Goal: Task Accomplishment & Management: Use online tool/utility

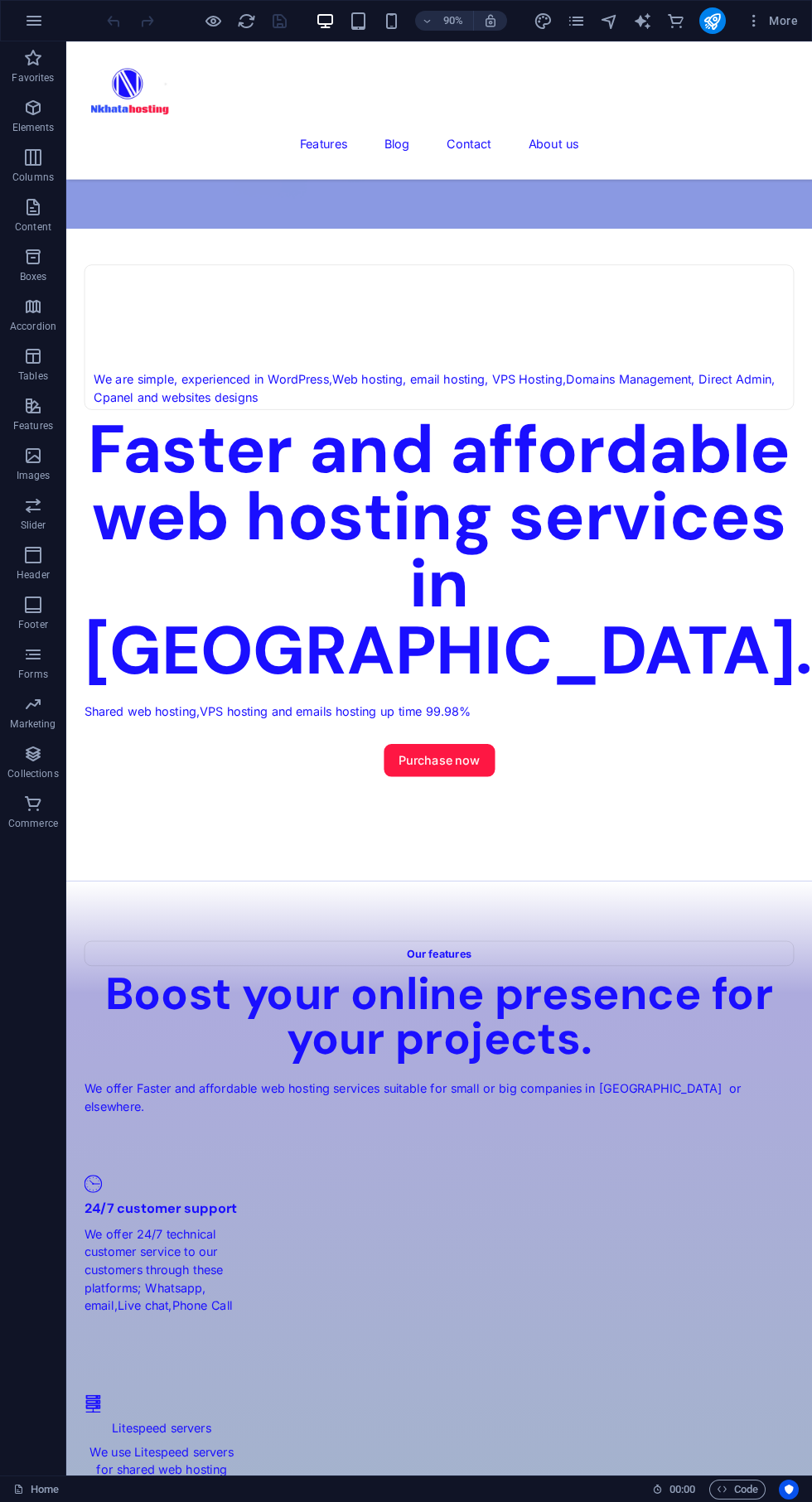
scroll to position [1075, 0]
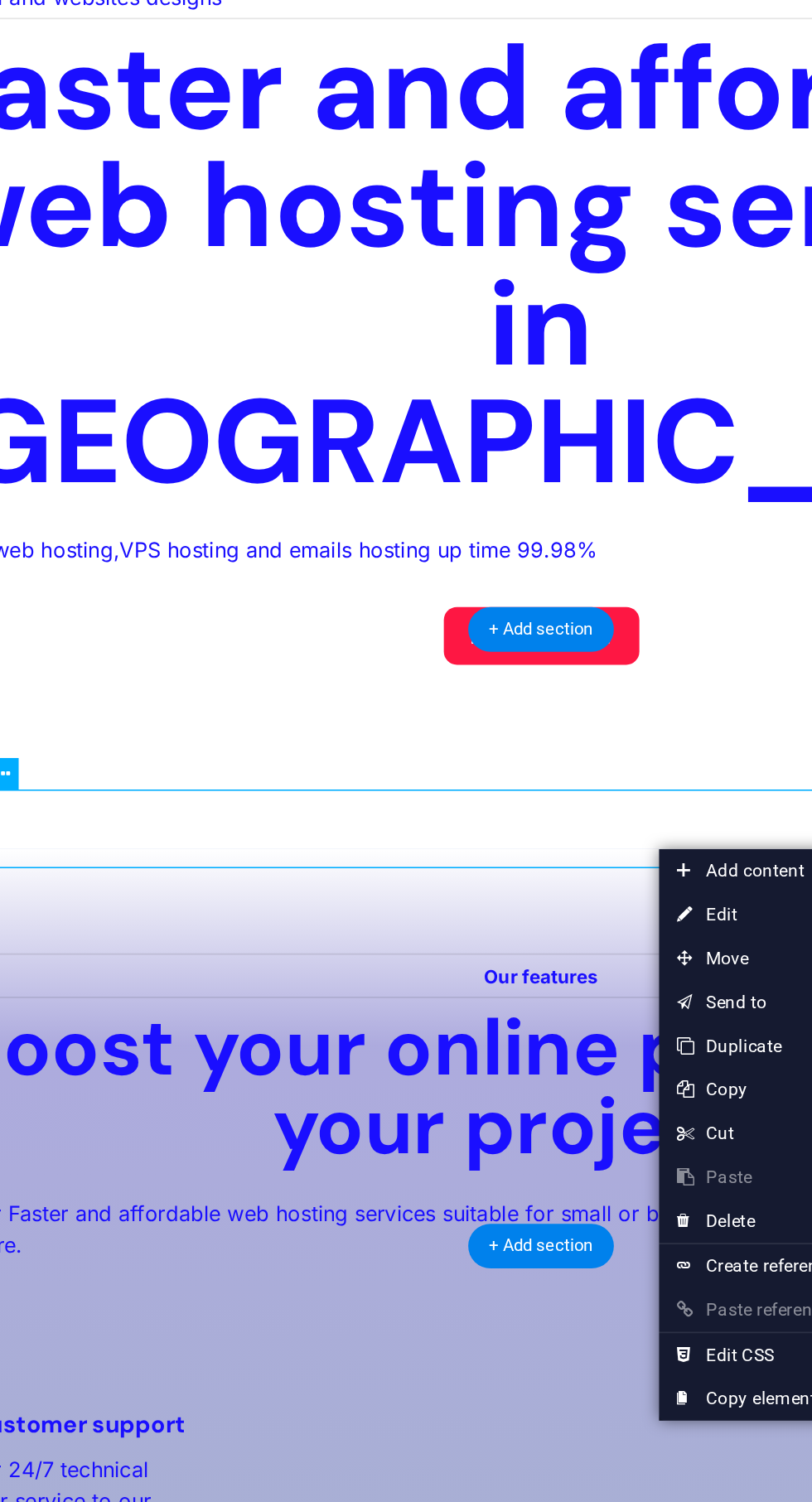
click at [557, 985] on link "Ctrl D Duplicate" at bounding box center [562, 986] width 111 height 25
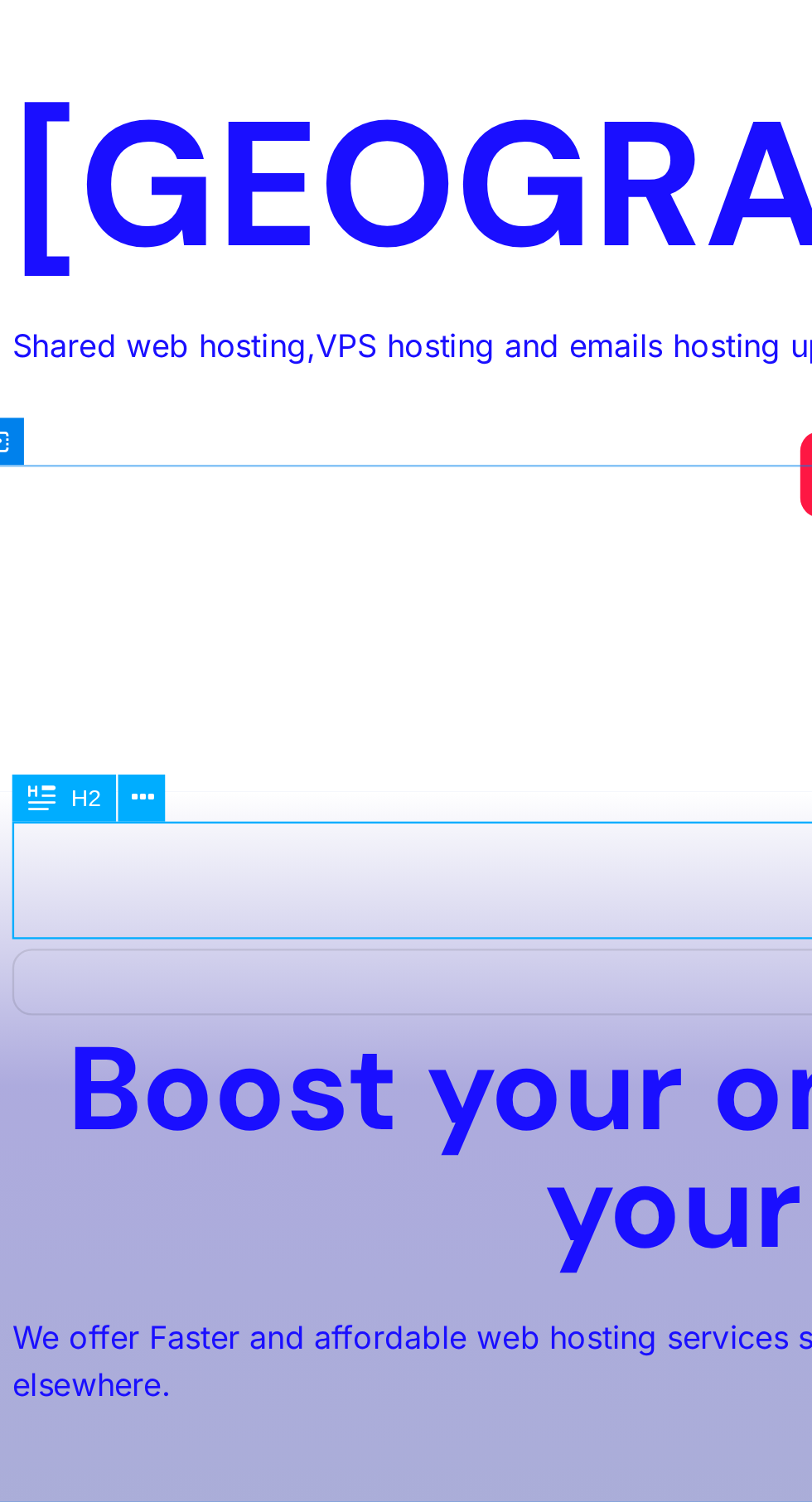
click at [136, 866] on icon at bounding box center [133, 871] width 9 height 16
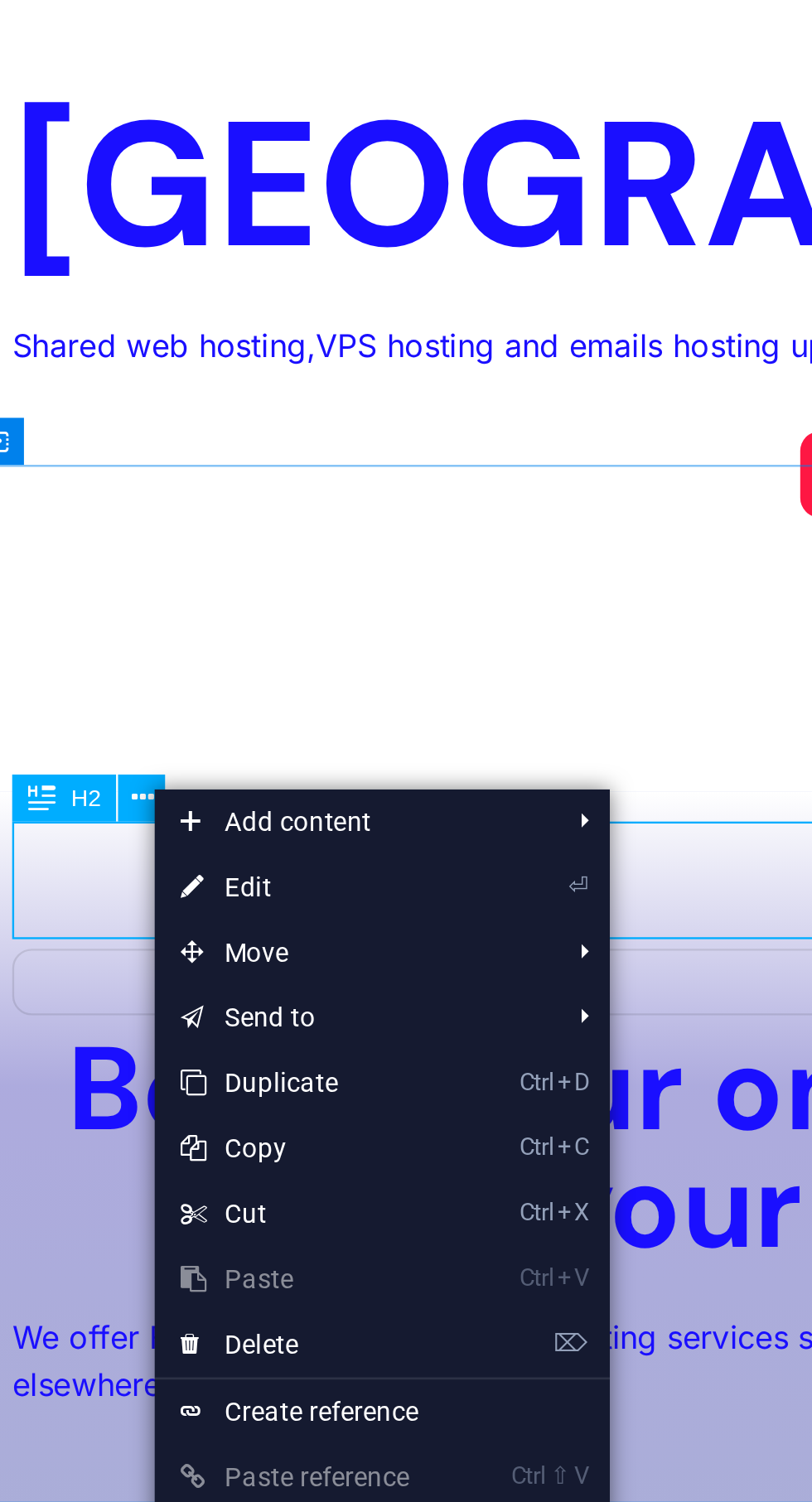
click at [186, 909] on link "⏎ Edit" at bounding box center [194, 905] width 111 height 25
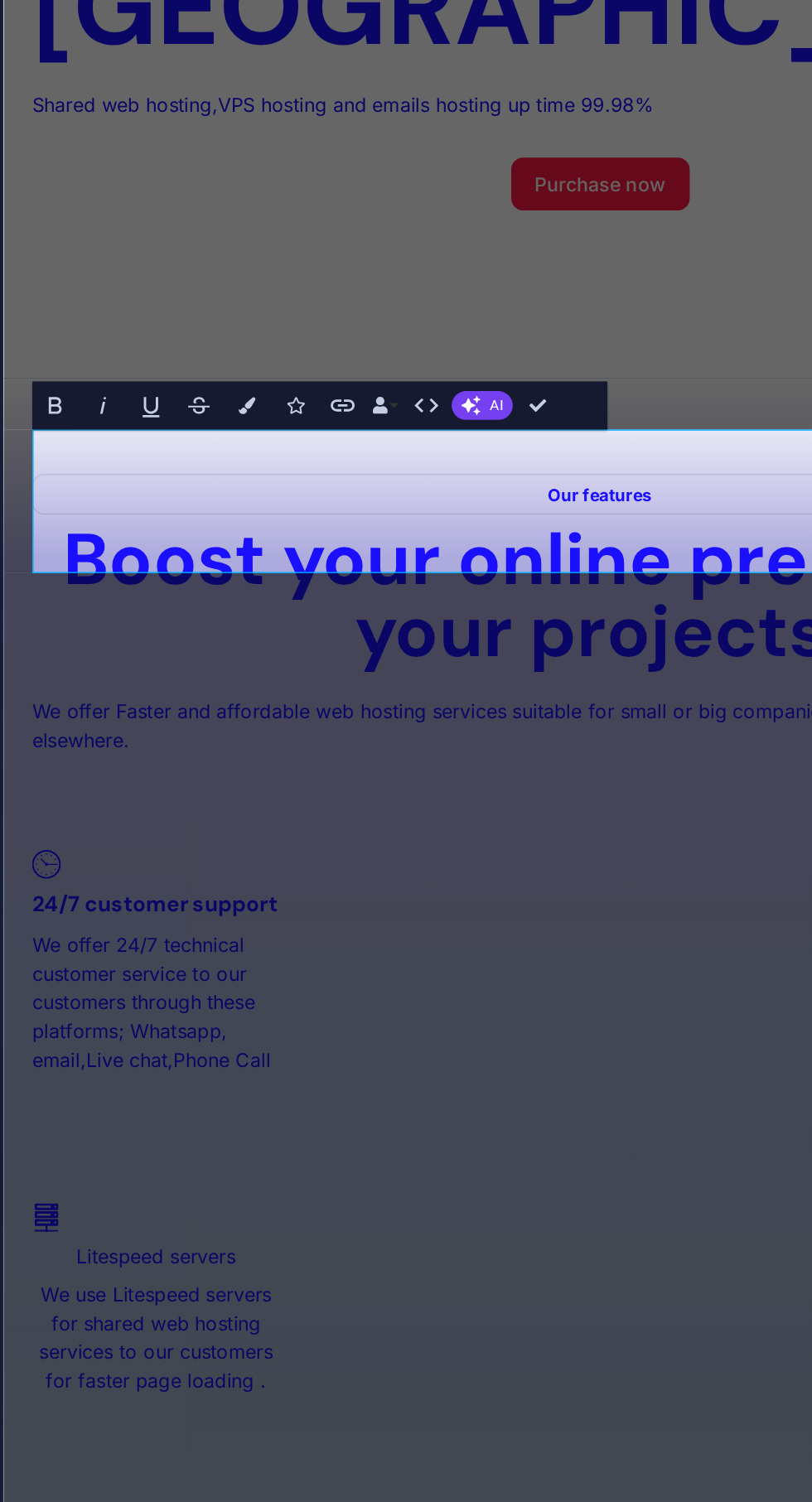
click at [453, 1000] on icon "button" at bounding box center [450, 1003] width 7 height 7
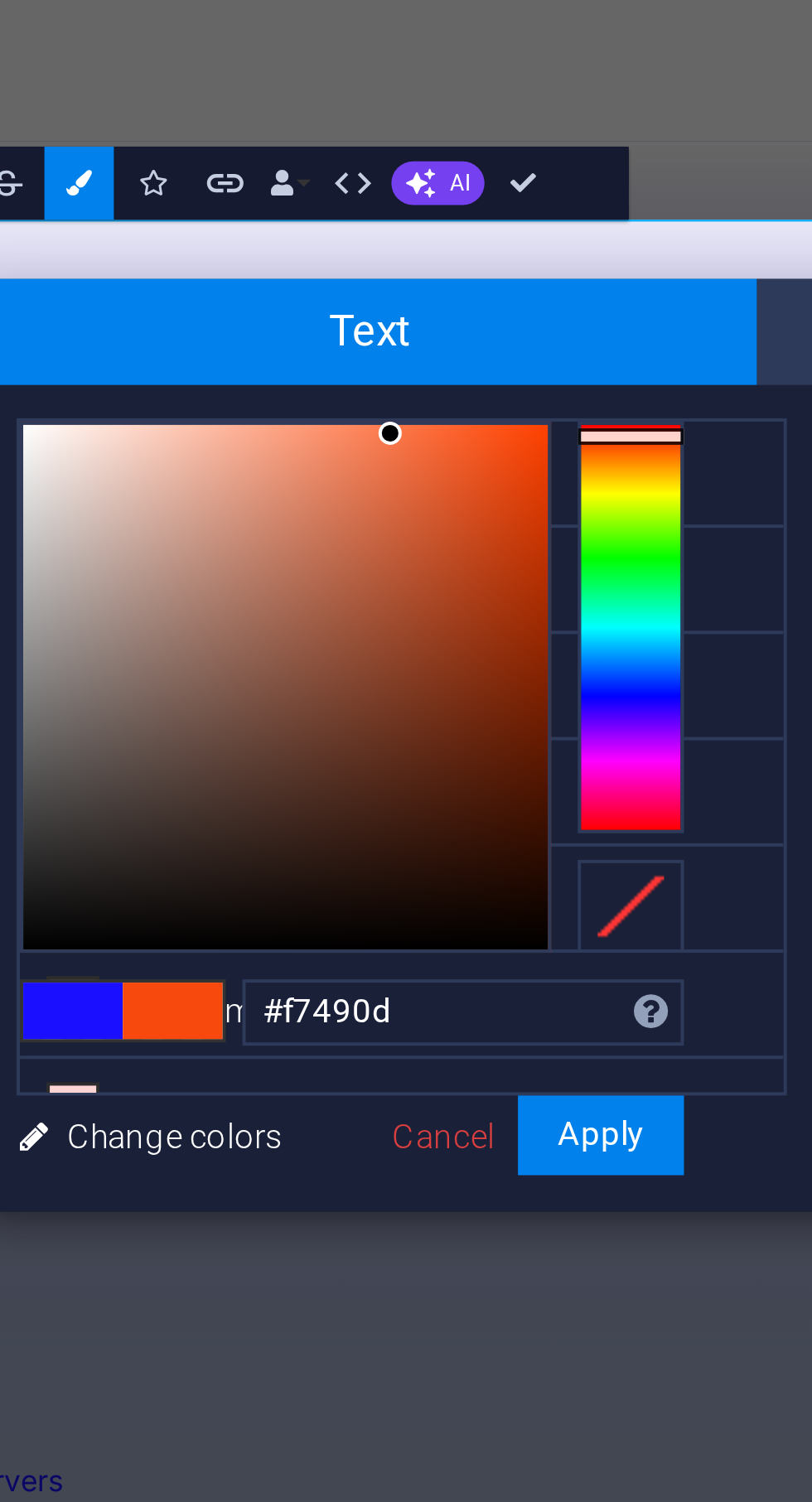
click at [584, 1069] on div at bounding box center [587, 1067] width 26 height 4
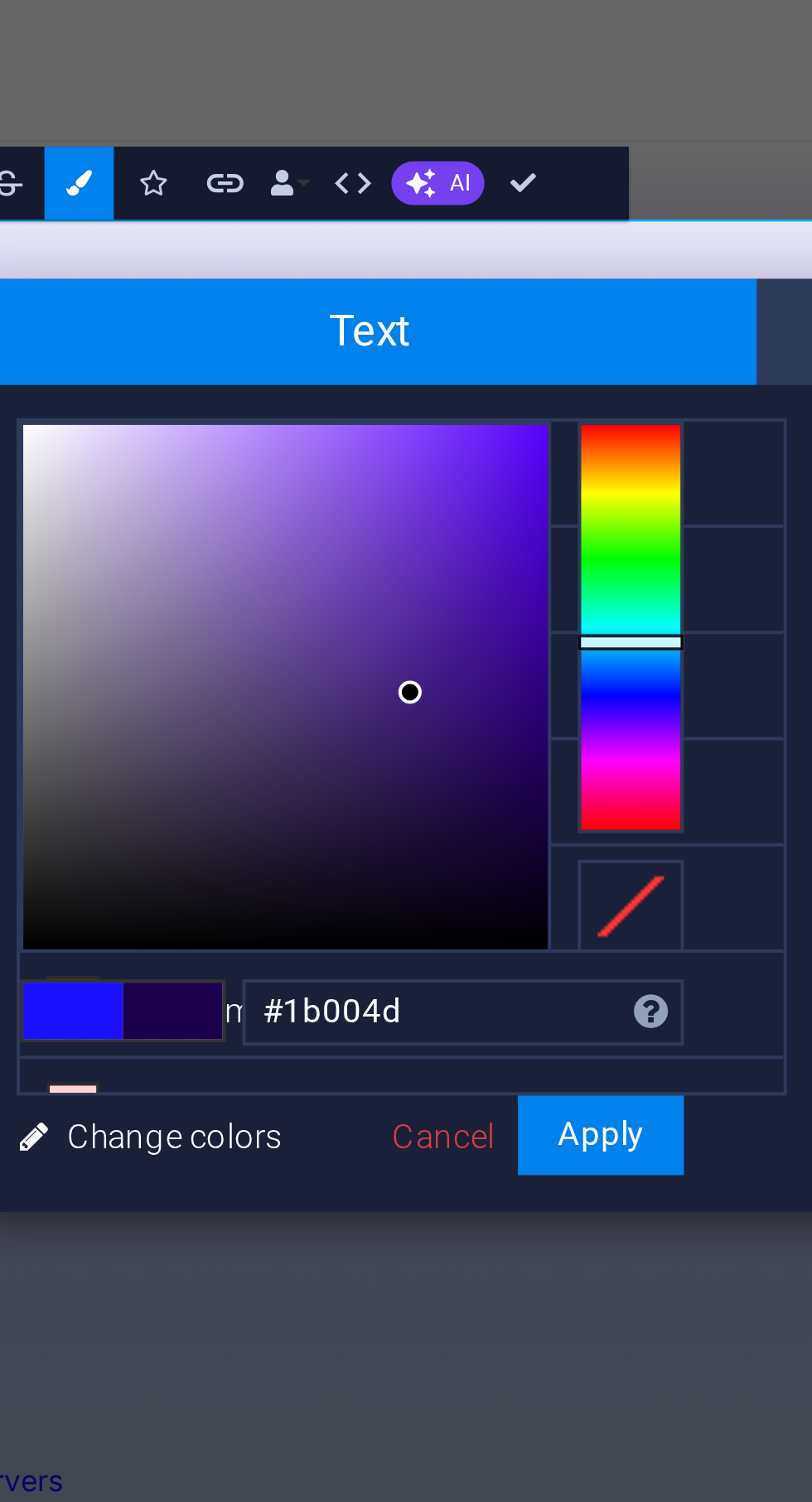
click at [574, 1120] on div at bounding box center [587, 1118] width 26 height 4
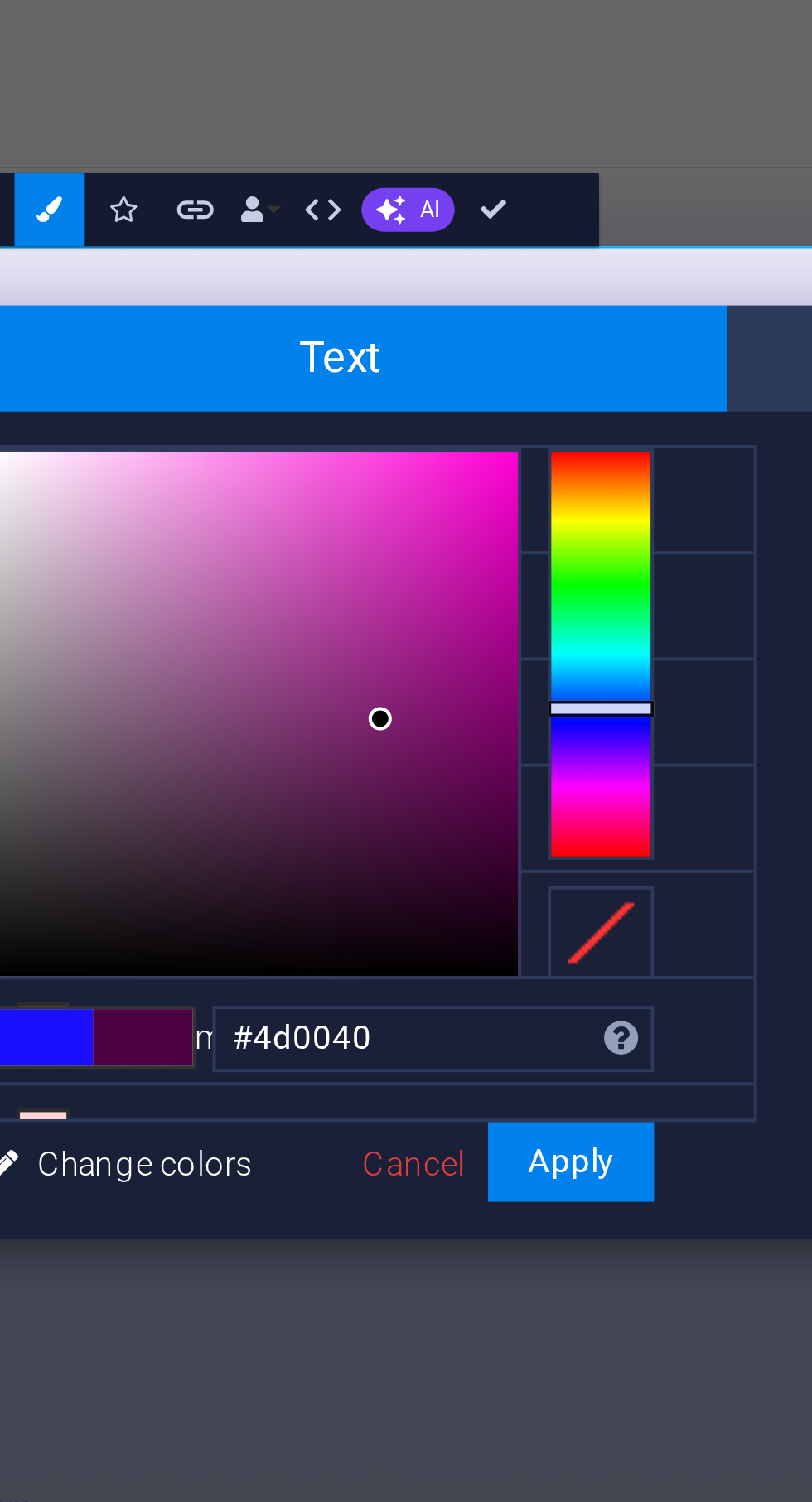
click at [586, 1126] on div at bounding box center [587, 1128] width 26 height 4
type input "#4d1600"
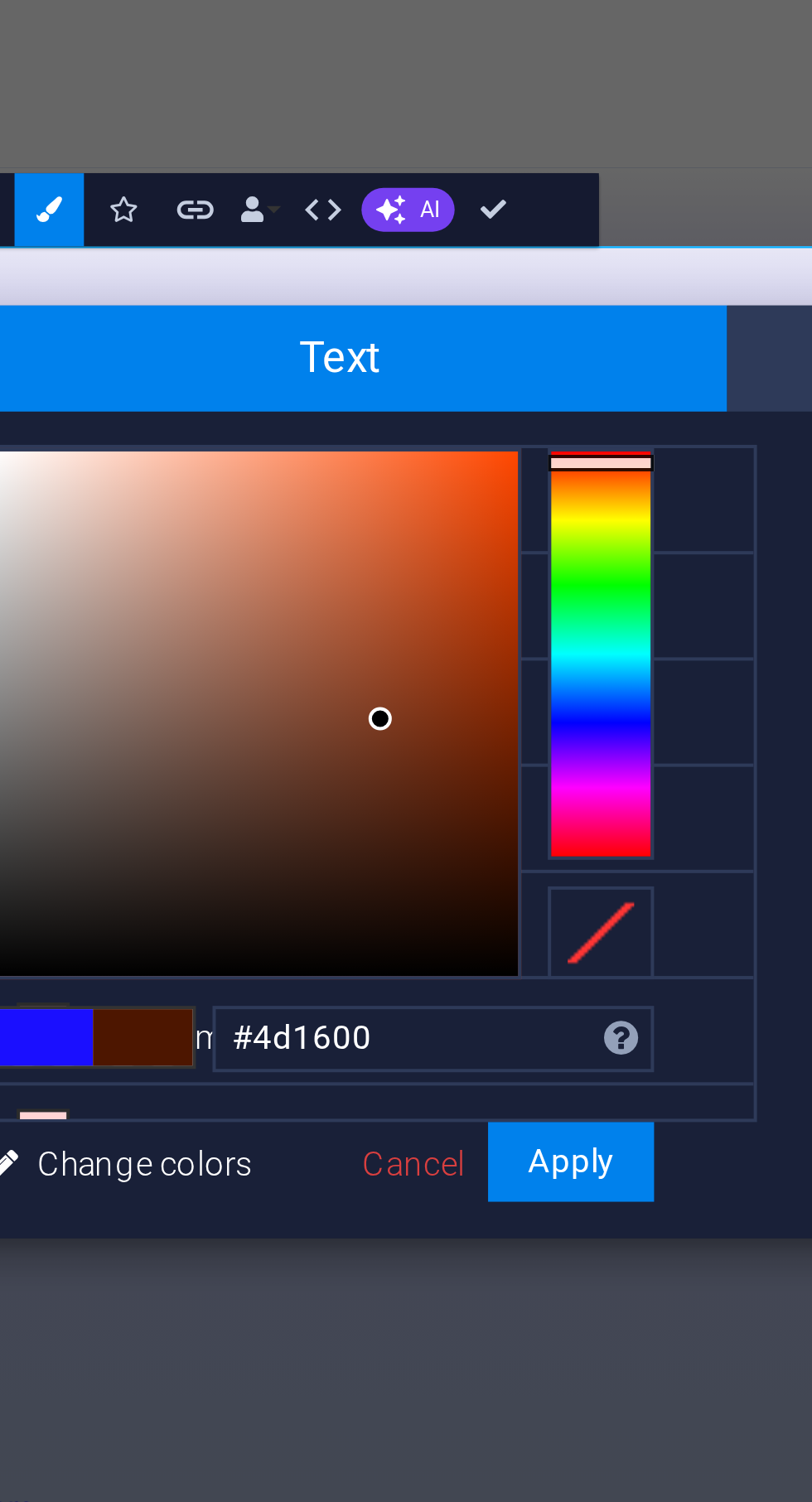
click at [590, 1231] on button "Apply" at bounding box center [580, 1241] width 42 height 19
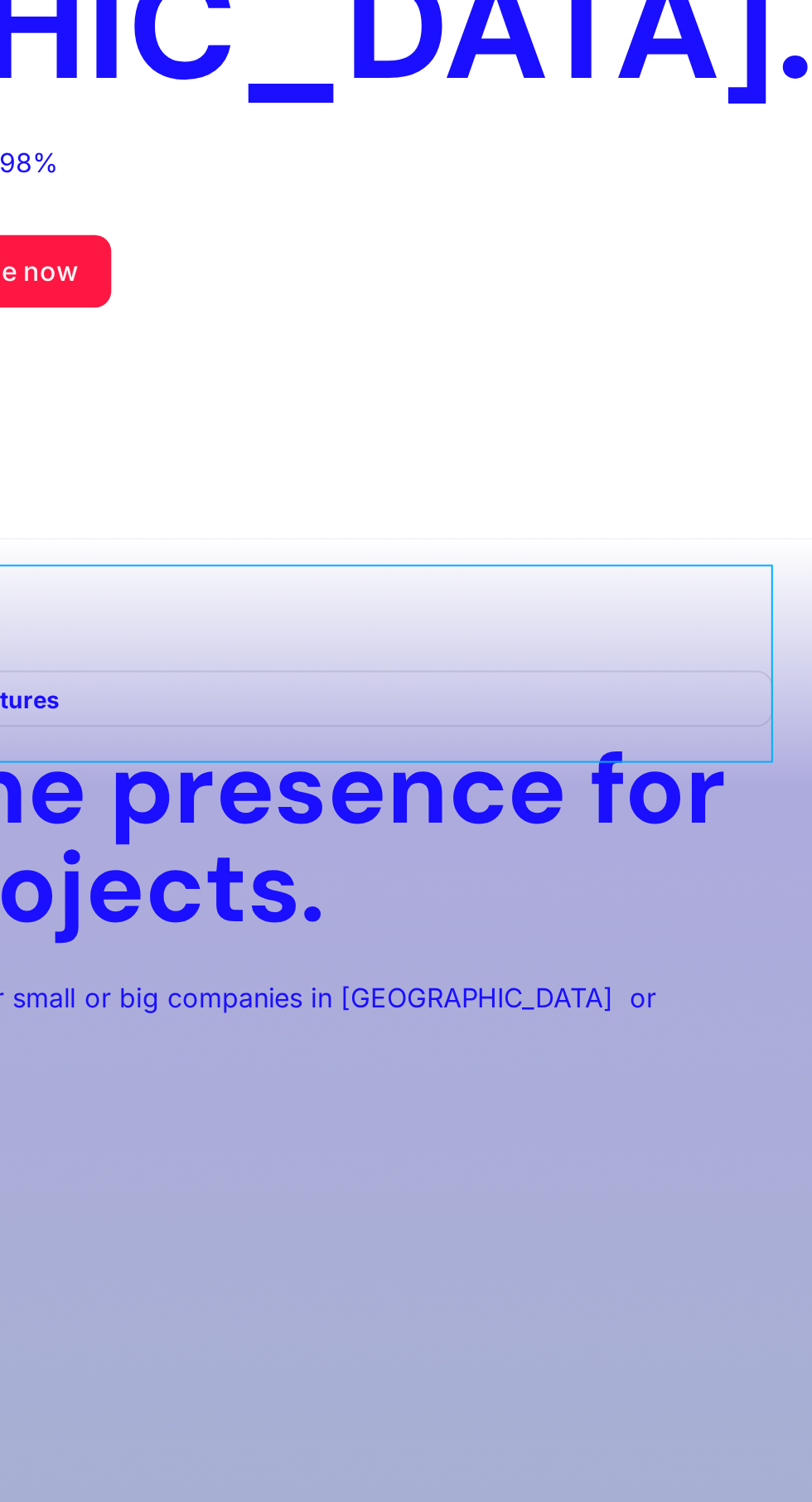
scroll to position [0, 0]
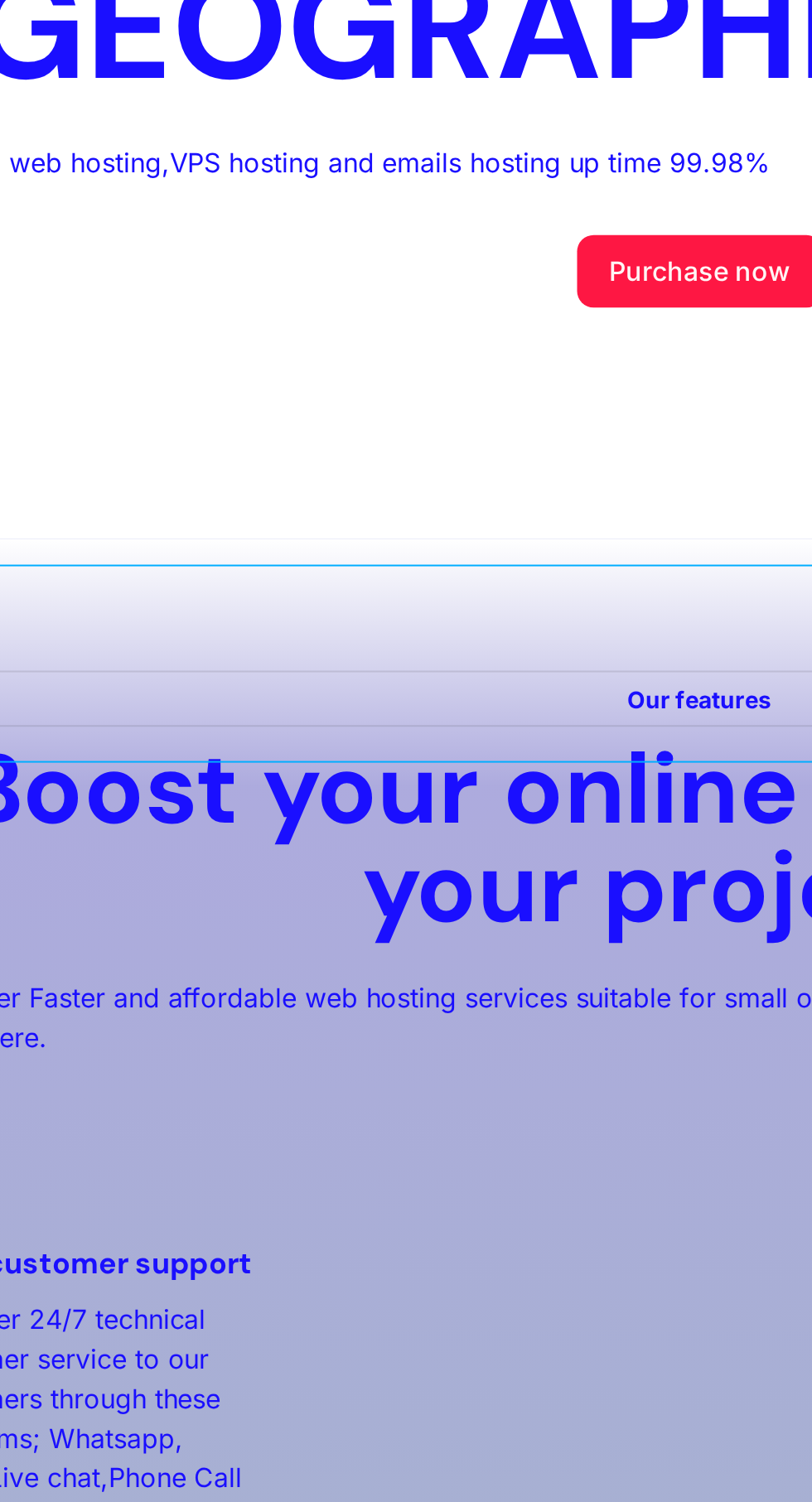
click at [261, 853] on div "5 % discount on year purchase - web hosting plans-" at bounding box center [289, 903] width 789 height 99
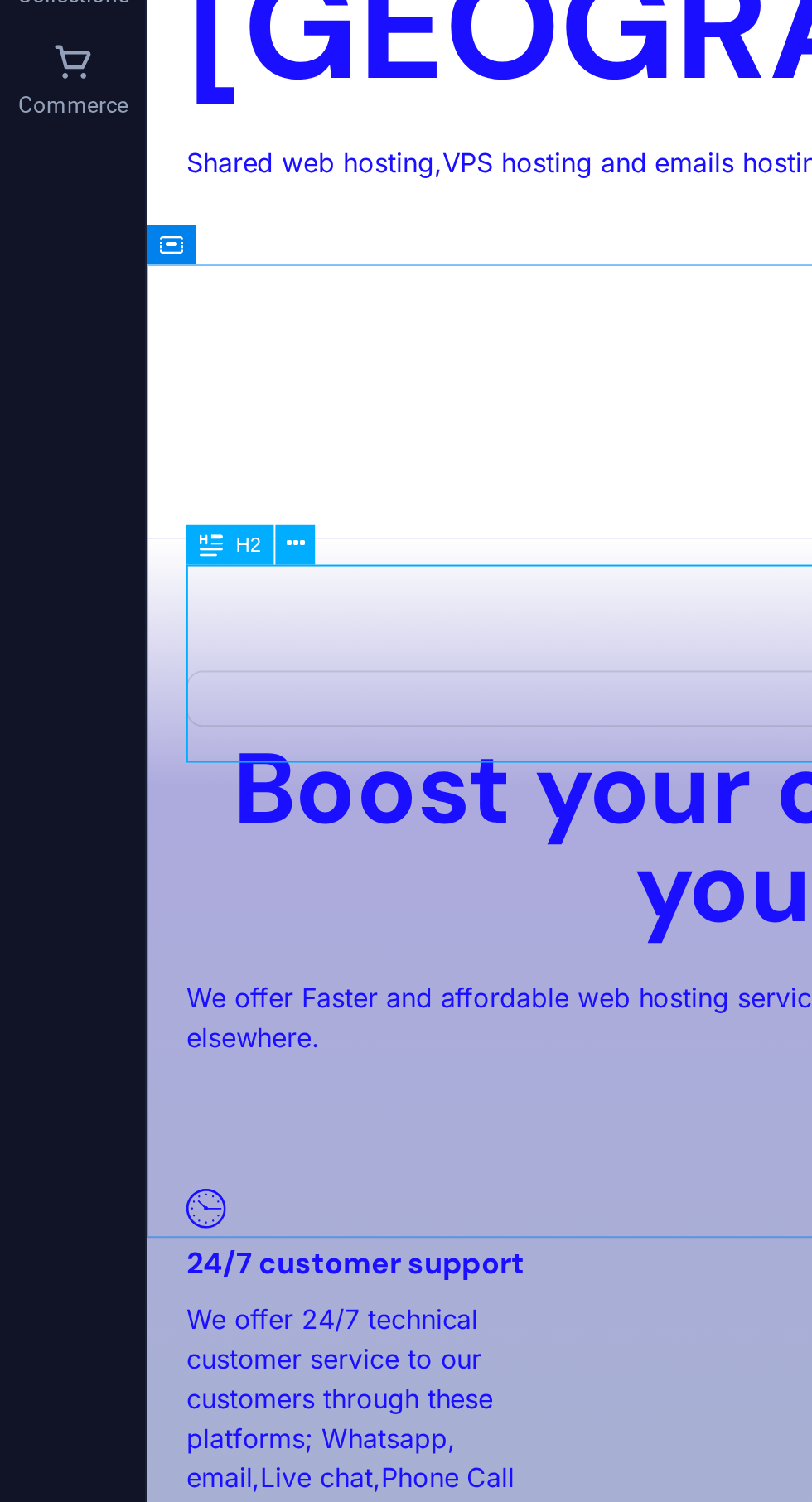
click at [140, 1017] on button at bounding box center [133, 1022] width 18 height 19
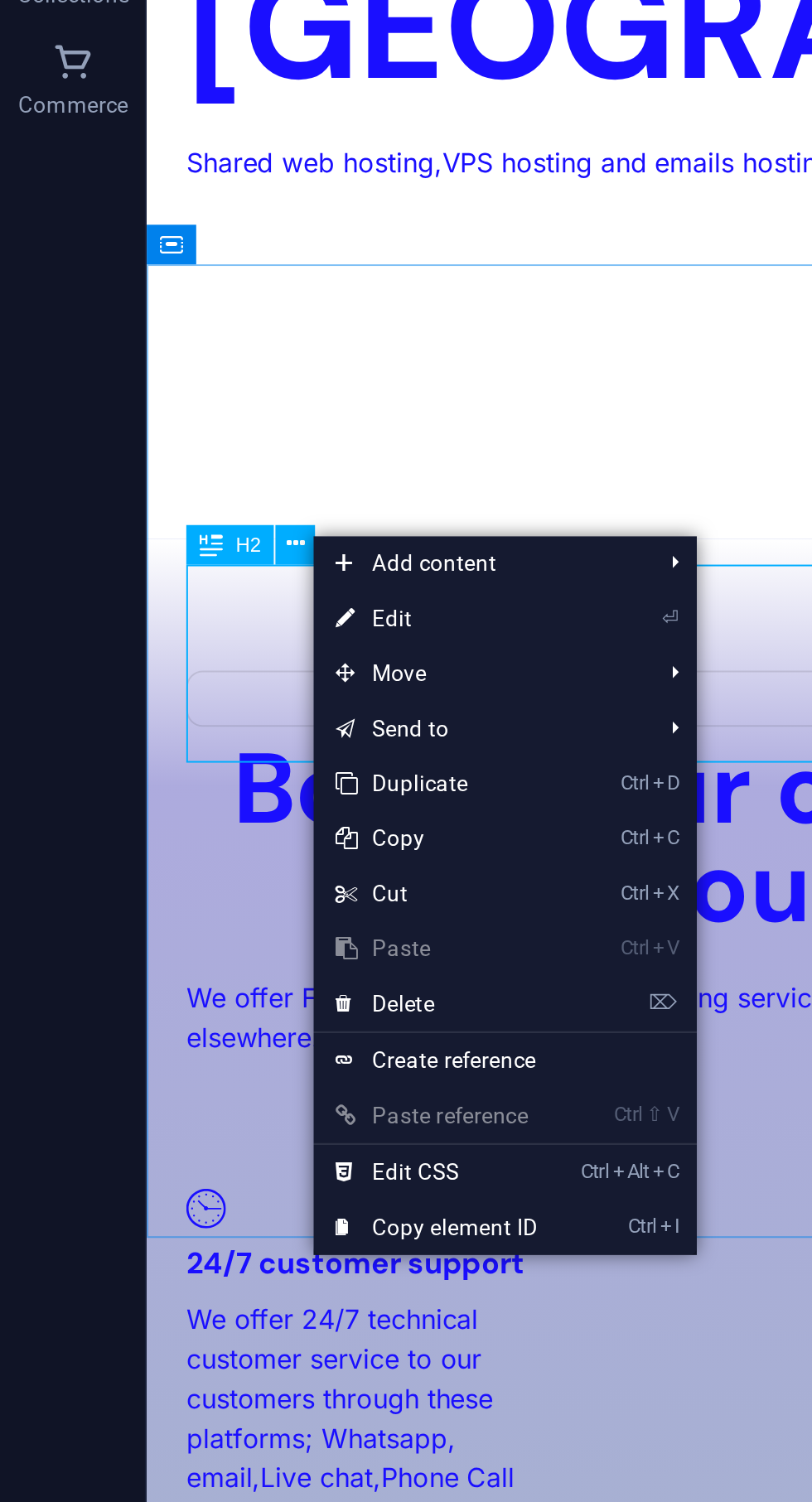
click at [267, 1075] on span "Move" at bounding box center [215, 1080] width 148 height 25
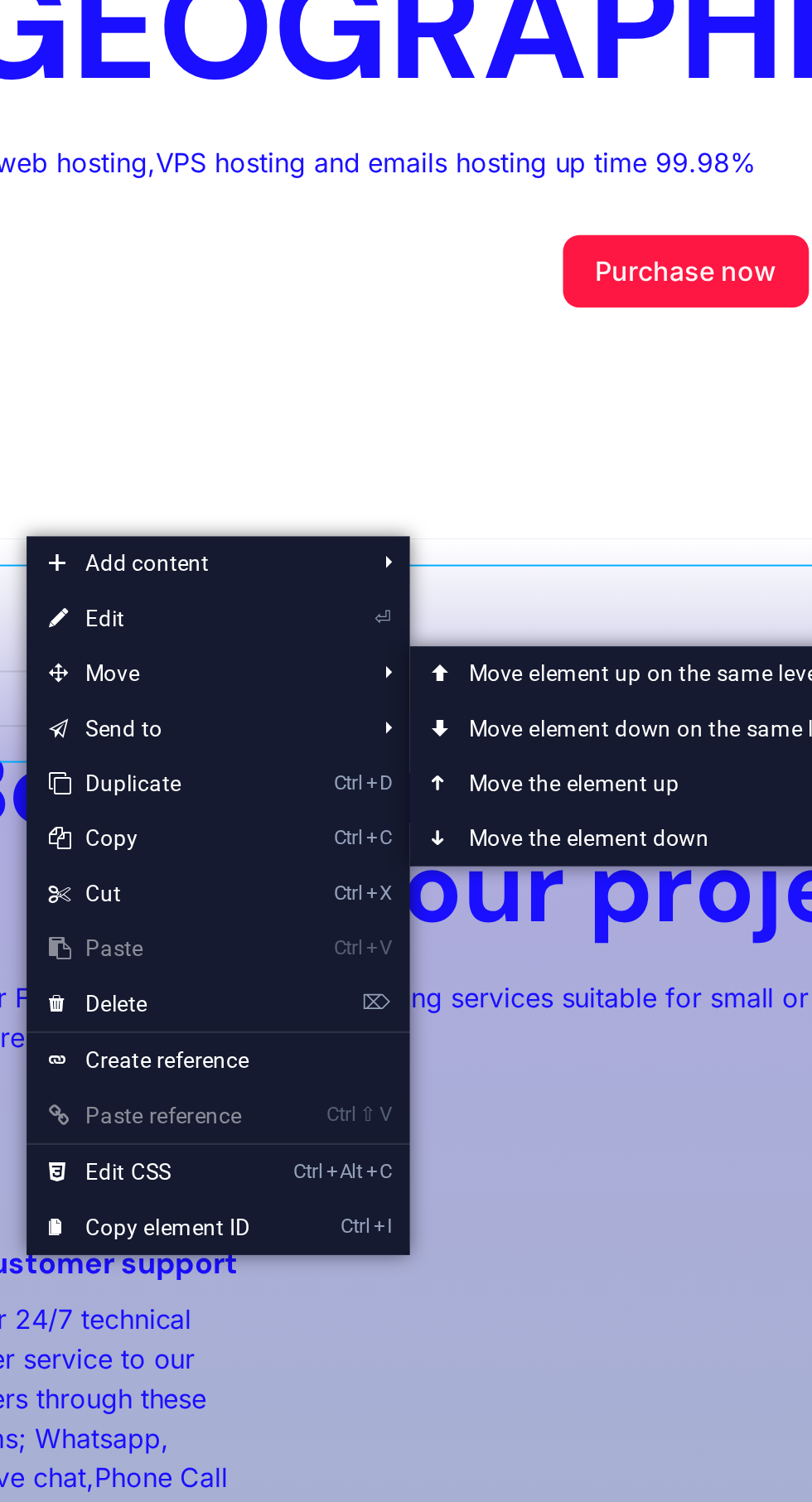
click at [440, 1141] on link "Ctrl ⬆ Move the element up" at bounding box center [431, 1130] width 234 height 25
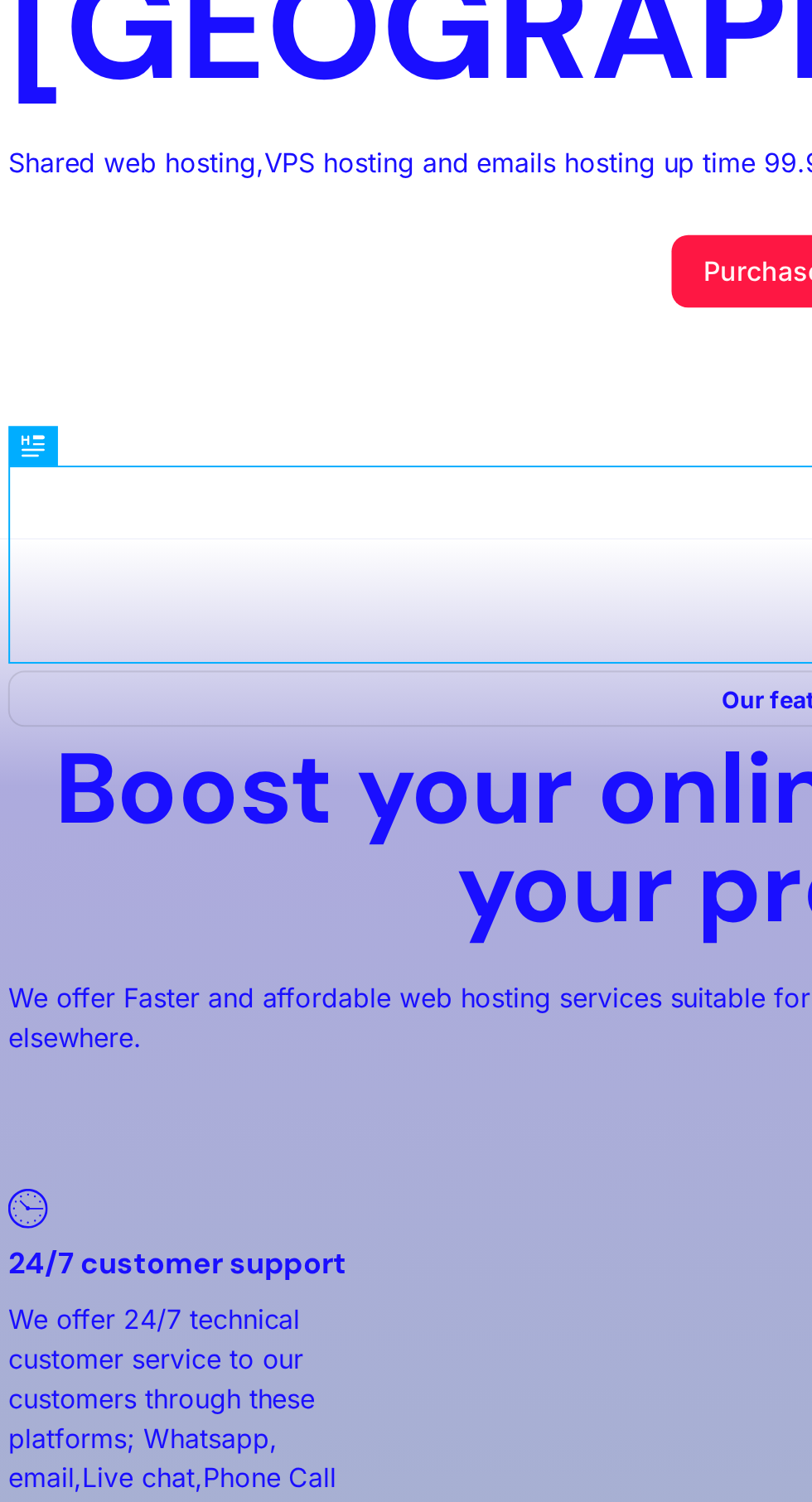
click at [259, 804] on div "5 % discount on year purchase - web hosting plans-" at bounding box center [384, 853] width 789 height 99
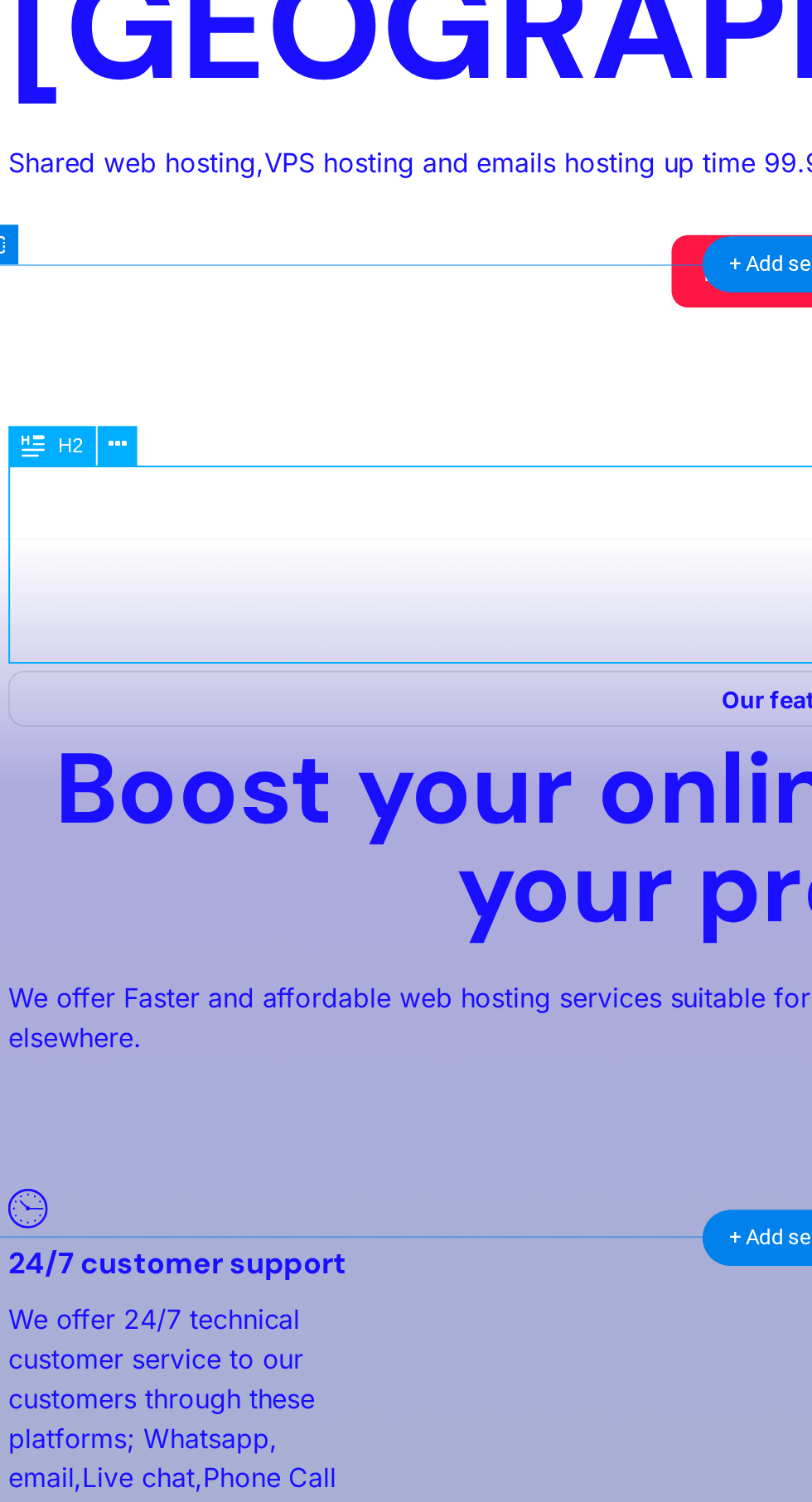
click at [133, 977] on icon at bounding box center [133, 977] width 9 height 16
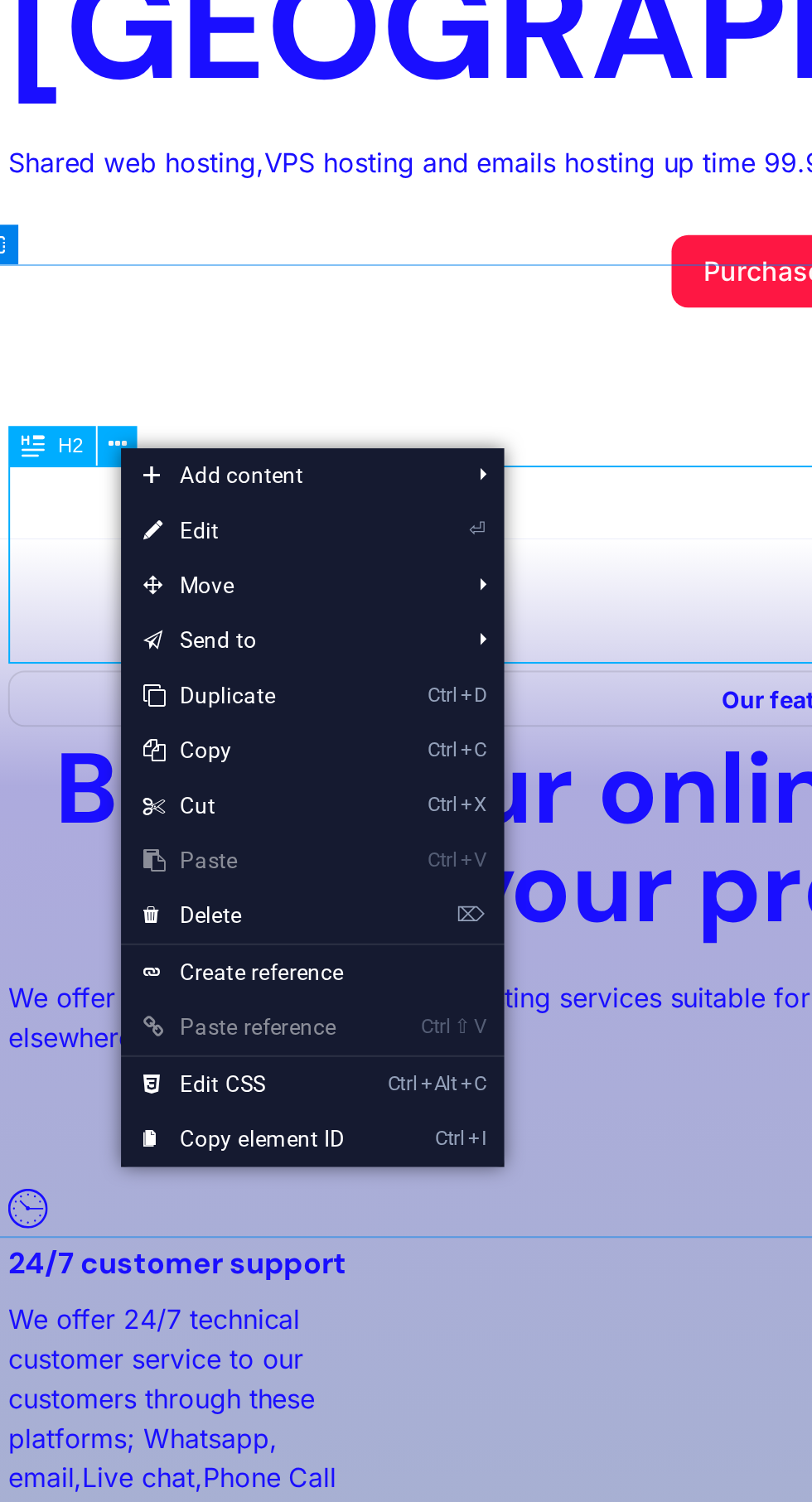
click at [263, 1045] on span "Move" at bounding box center [209, 1041] width 148 height 25
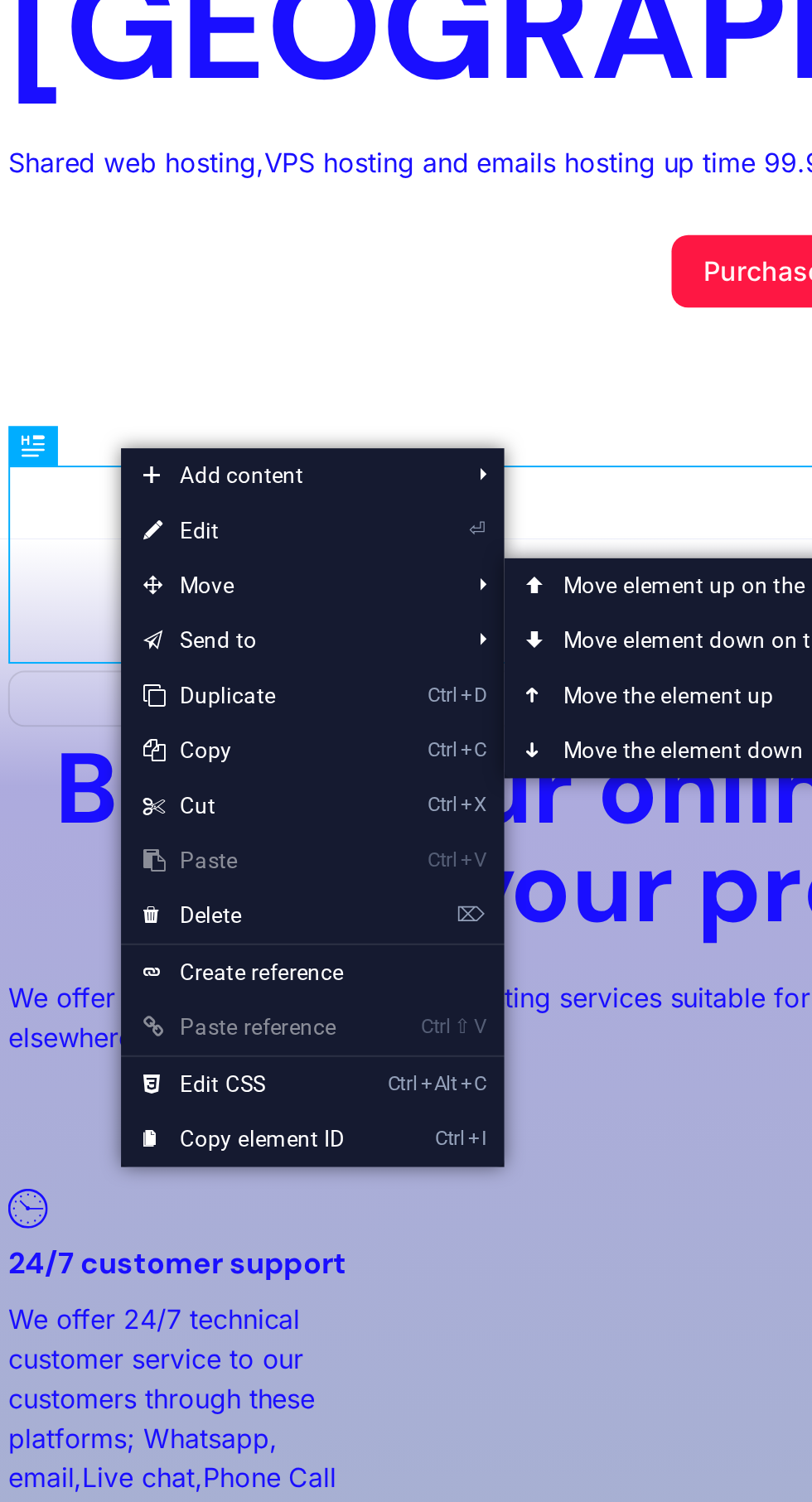
click at [410, 1068] on link "Ctrl ⇧ ⬇ Move element down on the same level" at bounding box center [424, 1066] width 234 height 25
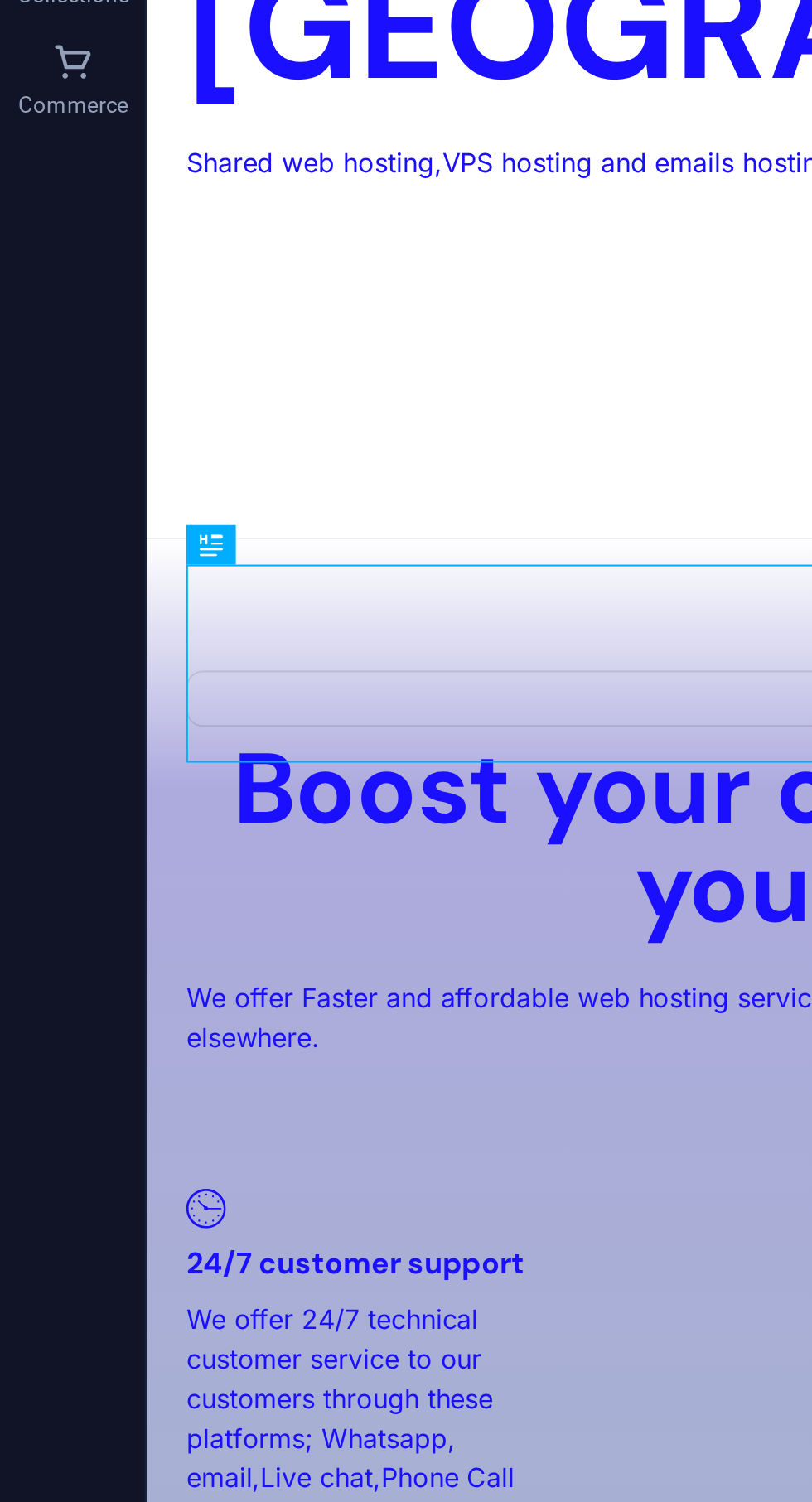
click at [276, 853] on div "5 % discount on year purchase - web hosting plans-" at bounding box center [561, 903] width 789 height 99
click at [129, 1015] on icon at bounding box center [133, 1022] width 9 height 16
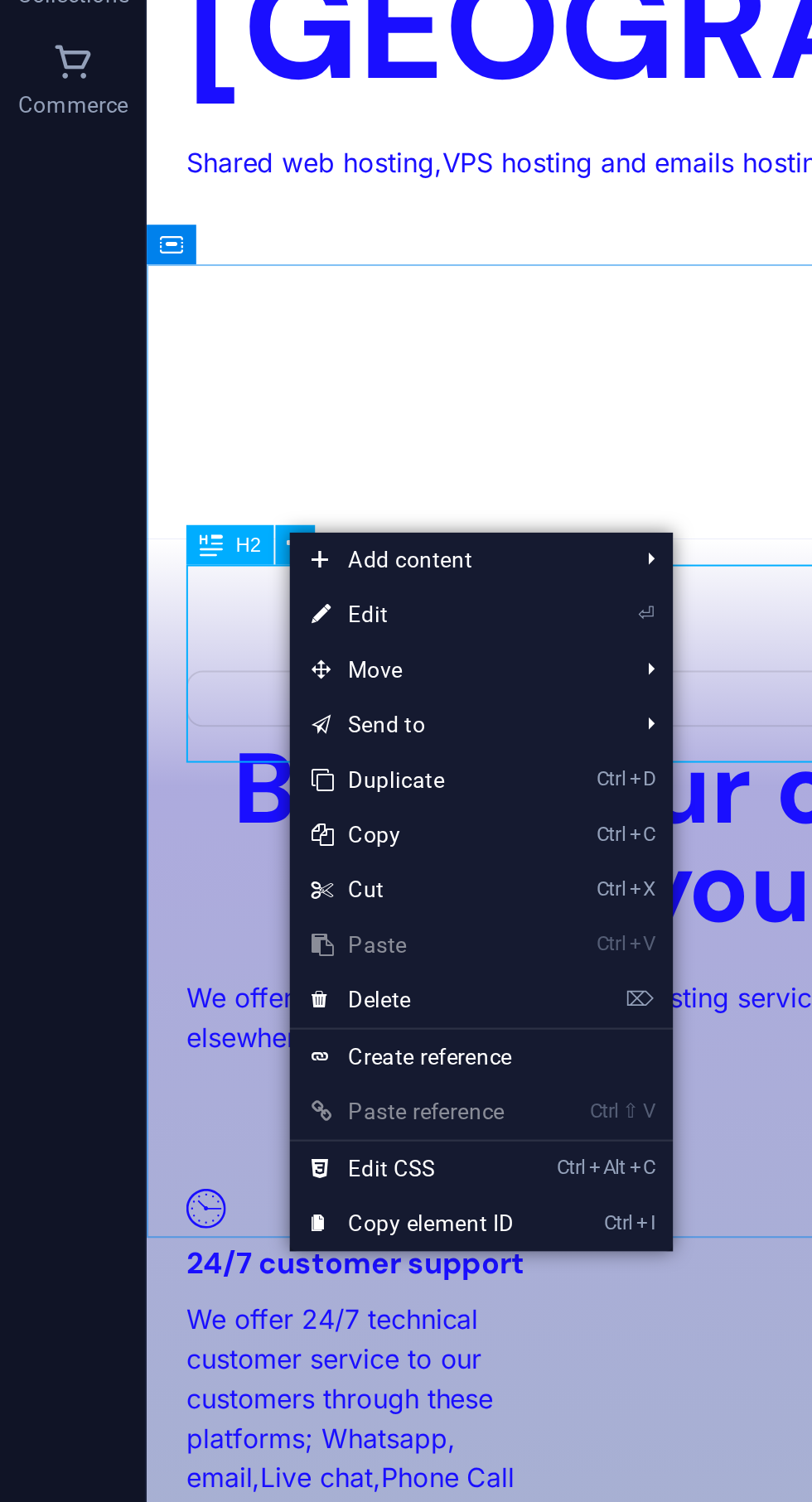
click at [284, 1075] on li "Move Ctrl ⇧ ⬆ Move element up on the same level Ctrl ⇧ ⬇ Move element down on t…" at bounding box center [217, 1079] width 173 height 25
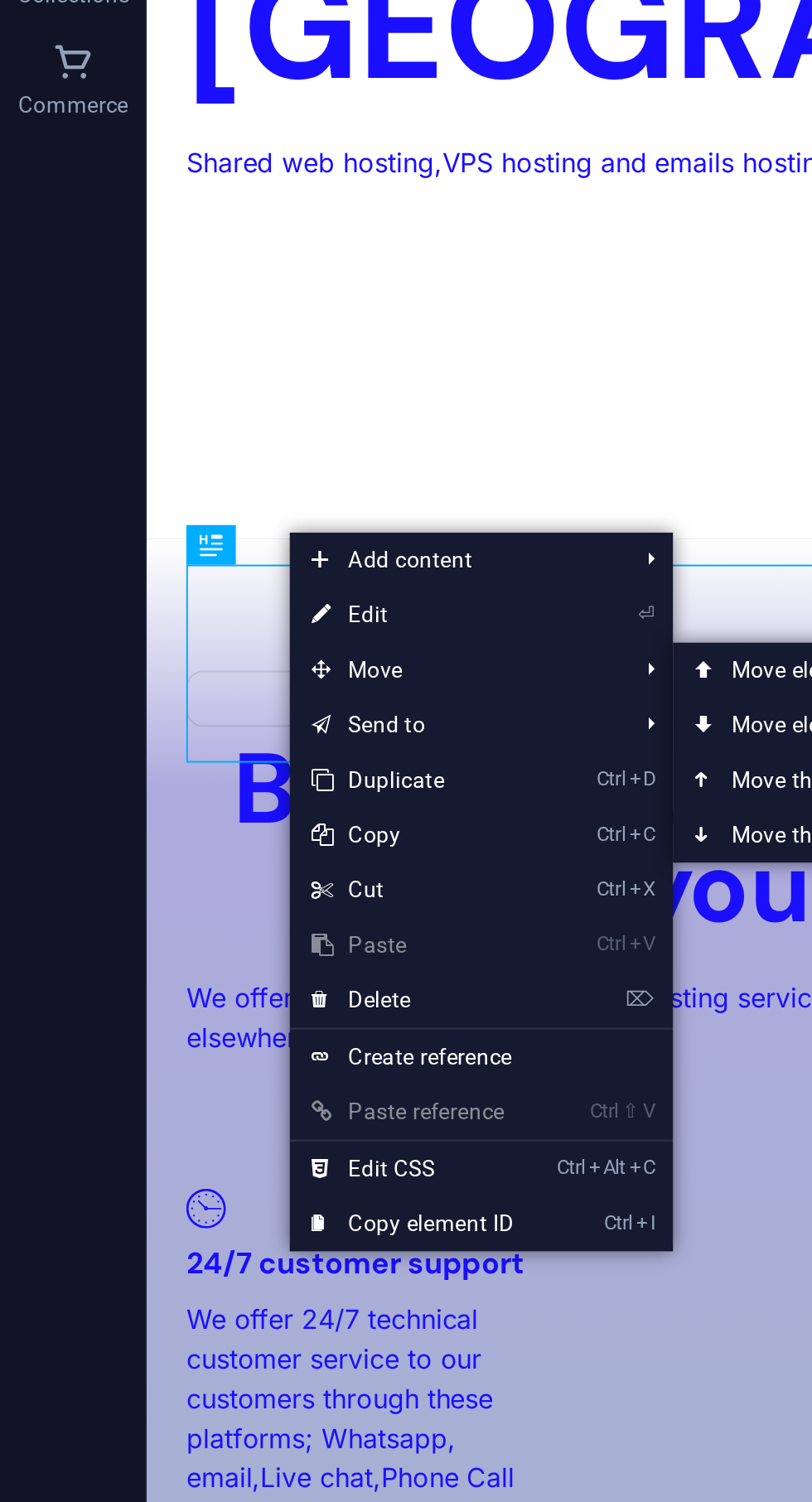
click at [347, 1103] on link "Ctrl ⇧ ⬇ Move element down on the same level" at bounding box center [421, 1104] width 234 height 25
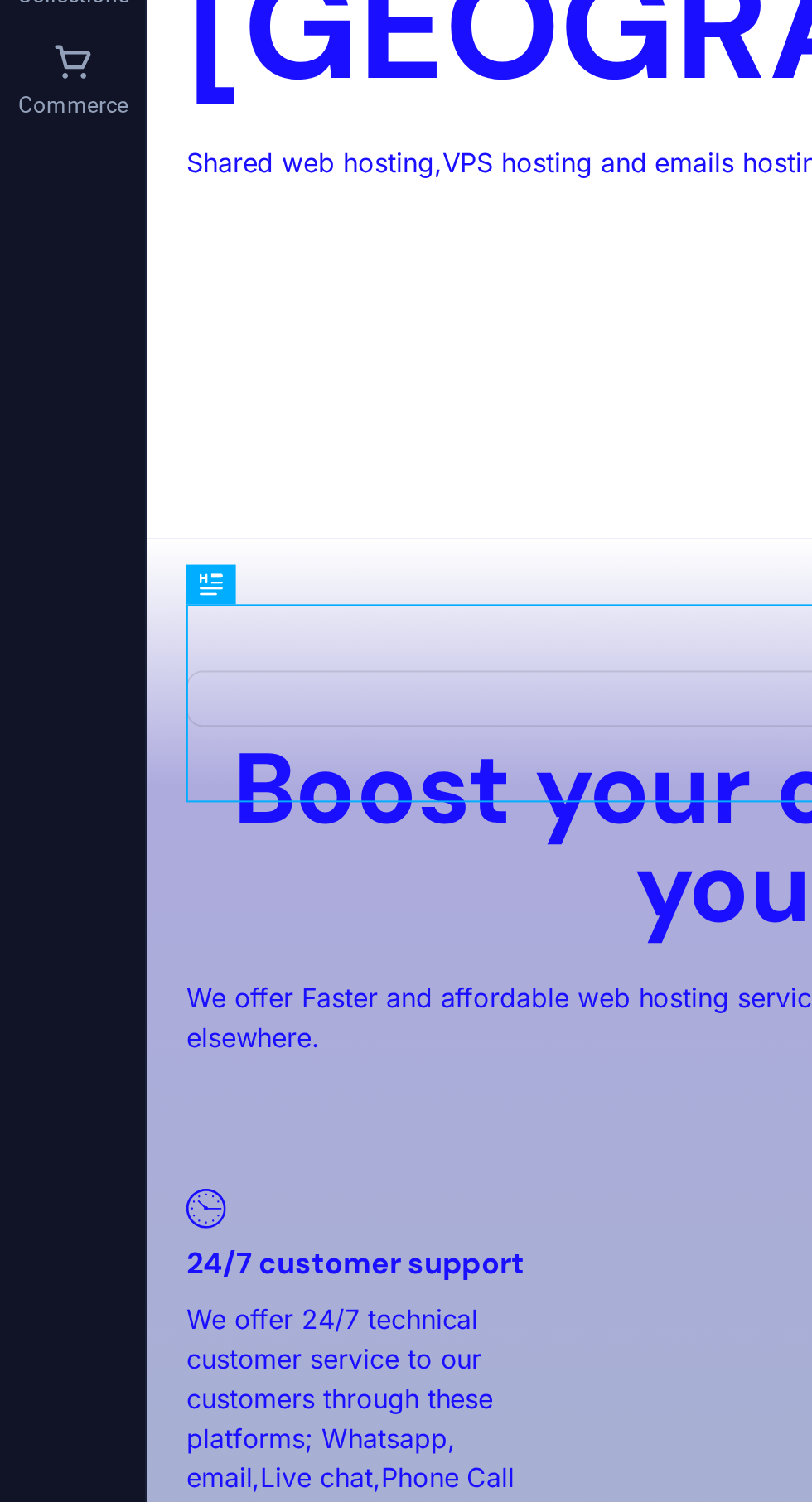
click at [280, 874] on div "5 % discount on year purchase - web hosting plans-" at bounding box center [561, 923] width 789 height 99
click at [131, 1038] on icon at bounding box center [133, 1039] width 9 height 16
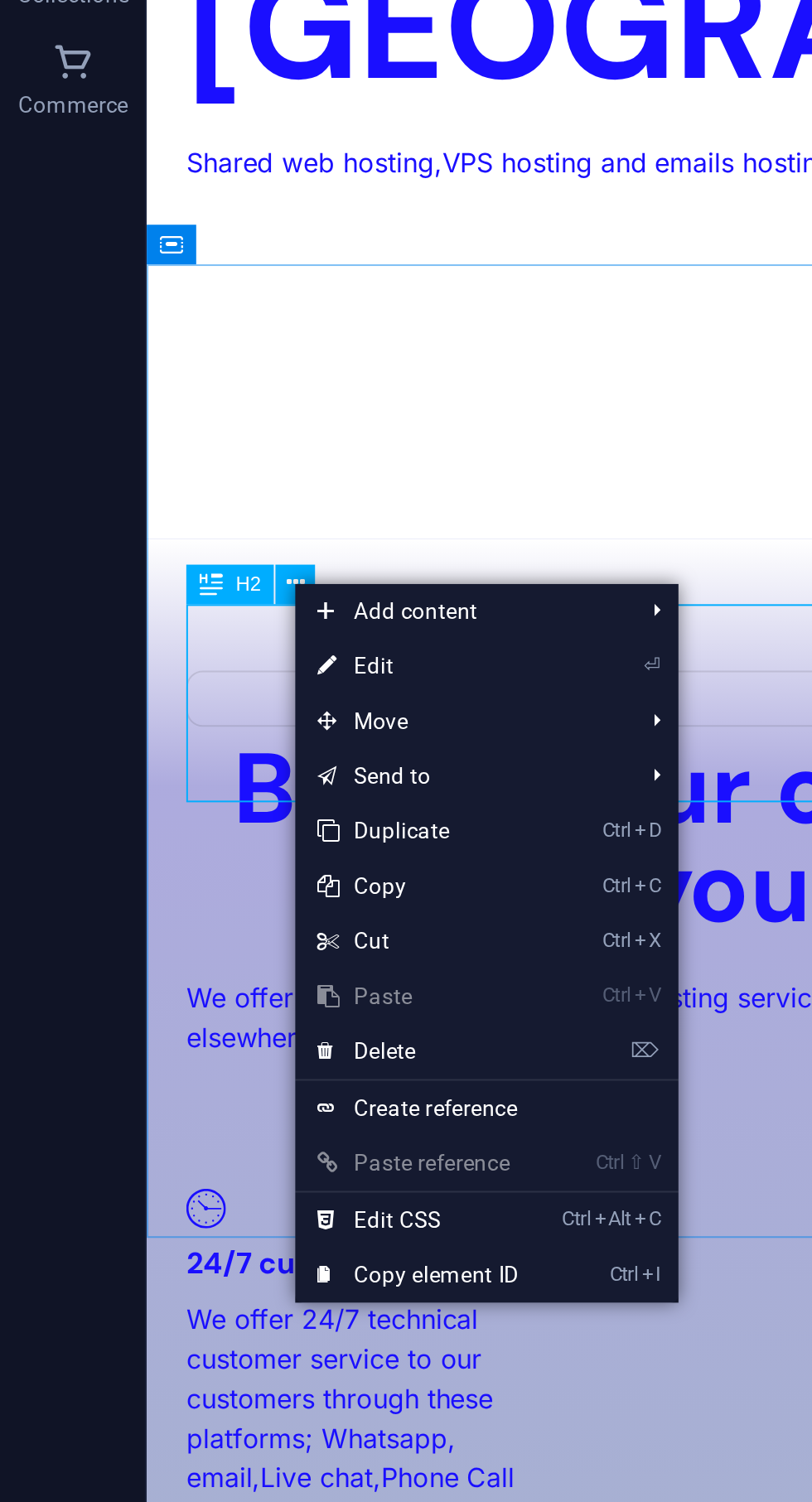
click at [281, 1094] on span "Move" at bounding box center [207, 1103] width 148 height 25
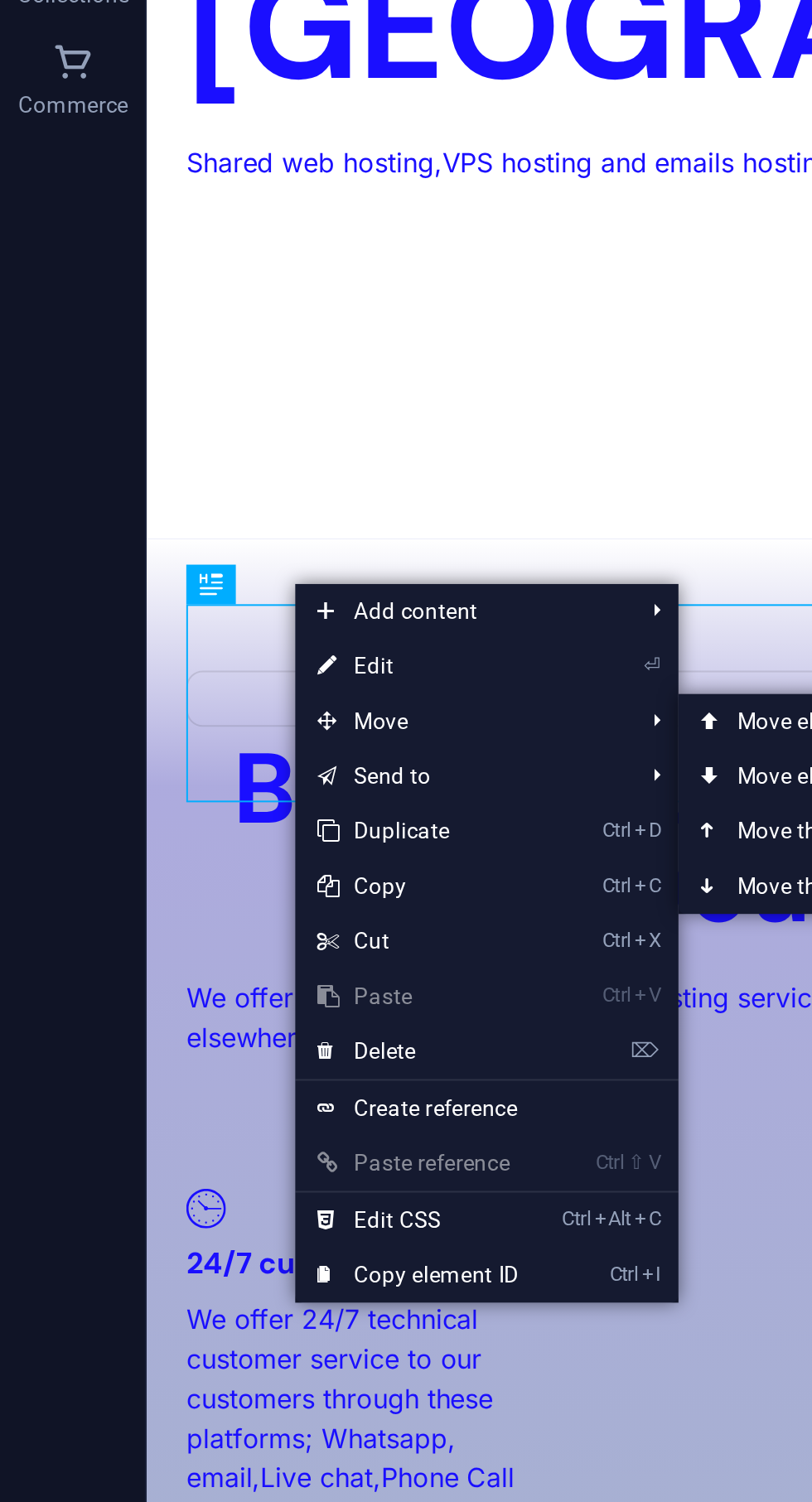
click at [341, 1179] on link "Ctrl ⬇ Move the element down" at bounding box center [424, 1177] width 234 height 25
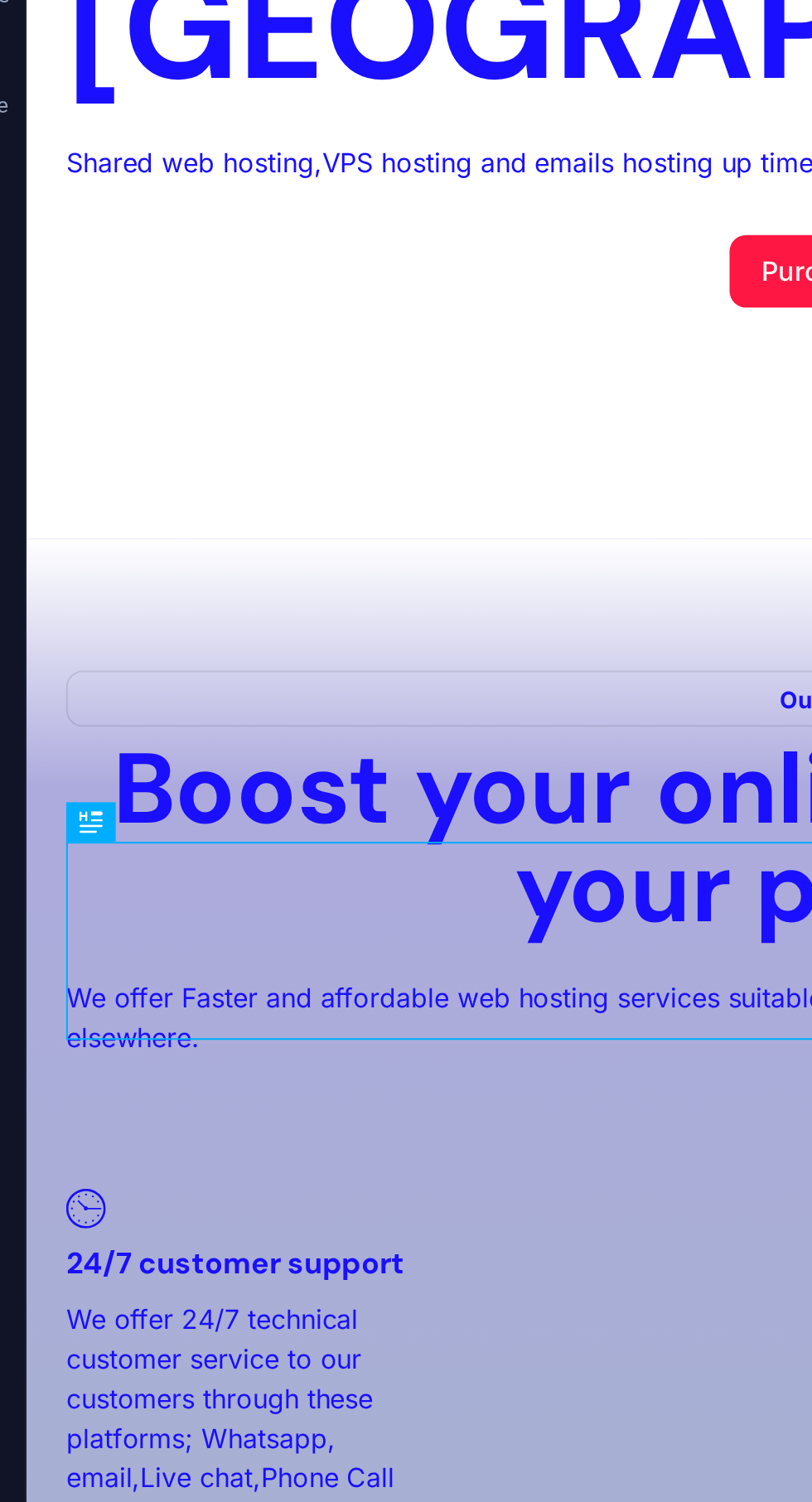
click at [167, 933] on div "5 % discount on year purchase - web hosting plans-" at bounding box center [441, 983] width 789 height 99
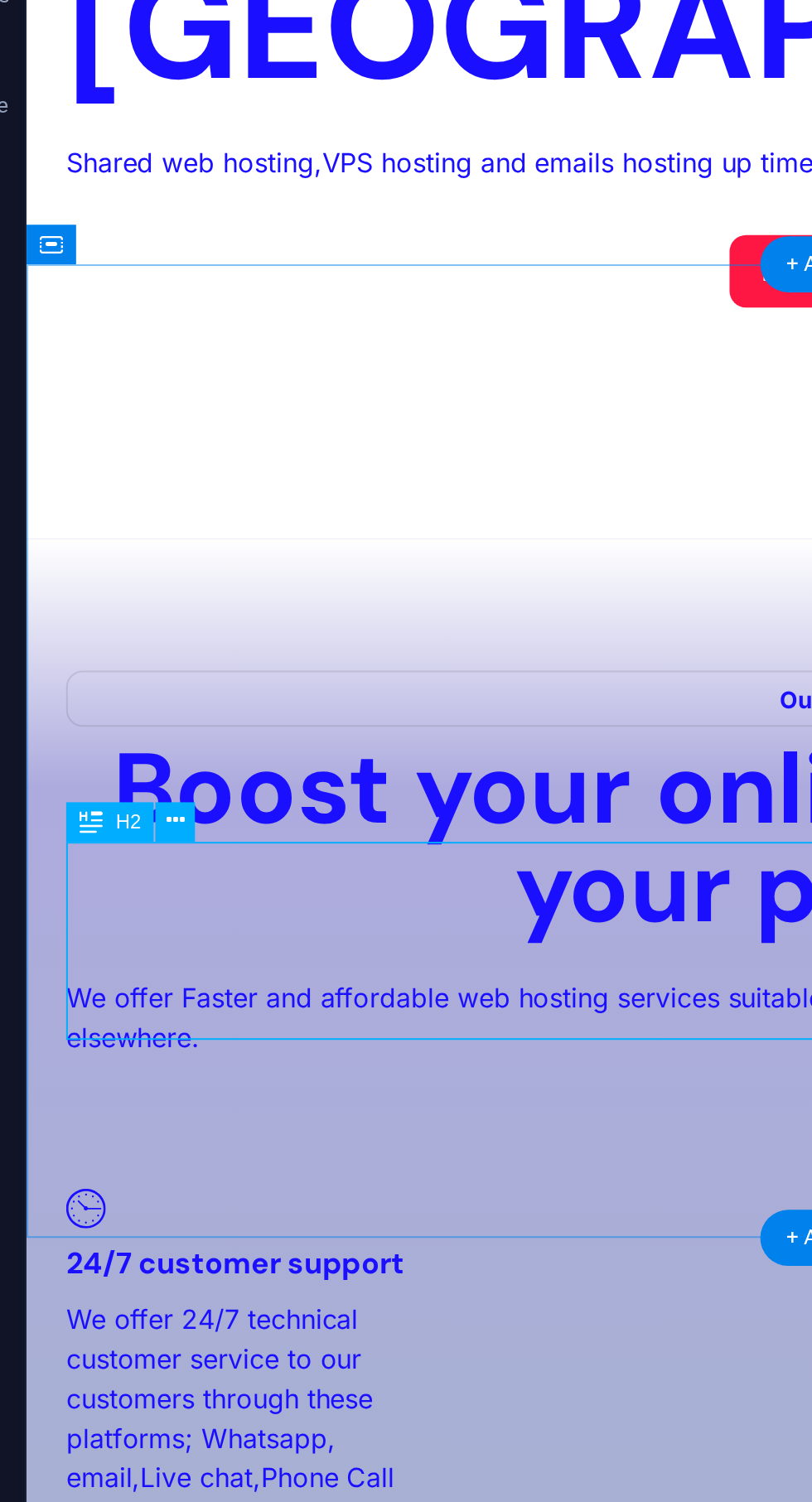
click at [136, 1145] on icon at bounding box center [133, 1147] width 9 height 16
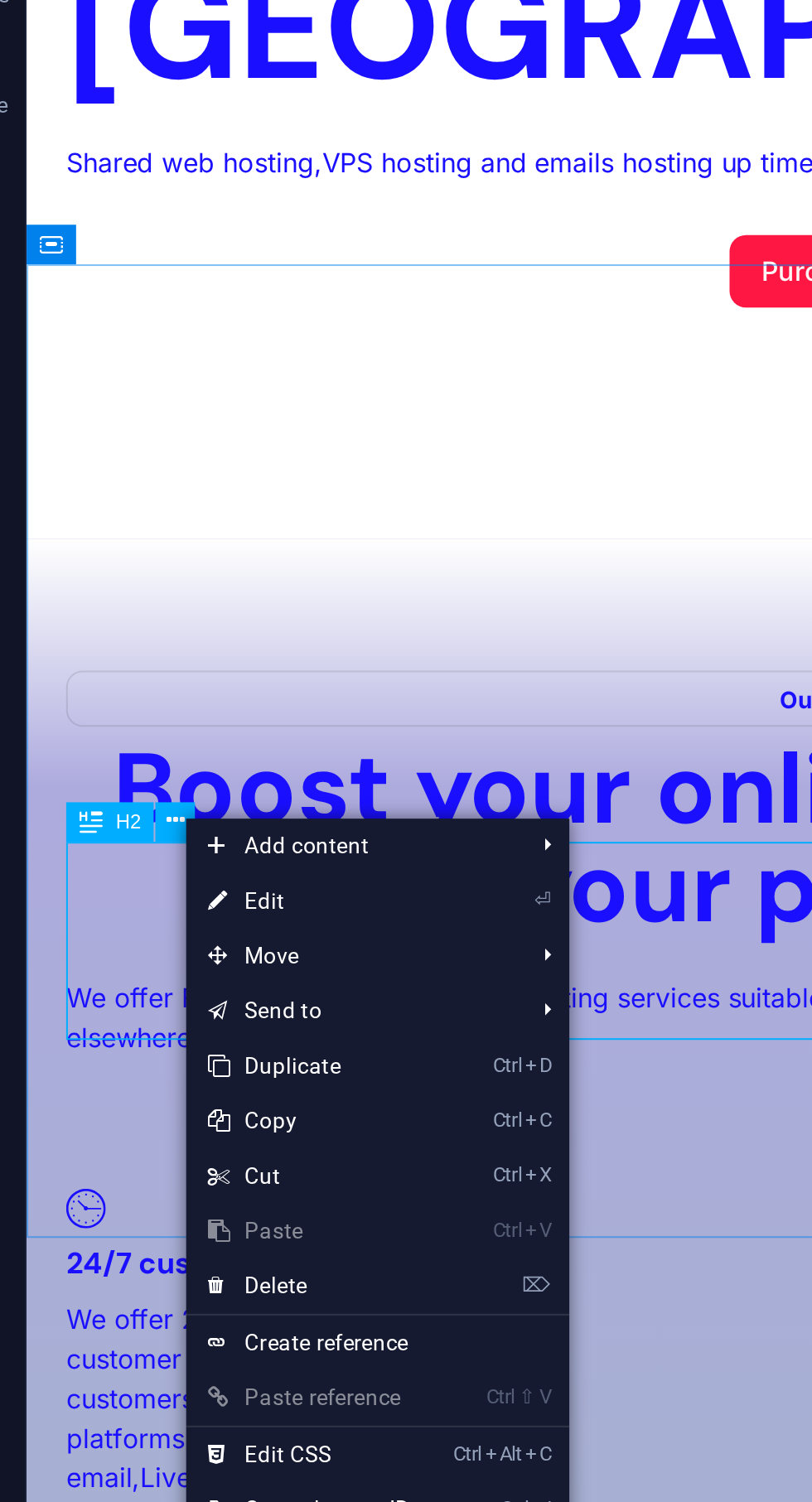
click at [286, 1205] on span "Move" at bounding box center [212, 1208] width 148 height 25
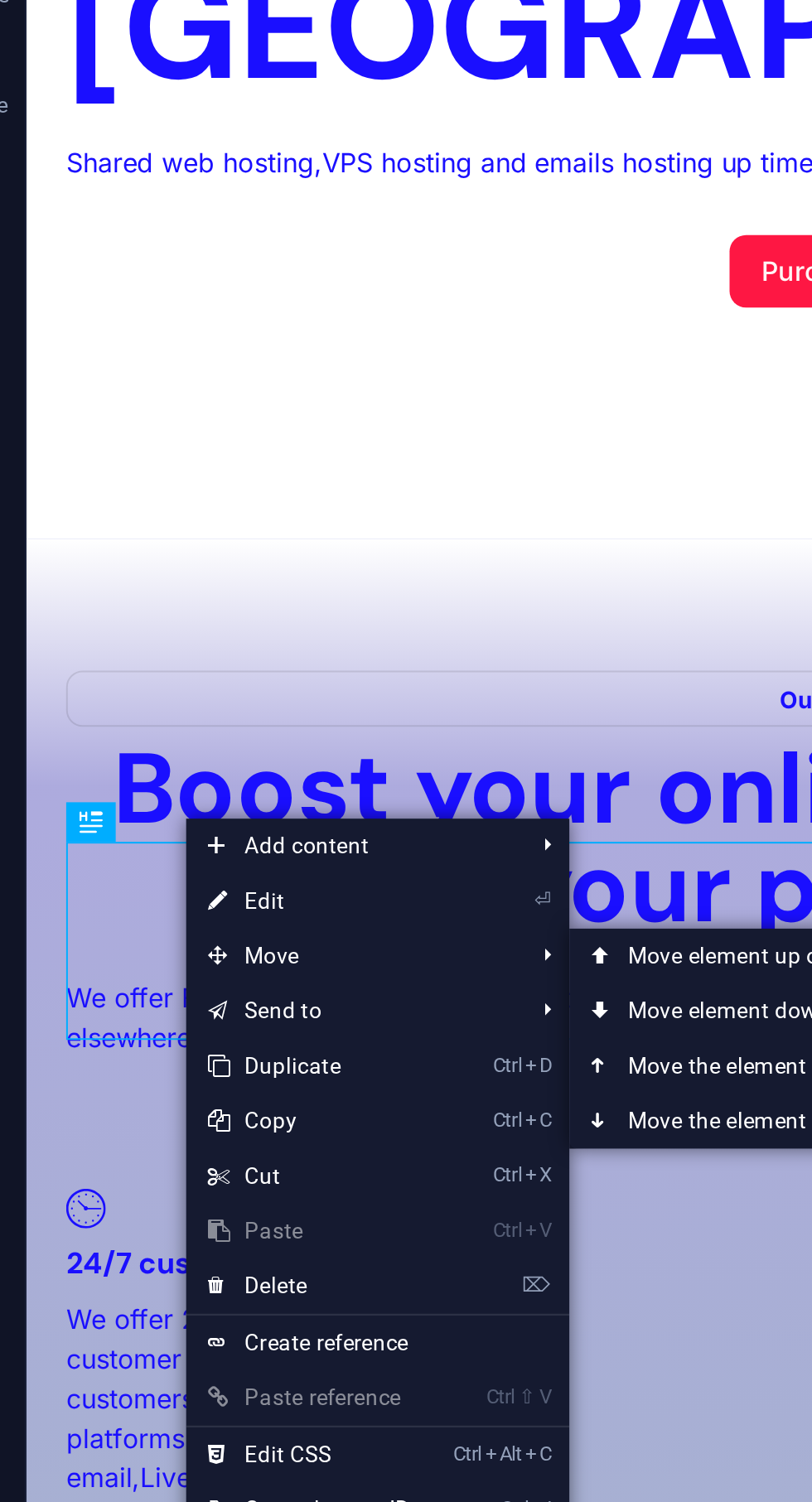
click at [385, 1282] on link "Ctrl ⬇ Move the element down" at bounding box center [428, 1283] width 234 height 25
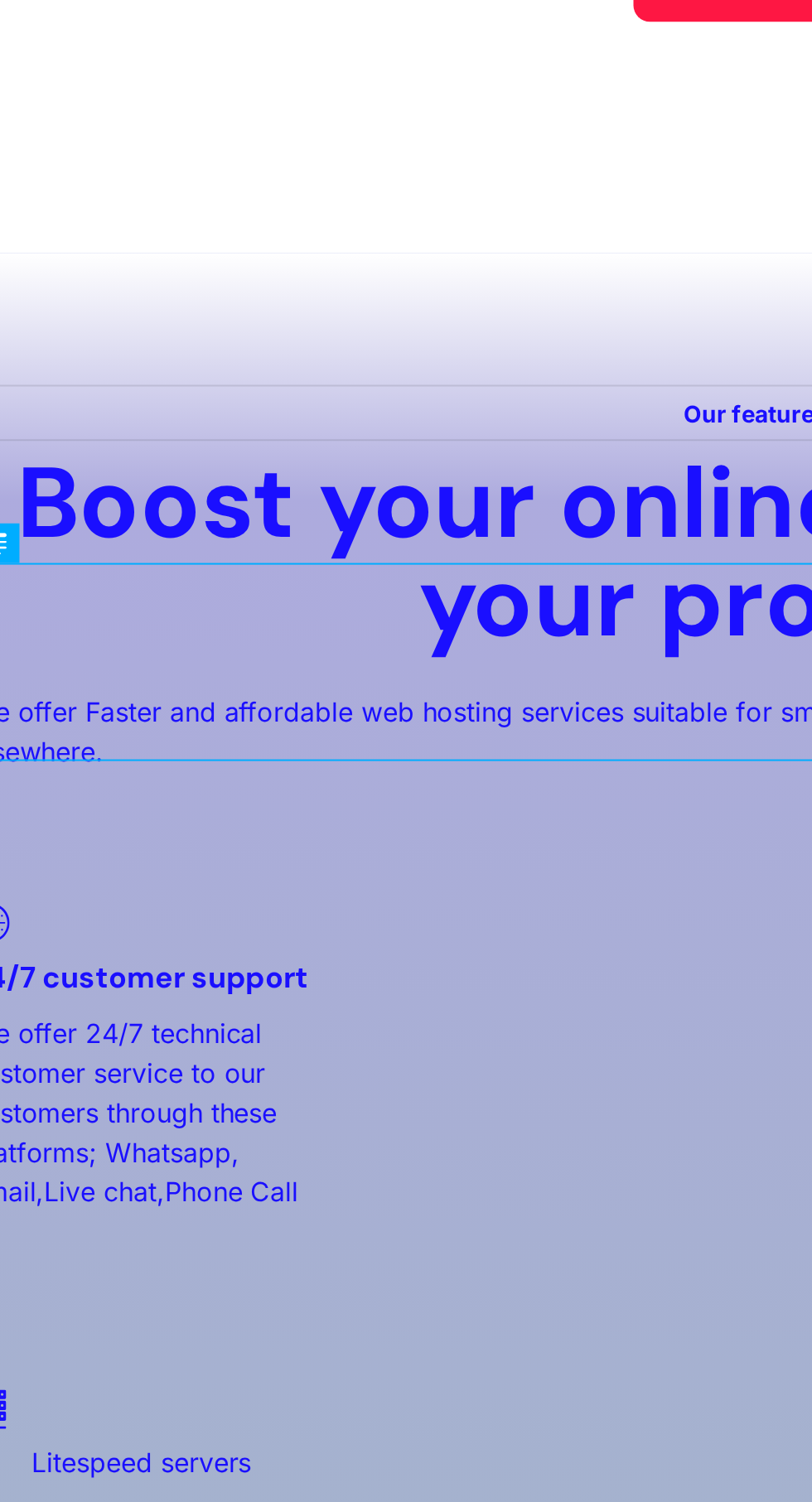
scroll to position [1046, 0]
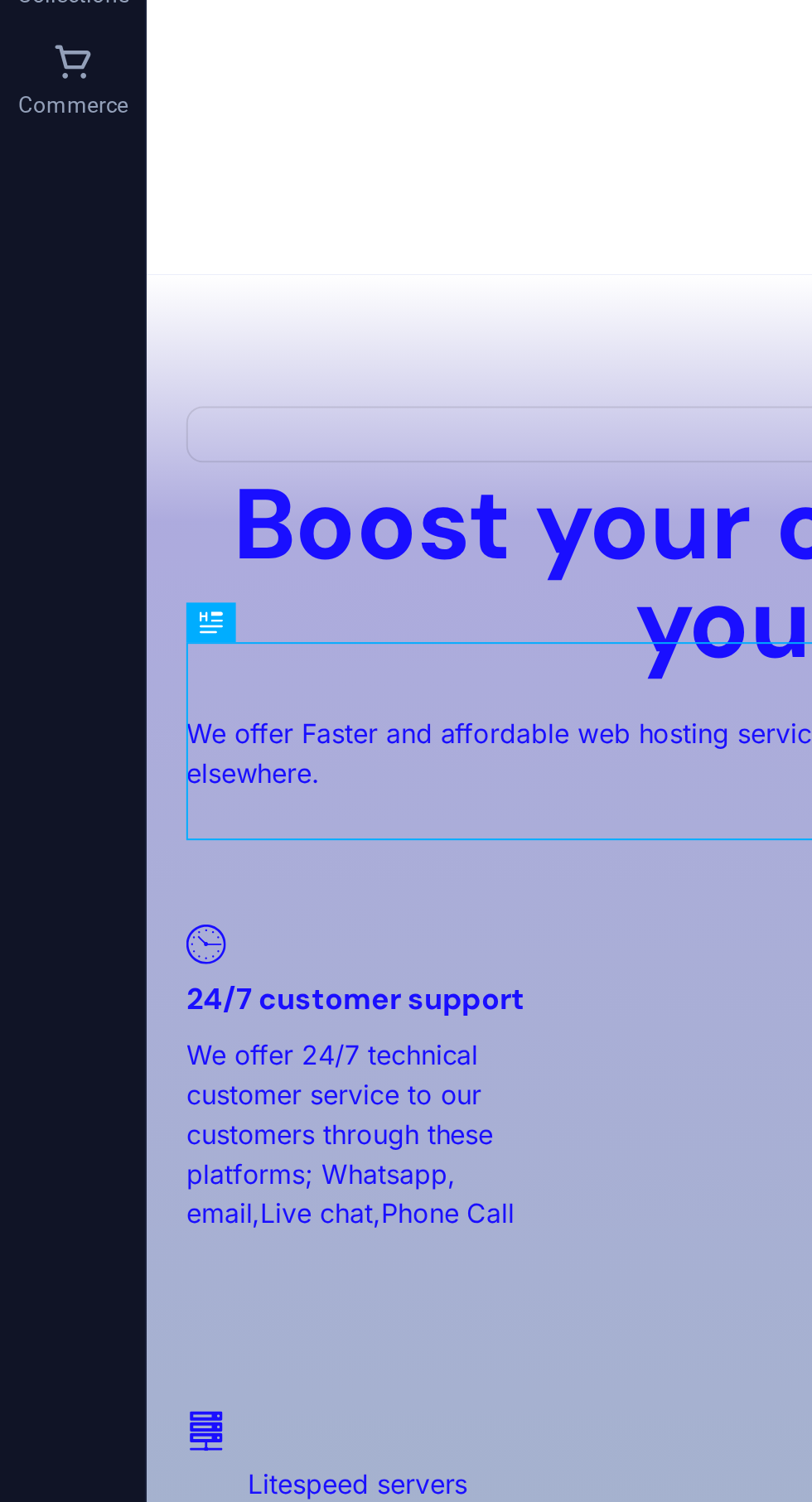
click at [313, 834] on div "5 % discount on year purchase - web hosting plans-" at bounding box center [561, 883] width 789 height 99
click at [135, 1054] on icon at bounding box center [133, 1058] width 9 height 16
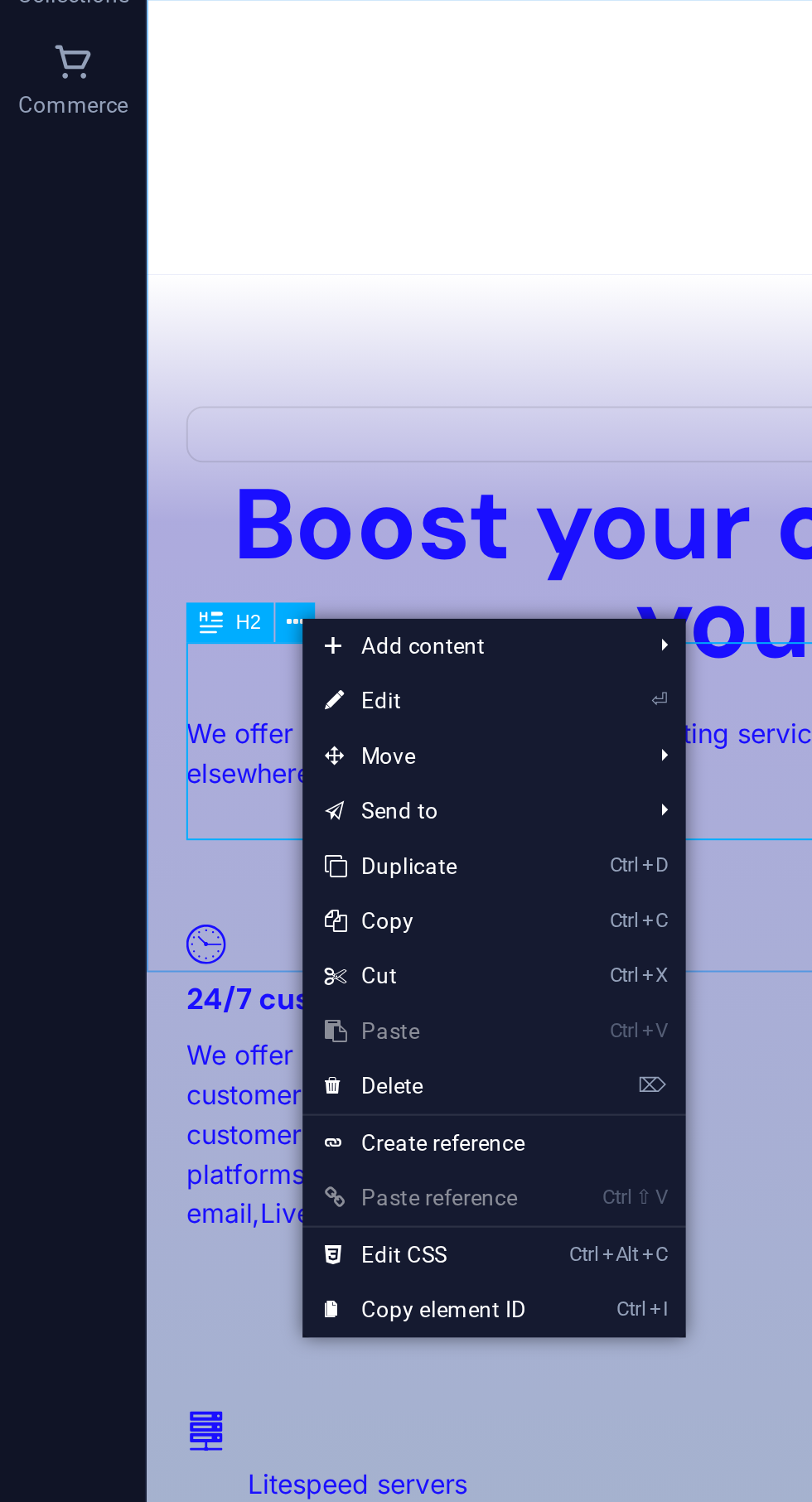
click at [283, 1113] on span "Move" at bounding box center [210, 1118] width 148 height 25
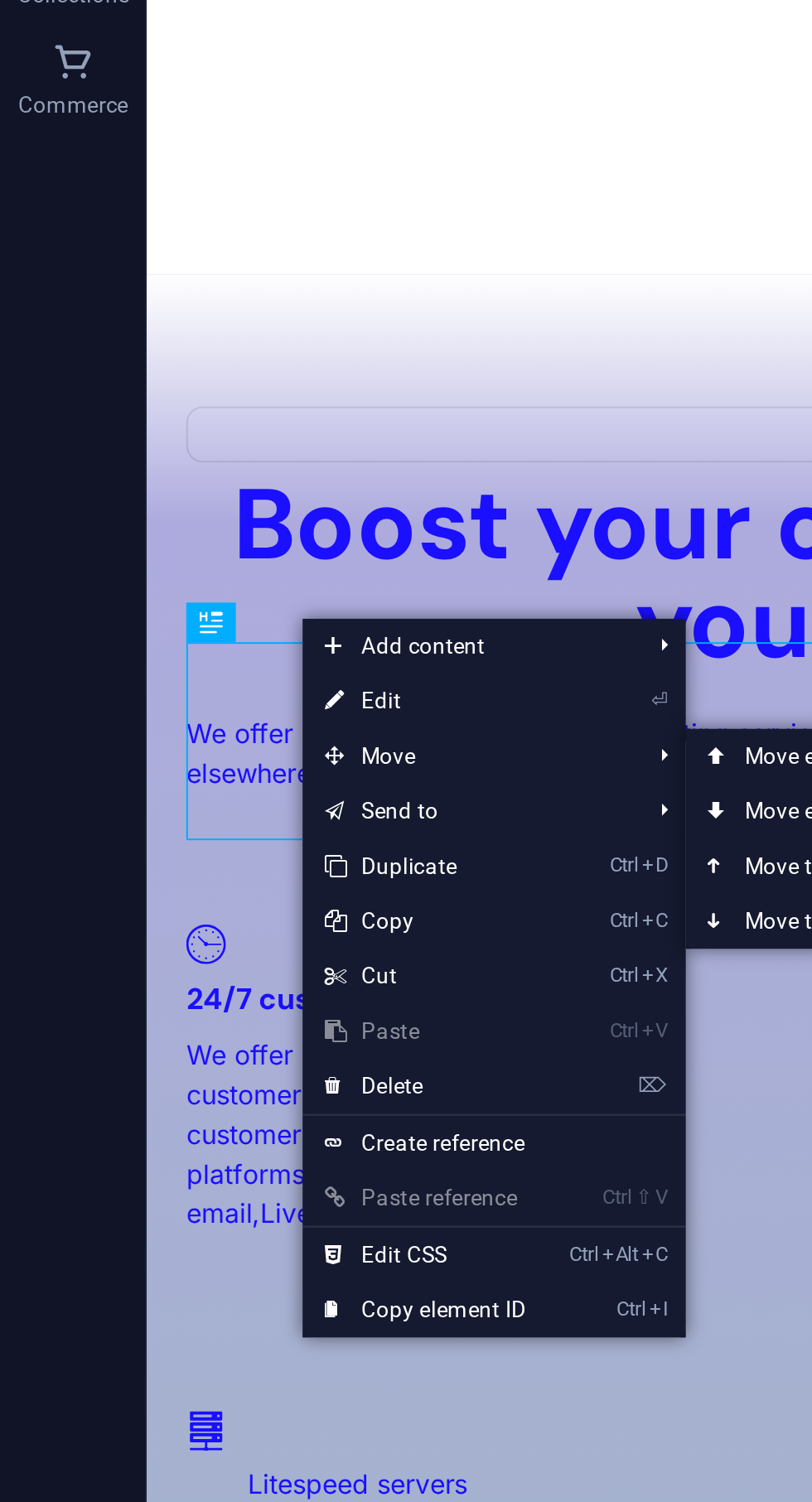
click at [347, 1192] on link "Ctrl ⬇ Move the element down" at bounding box center [426, 1192] width 234 height 25
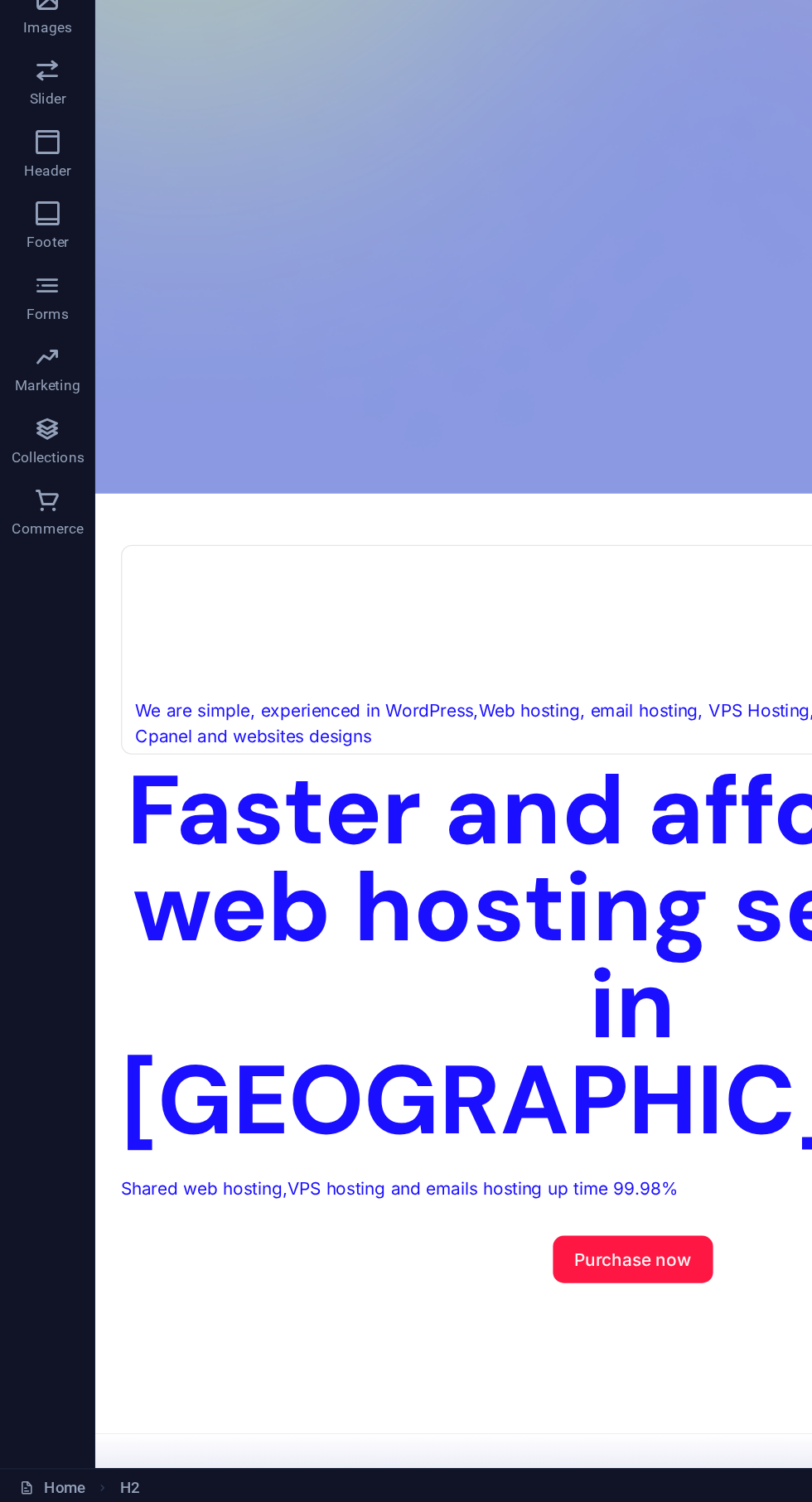
scroll to position [0, 0]
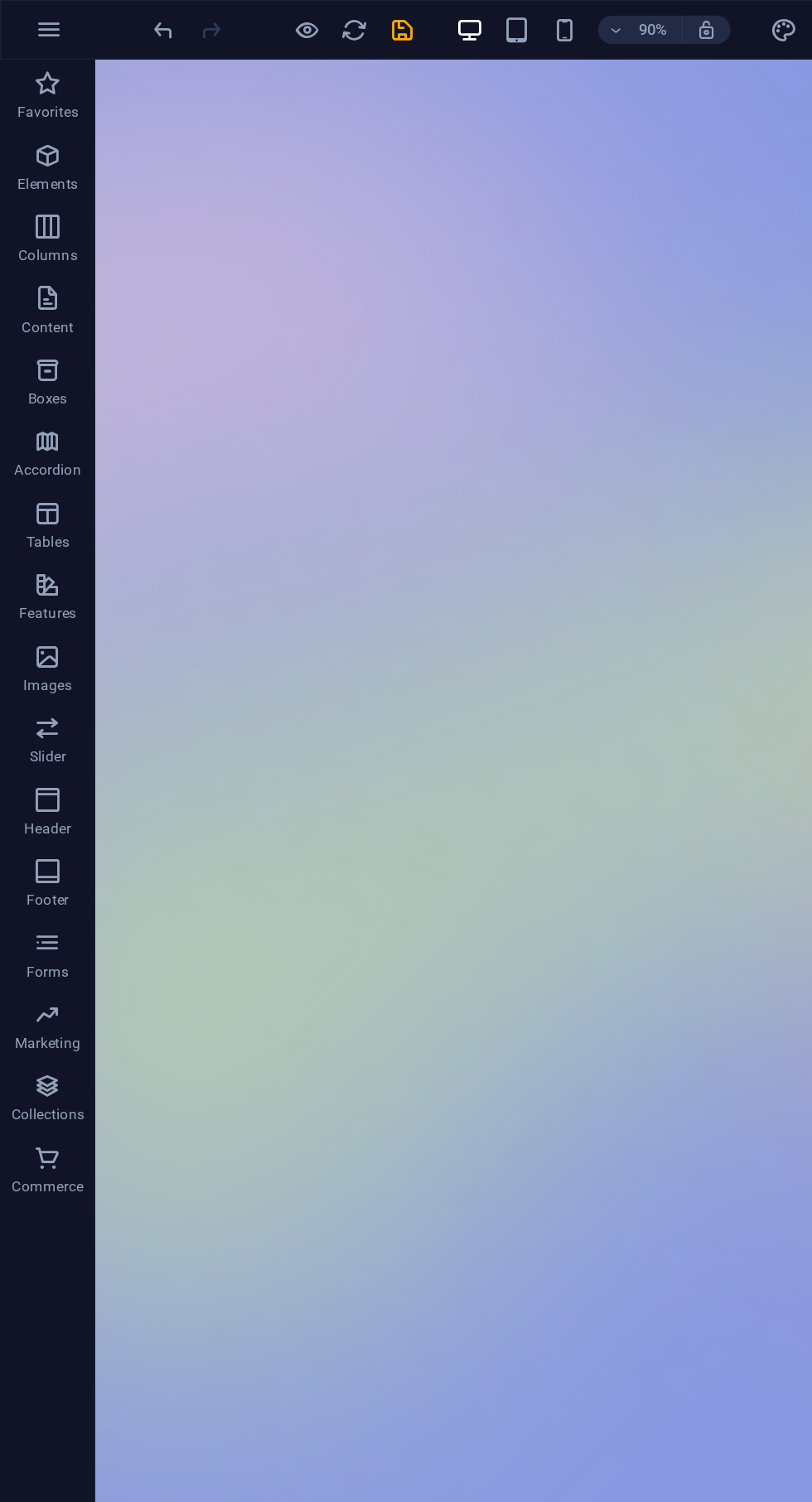
click at [285, 20] on icon "save" at bounding box center [279, 21] width 19 height 19
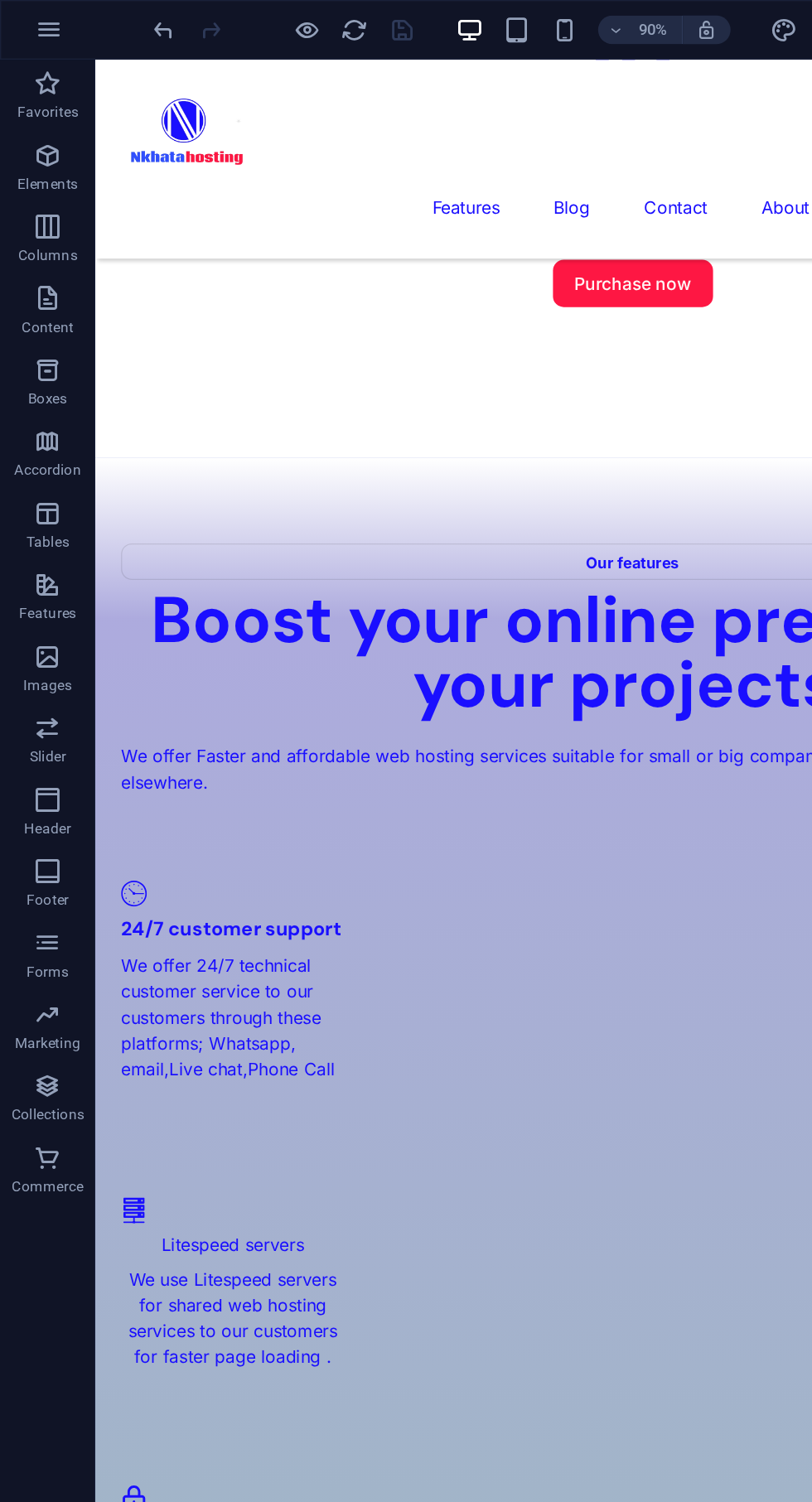
scroll to position [1695, 0]
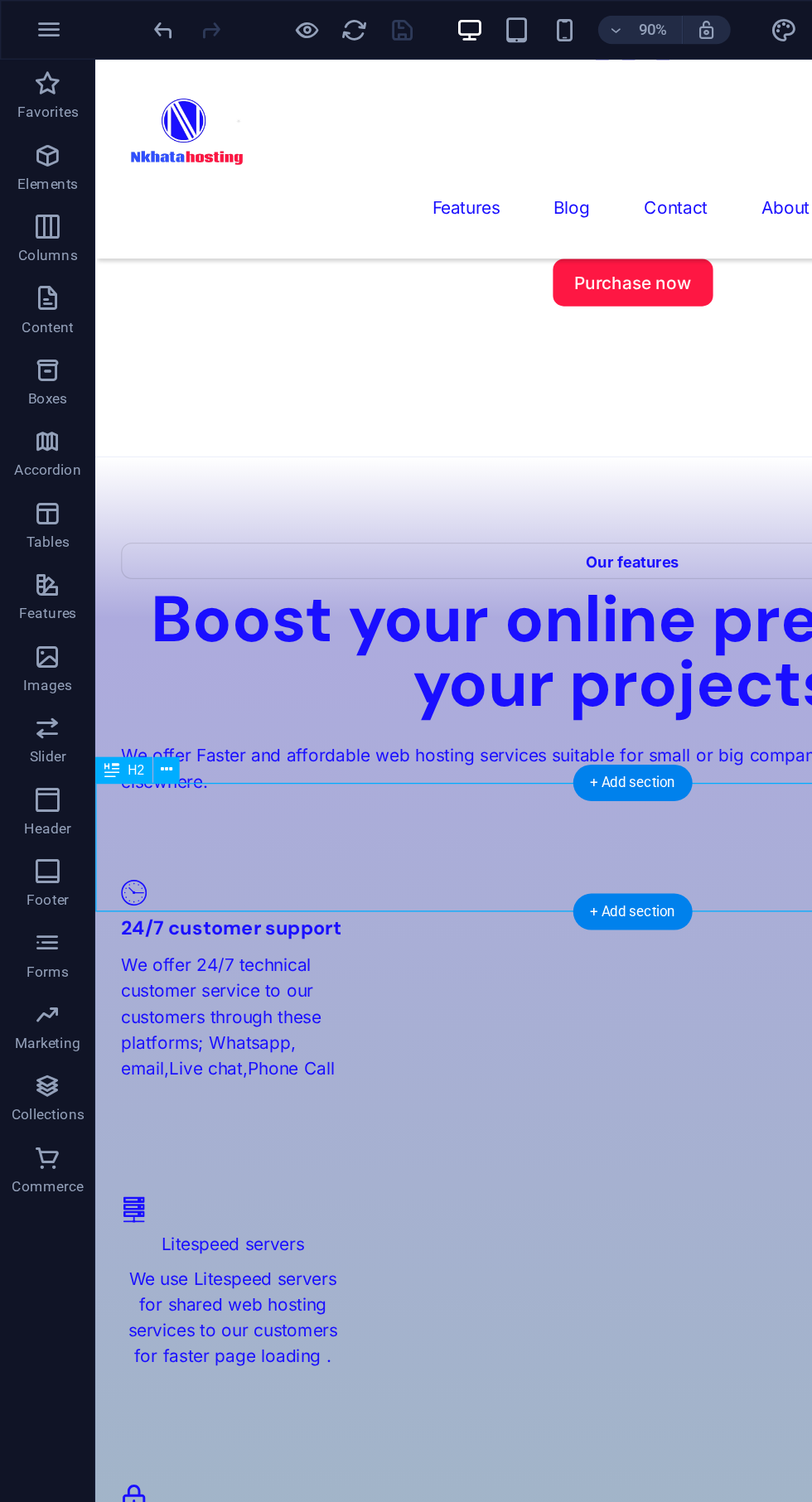
click at [113, 531] on icon at bounding box center [116, 534] width 9 height 16
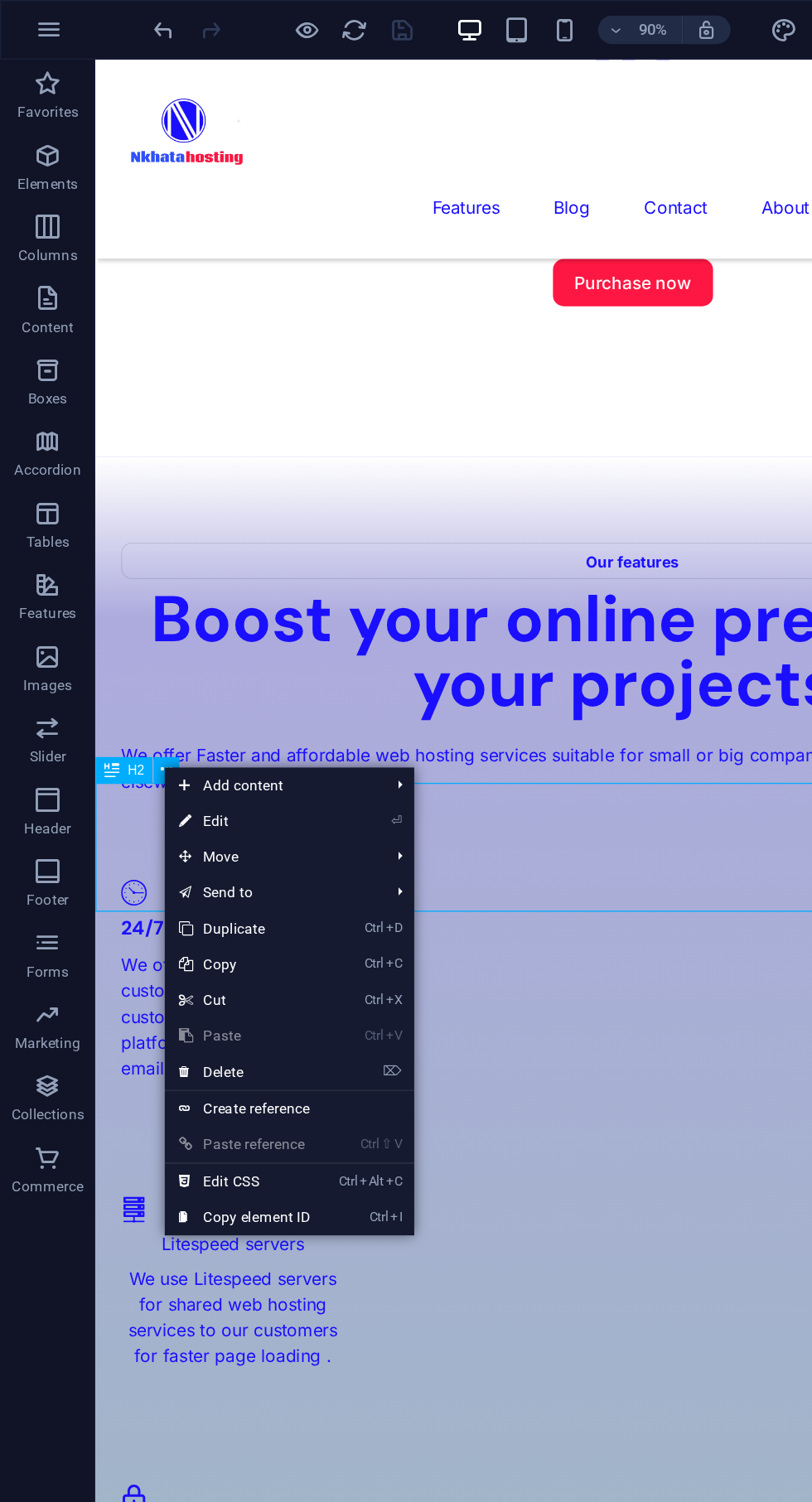
click at [170, 569] on link "⏎ Edit" at bounding box center [169, 570] width 111 height 25
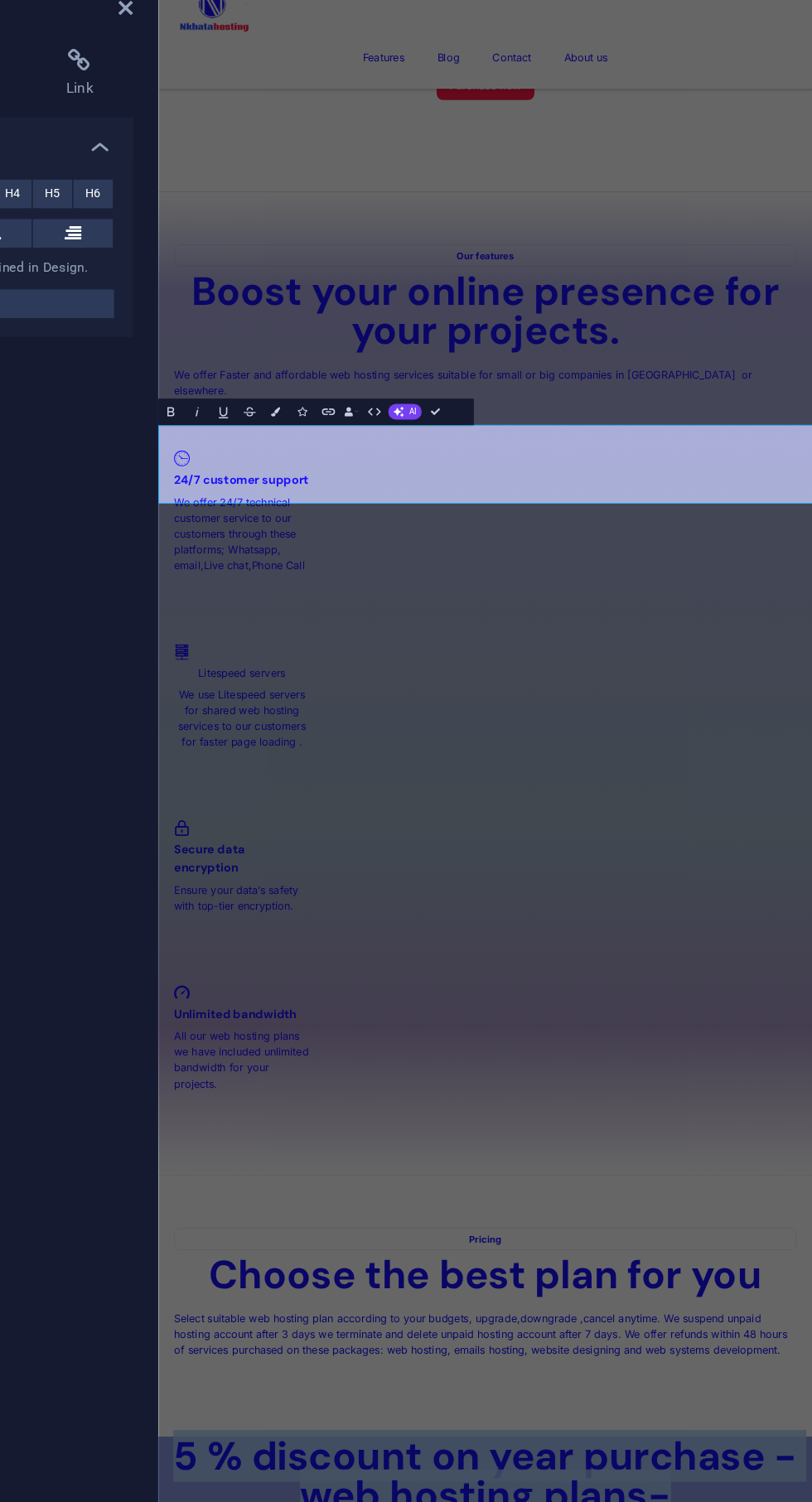
scroll to position [0, 0]
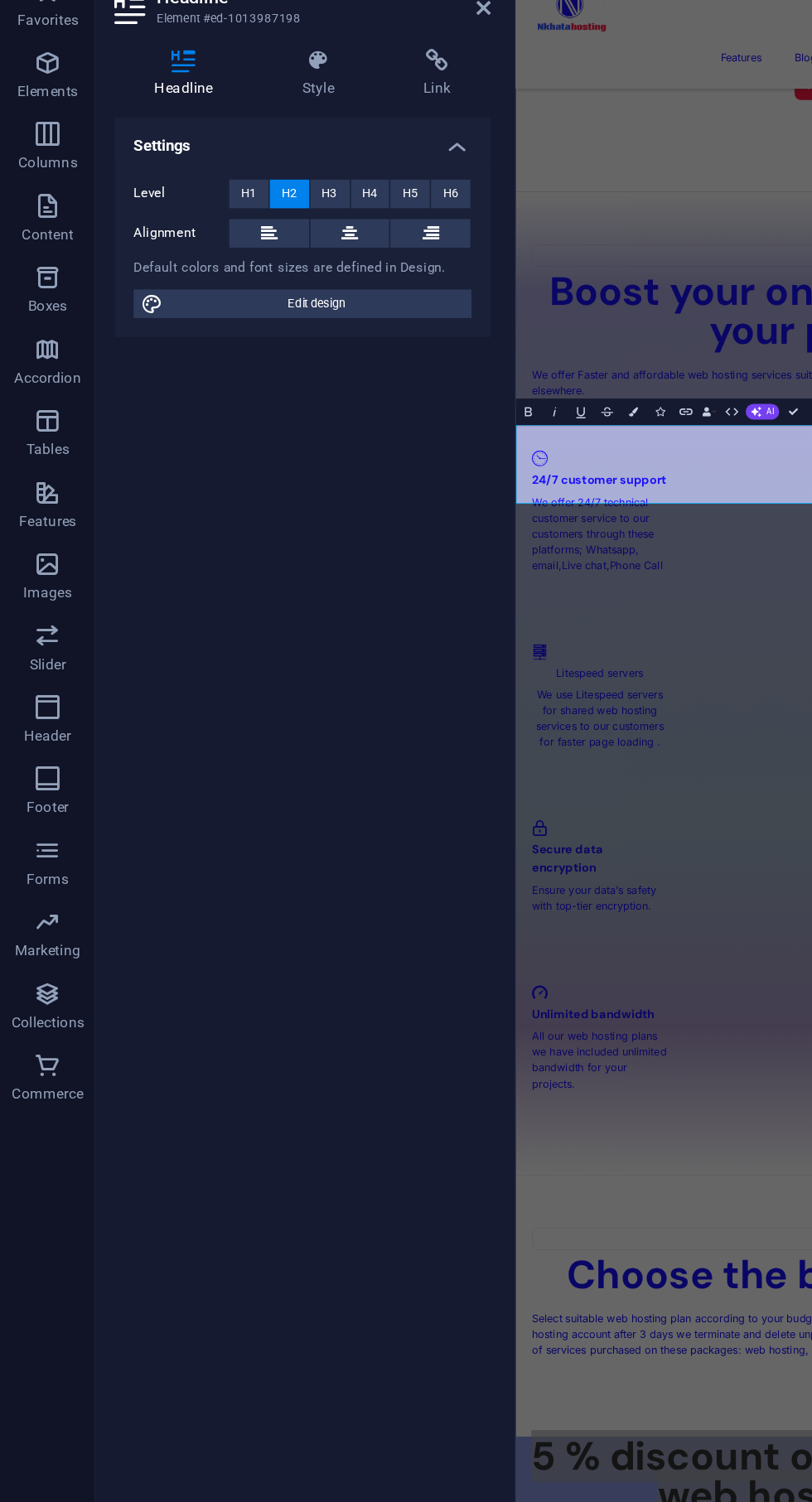
click at [232, 110] on icon at bounding box center [221, 105] width 78 height 17
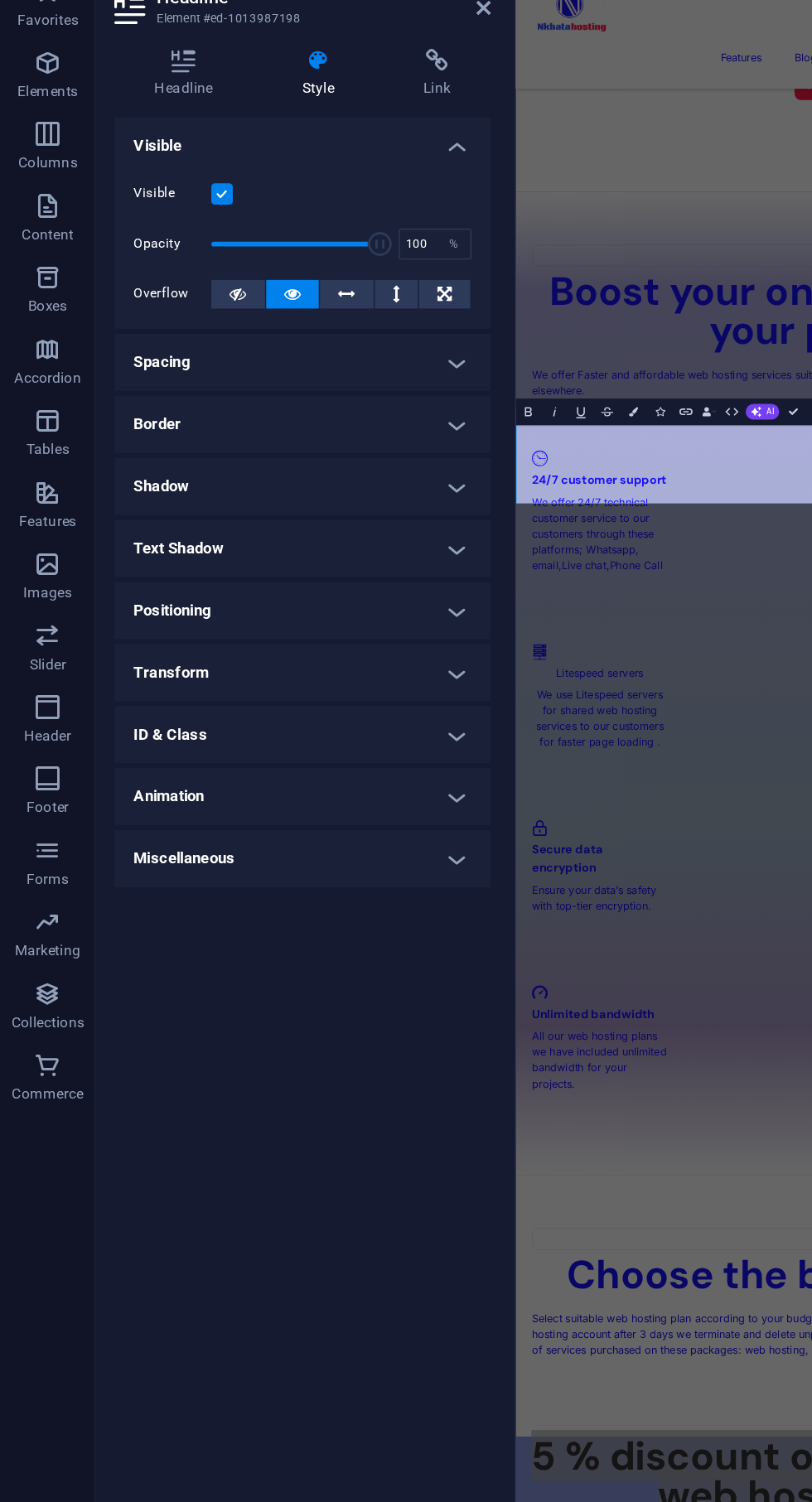
click at [152, 113] on icon at bounding box center [128, 105] width 96 height 17
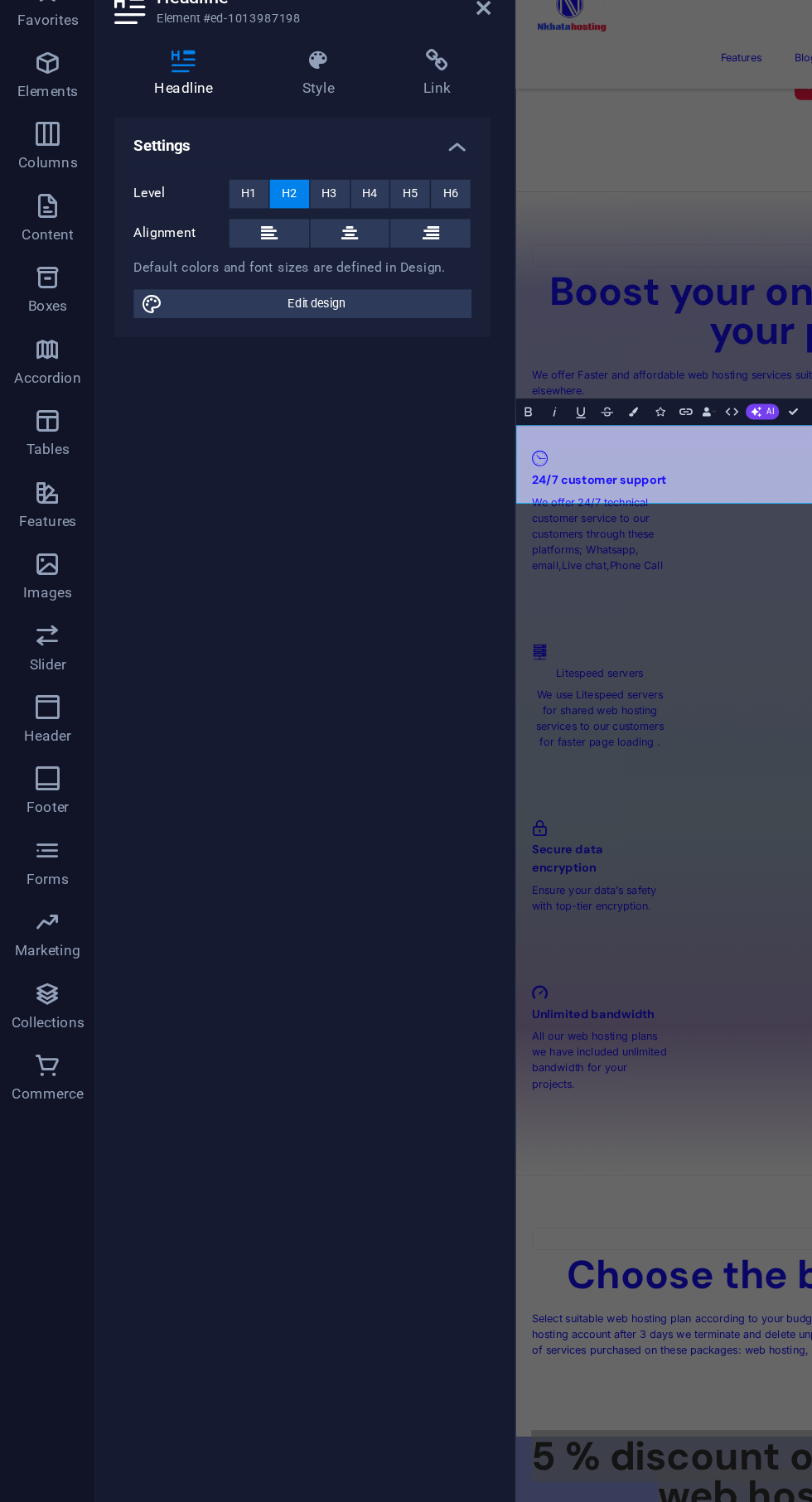
click at [230, 281] on span "Edit design" at bounding box center [220, 275] width 204 height 19
click at [240, 102] on icon at bounding box center [221, 105] width 78 height 17
select select "600"
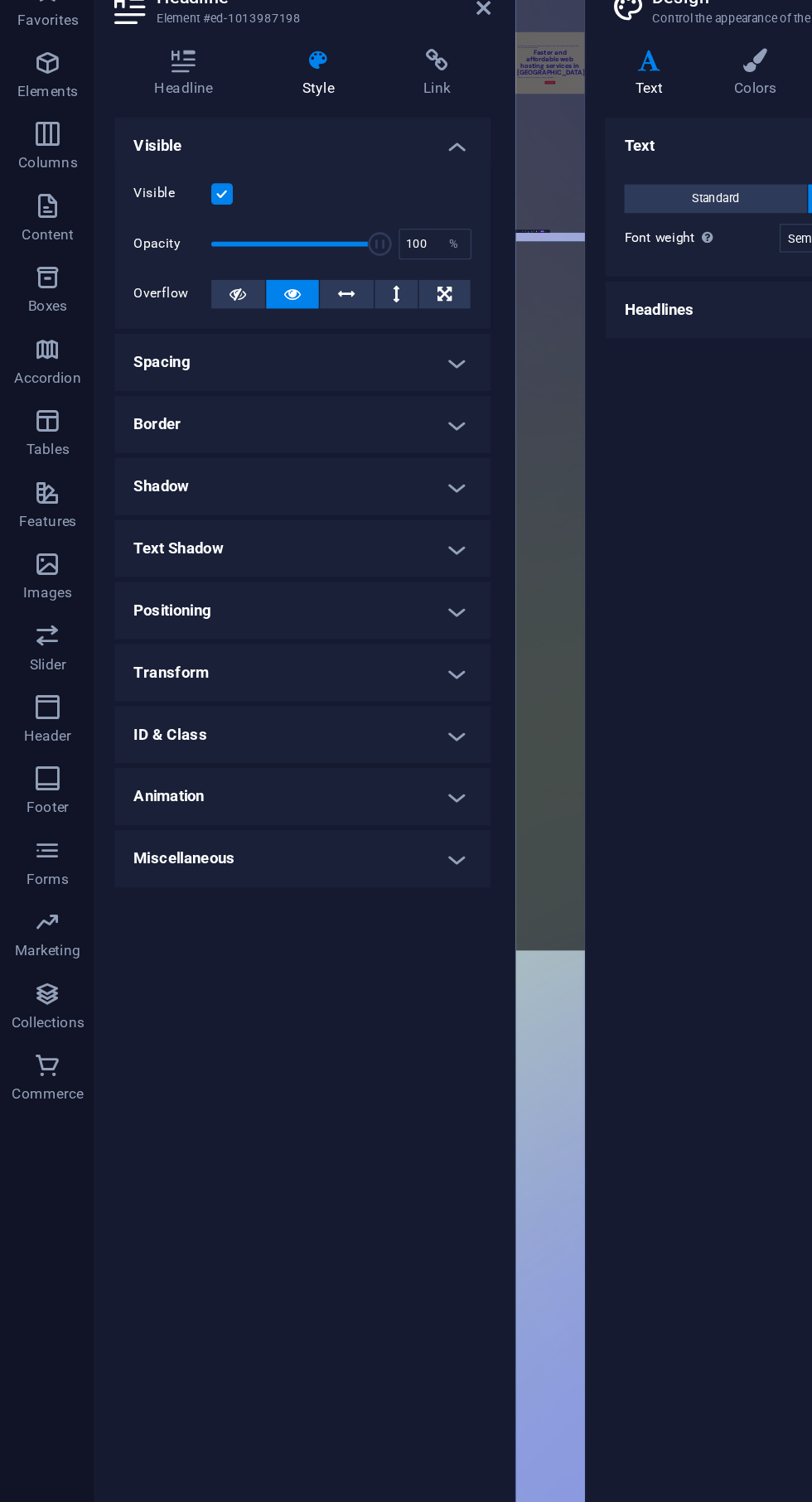
click at [220, 107] on icon at bounding box center [221, 105] width 78 height 17
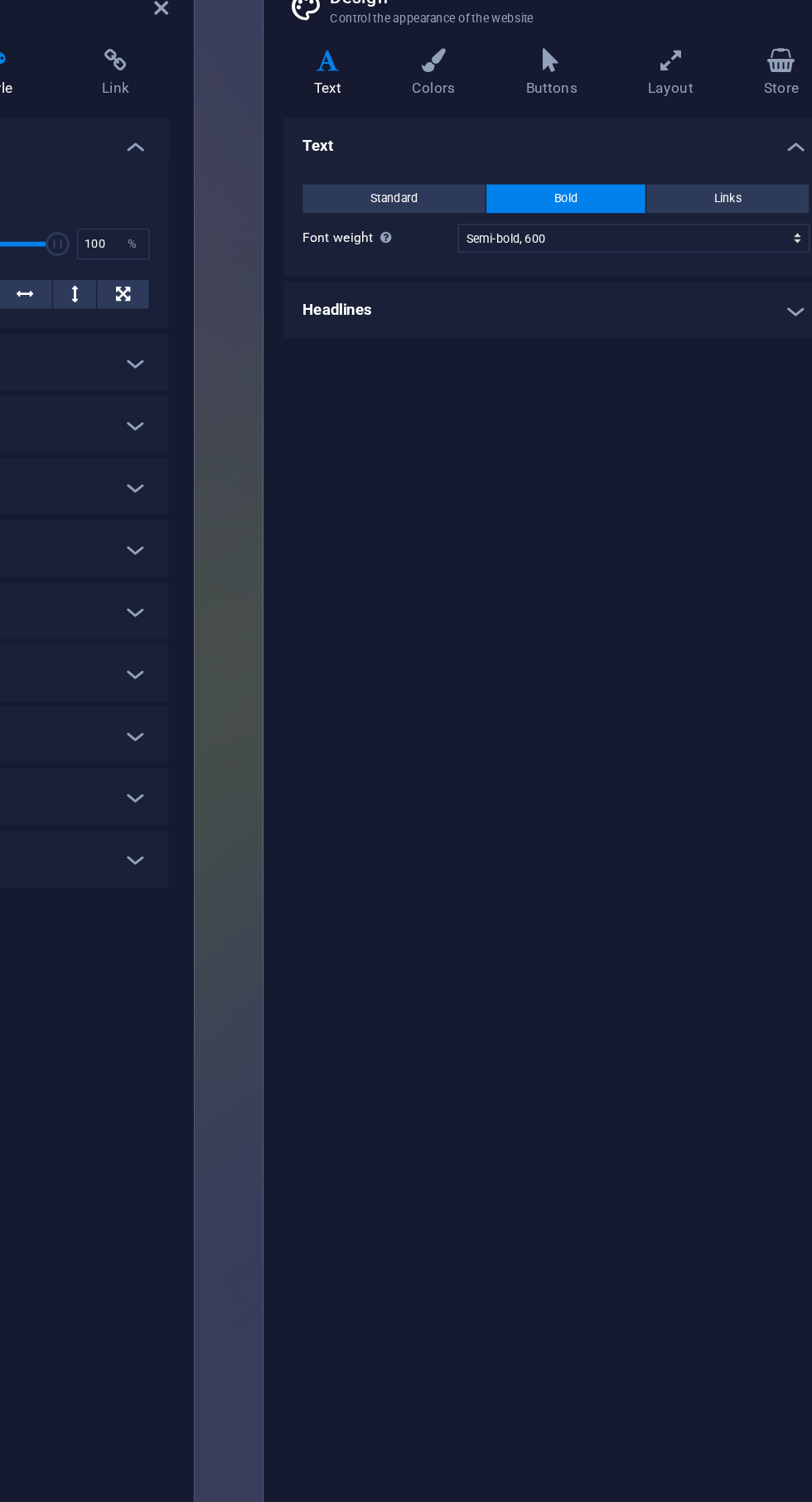
click at [543, 114] on h4 "Colors" at bounding box center [527, 115] width 79 height 35
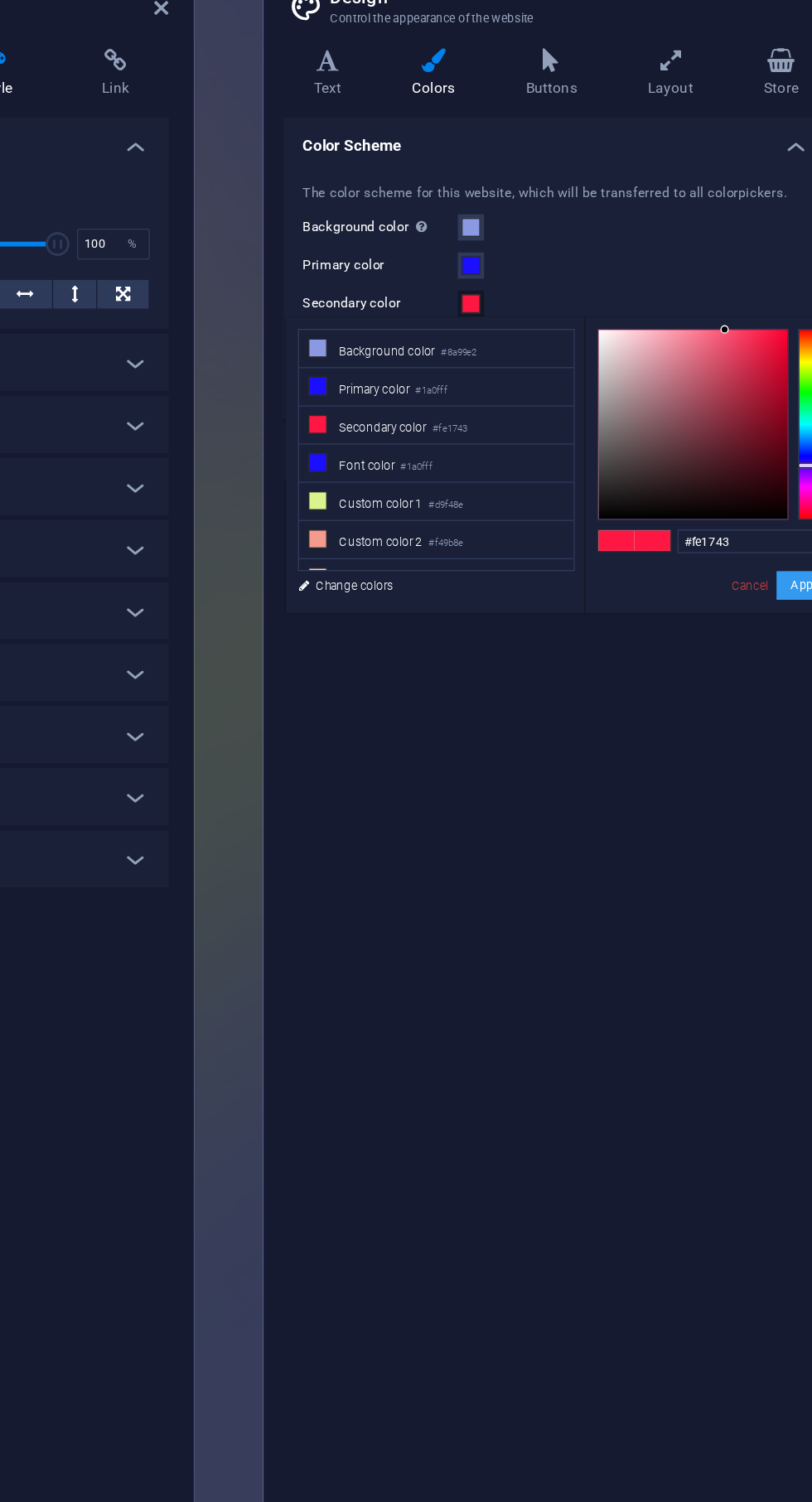
click at [790, 461] on button "Apply" at bounding box center [783, 470] width 42 height 19
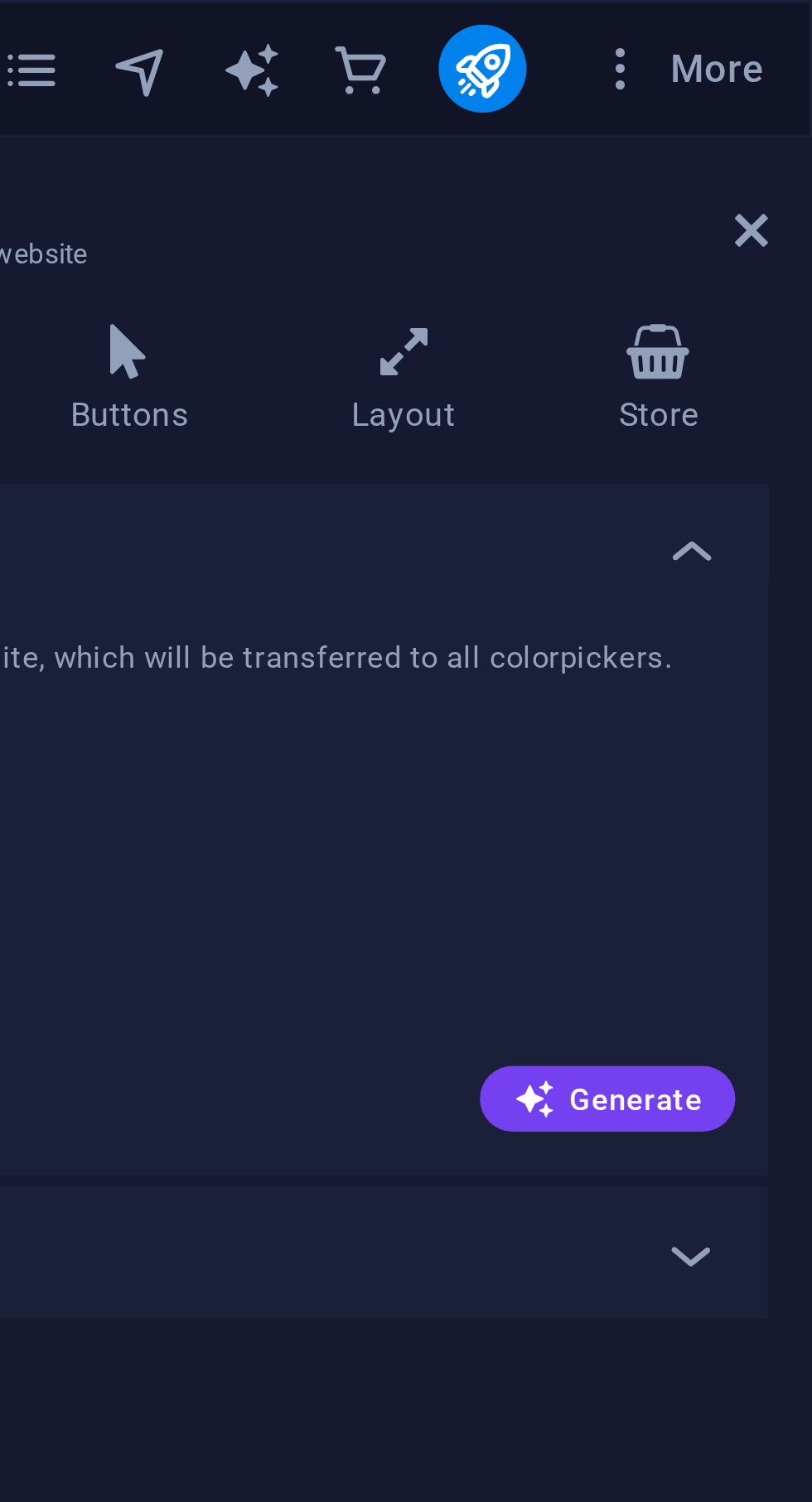
click at [794, 72] on icon at bounding box center [794, 70] width 10 height 14
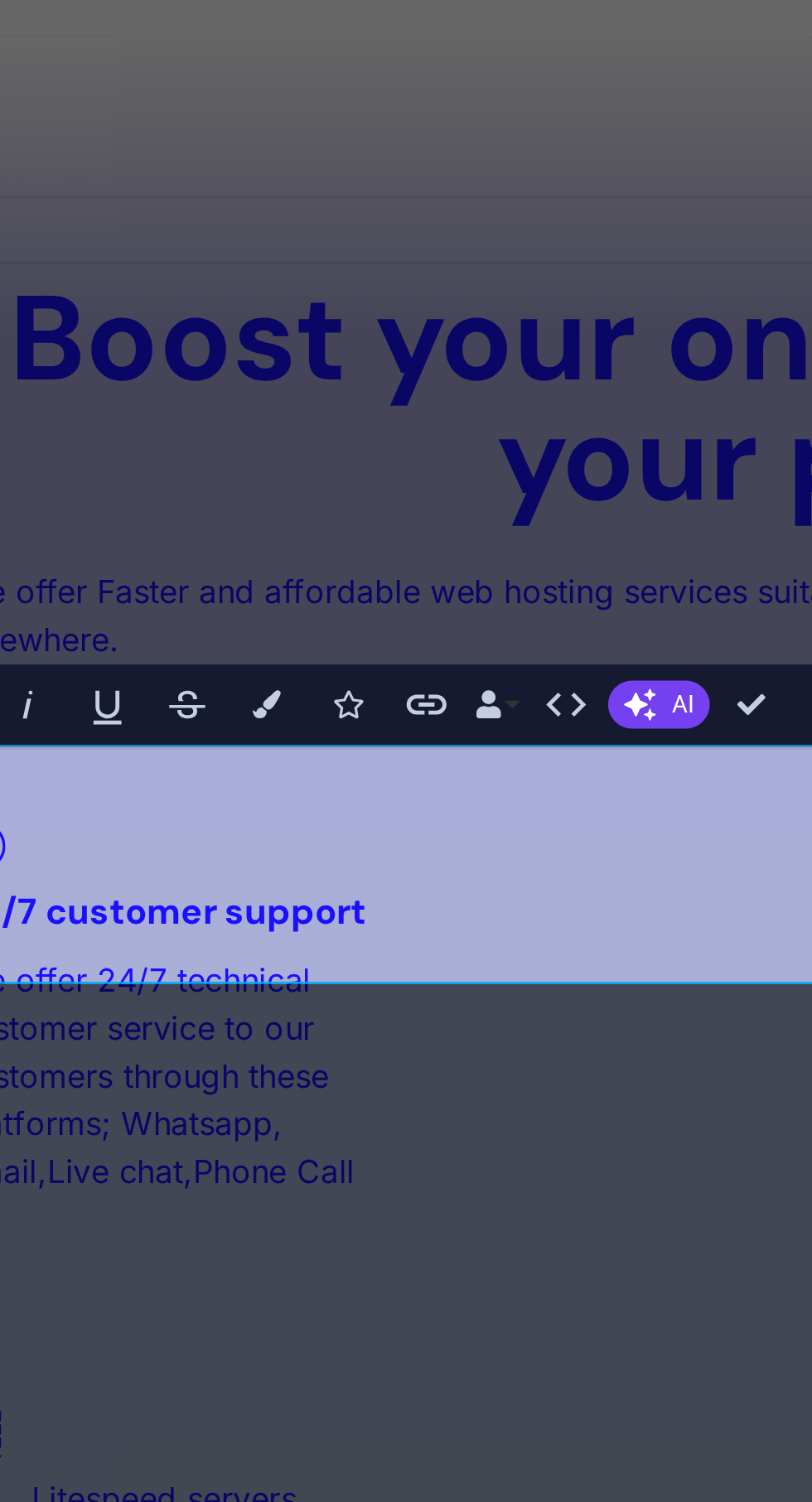
click at [443, 723] on button "Colors" at bounding box center [439, 722] width 18 height 19
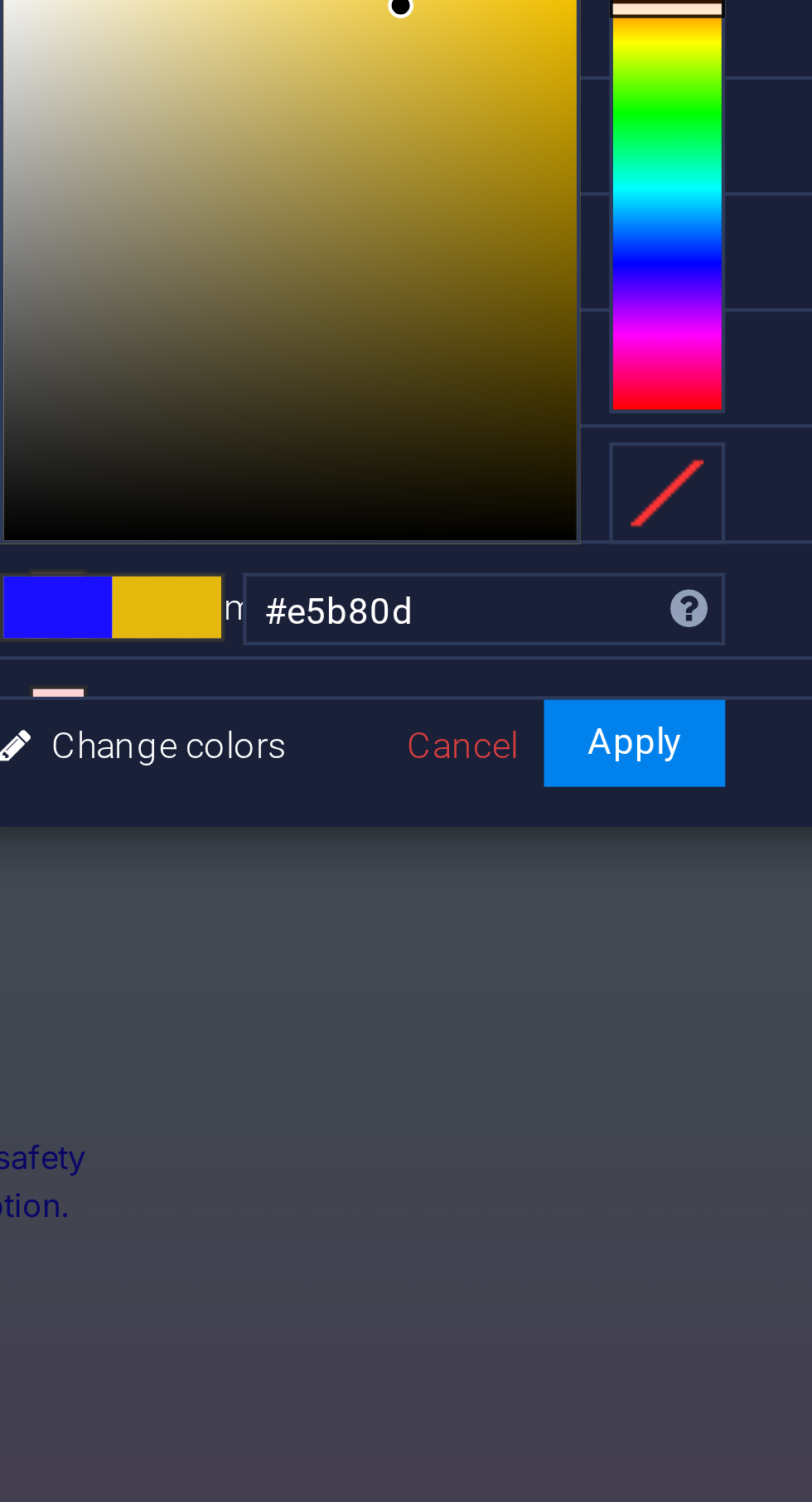
click at [574, 794] on div at bounding box center [587, 792] width 26 height 4
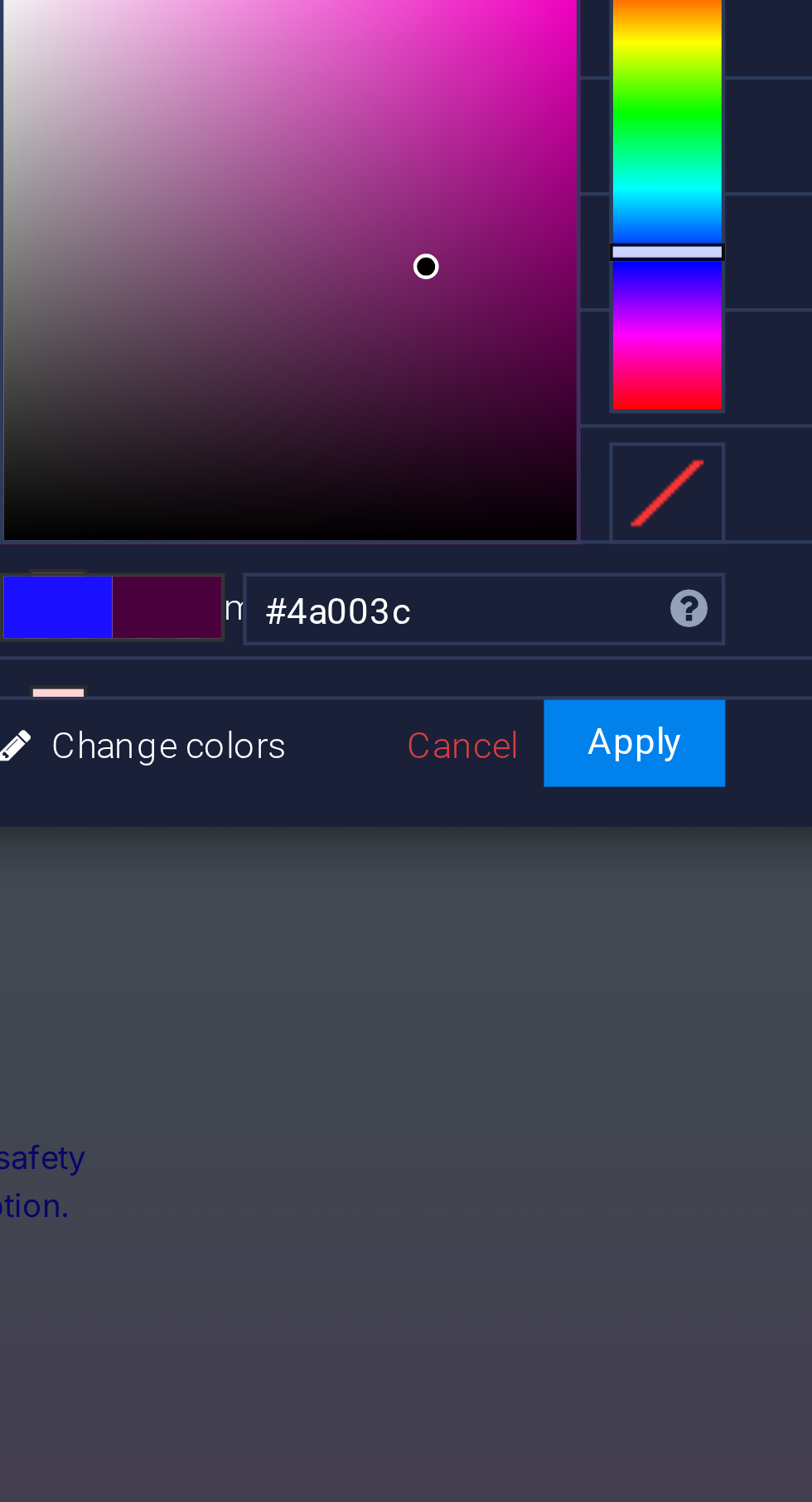
click at [574, 849] on div at bounding box center [587, 847] width 26 height 4
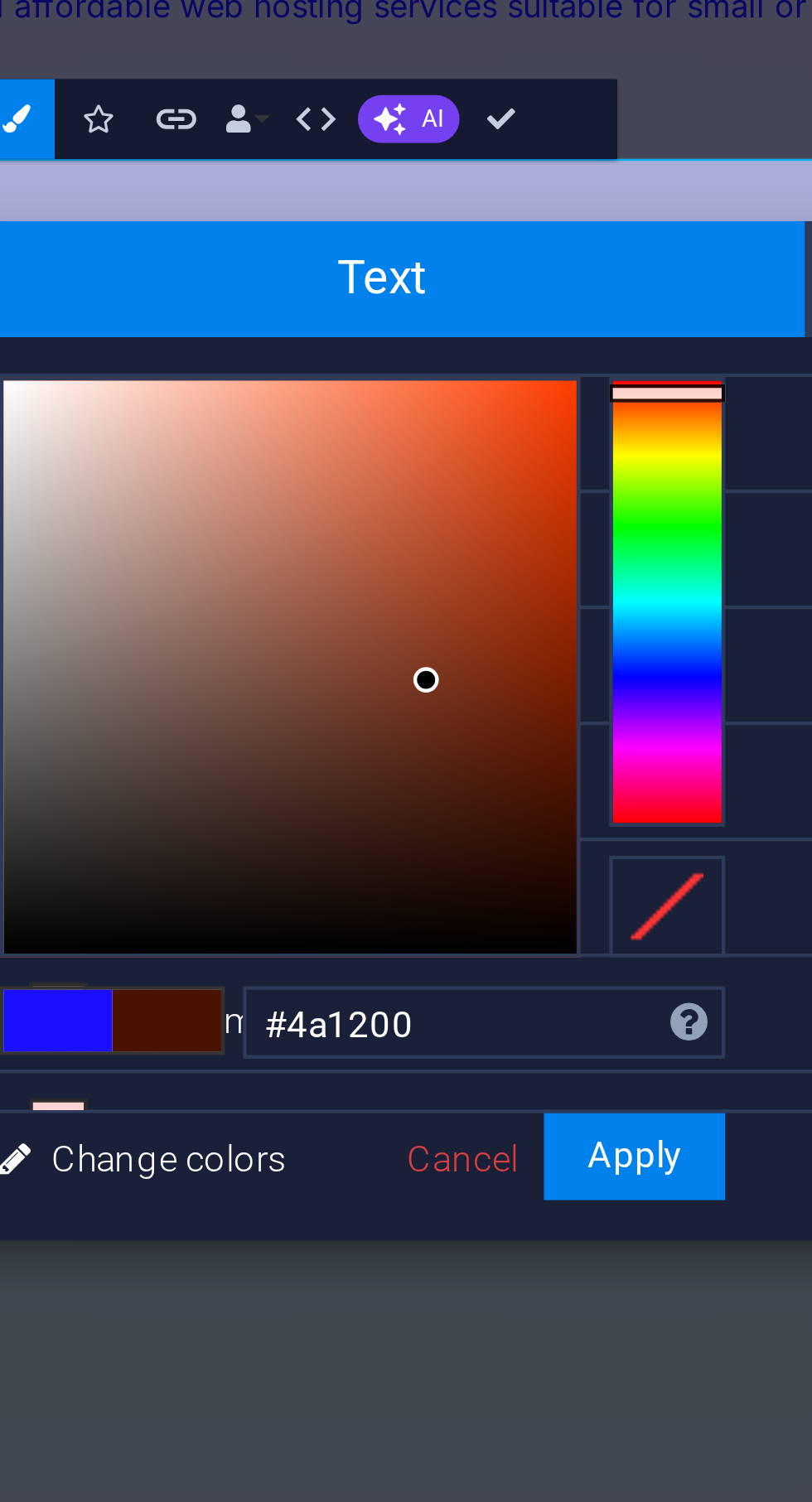
click at [579, 787] on div at bounding box center [587, 785] width 26 height 4
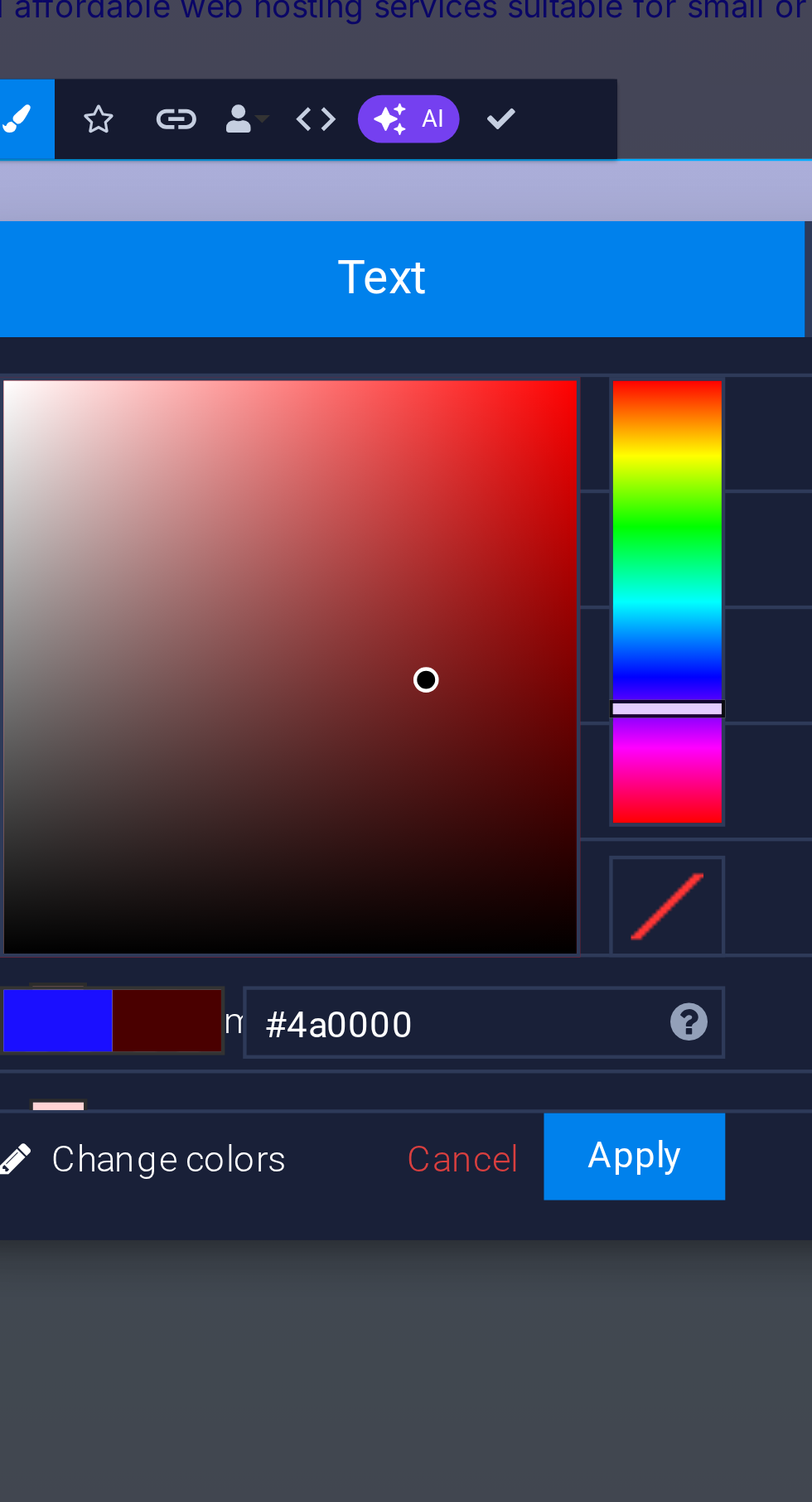
click at [574, 855] on div at bounding box center [587, 857] width 26 height 4
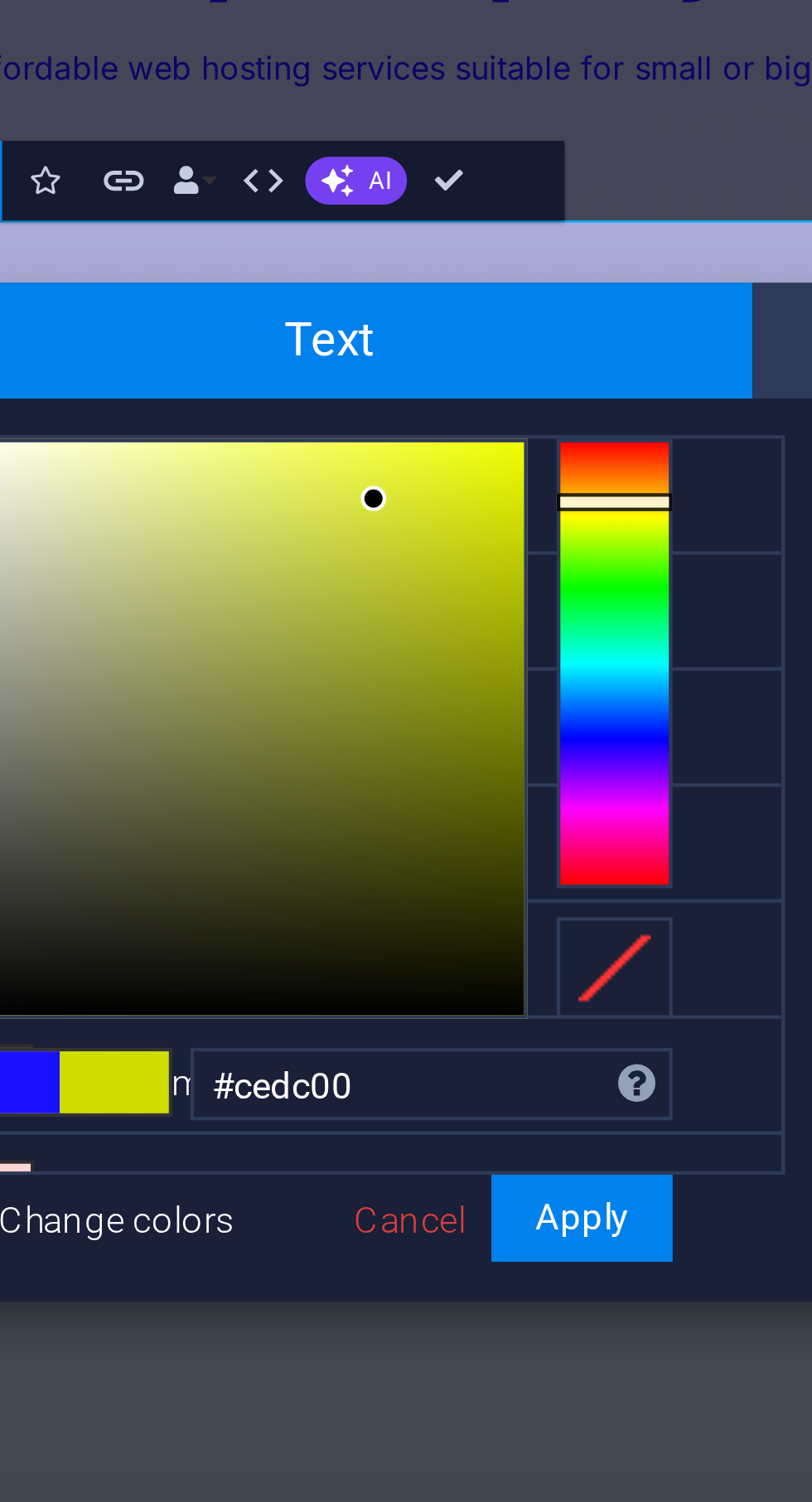
click at [599, 794] on div at bounding box center [587, 796] width 26 height 4
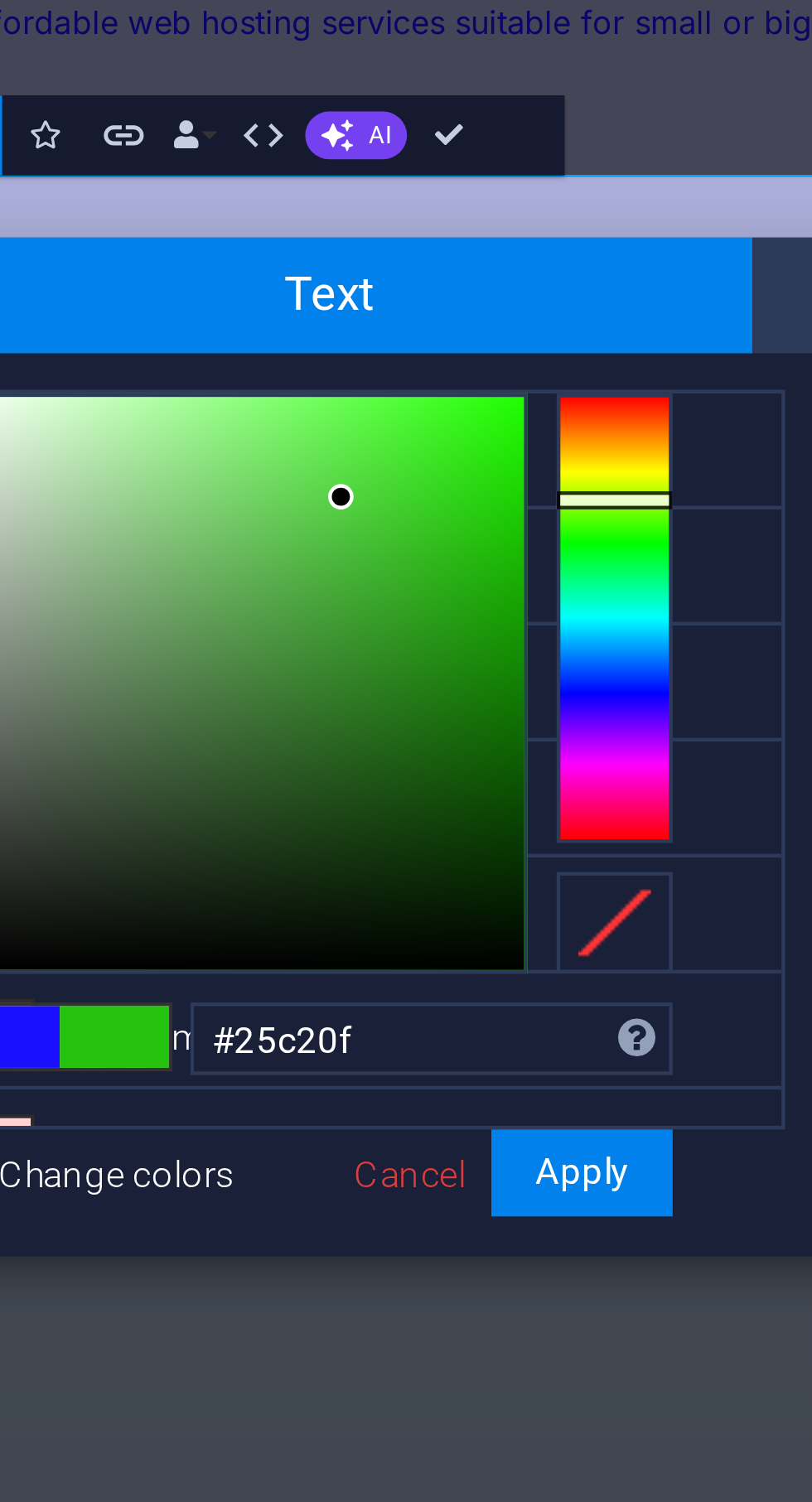
click at [574, 807] on div at bounding box center [587, 806] width 26 height 4
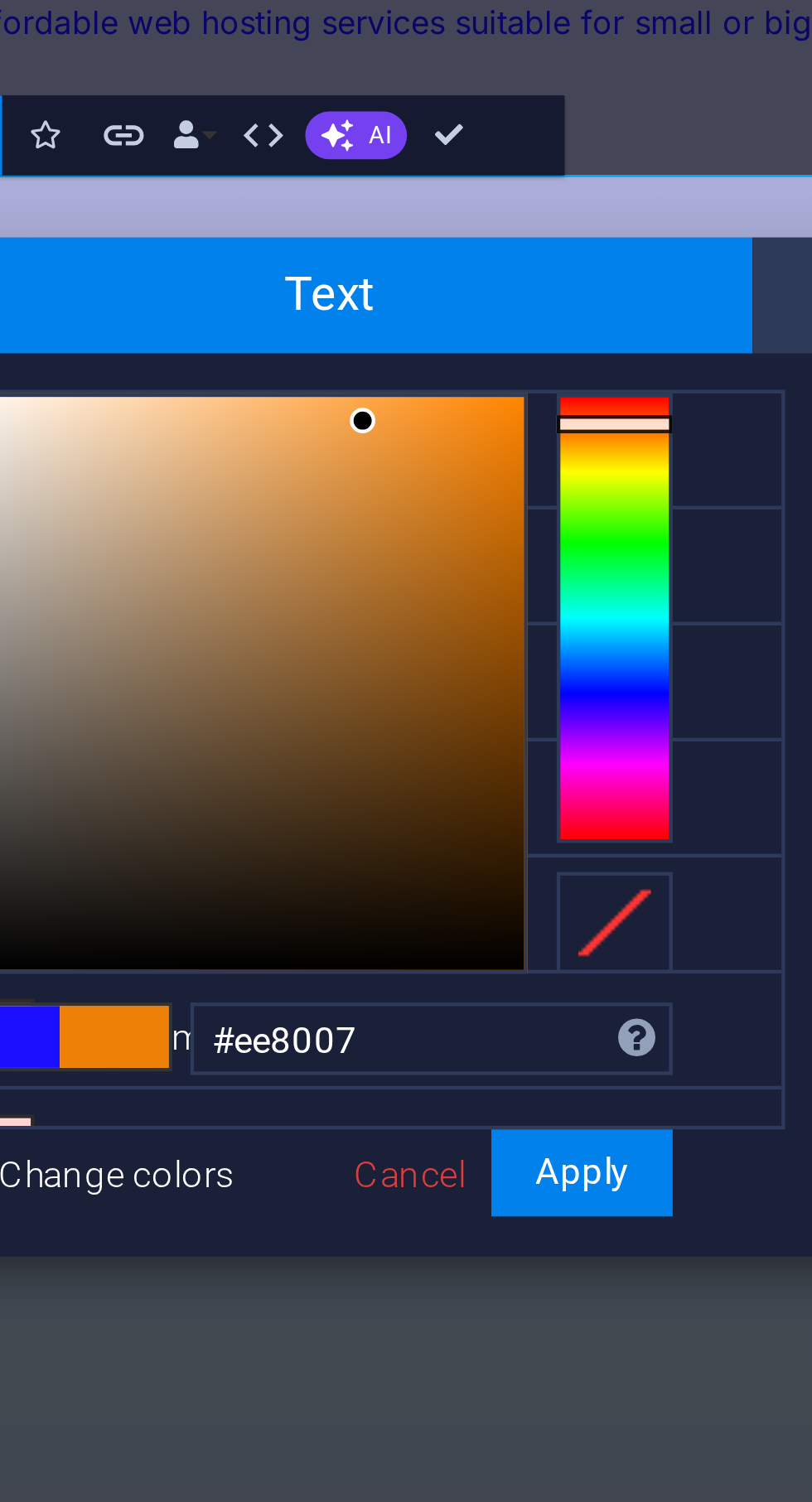
click at [574, 790] on div at bounding box center [587, 788] width 26 height 4
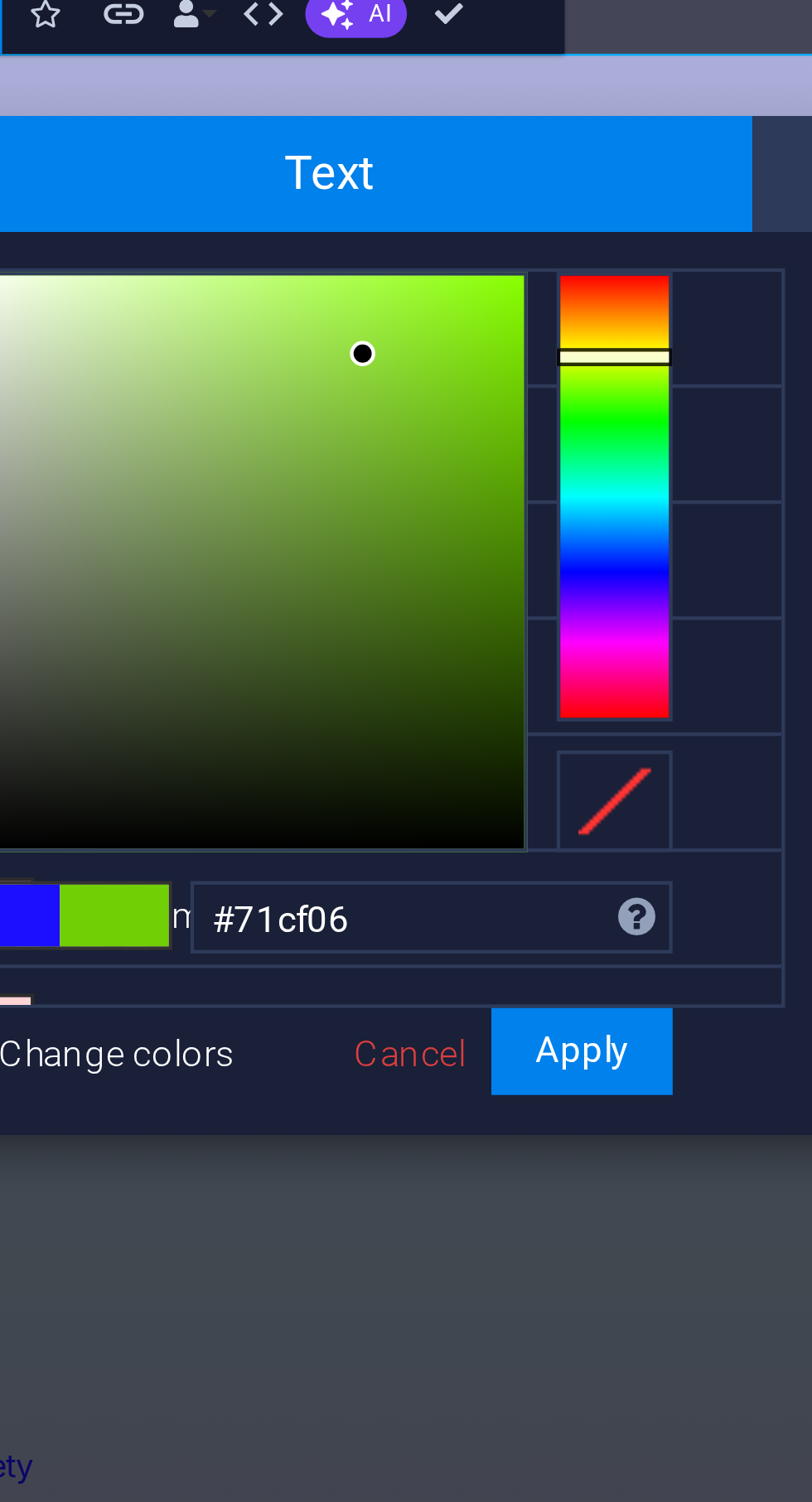
click at [587, 799] on div at bounding box center [587, 801] width 26 height 4
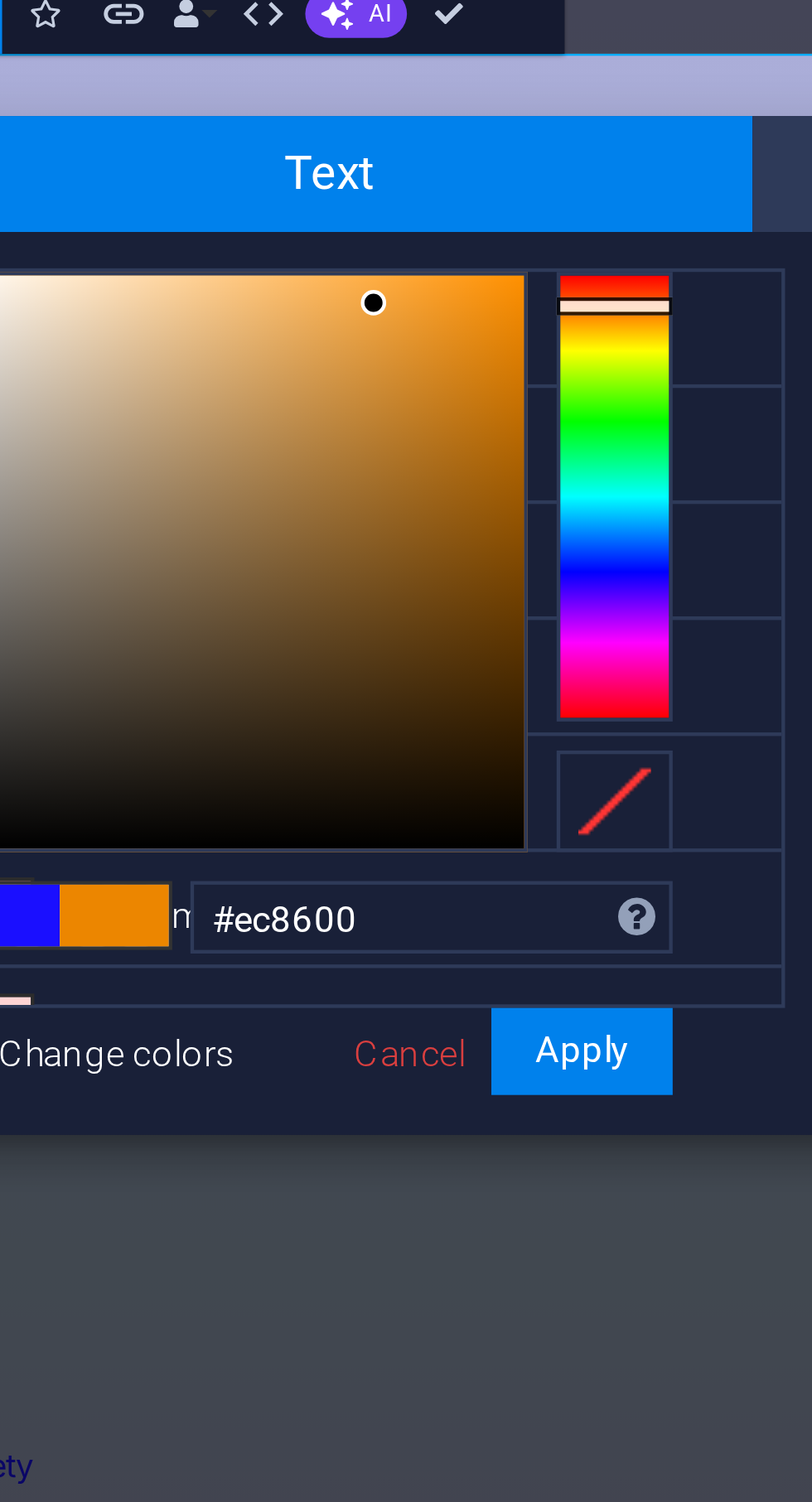
type input "#ec004b"
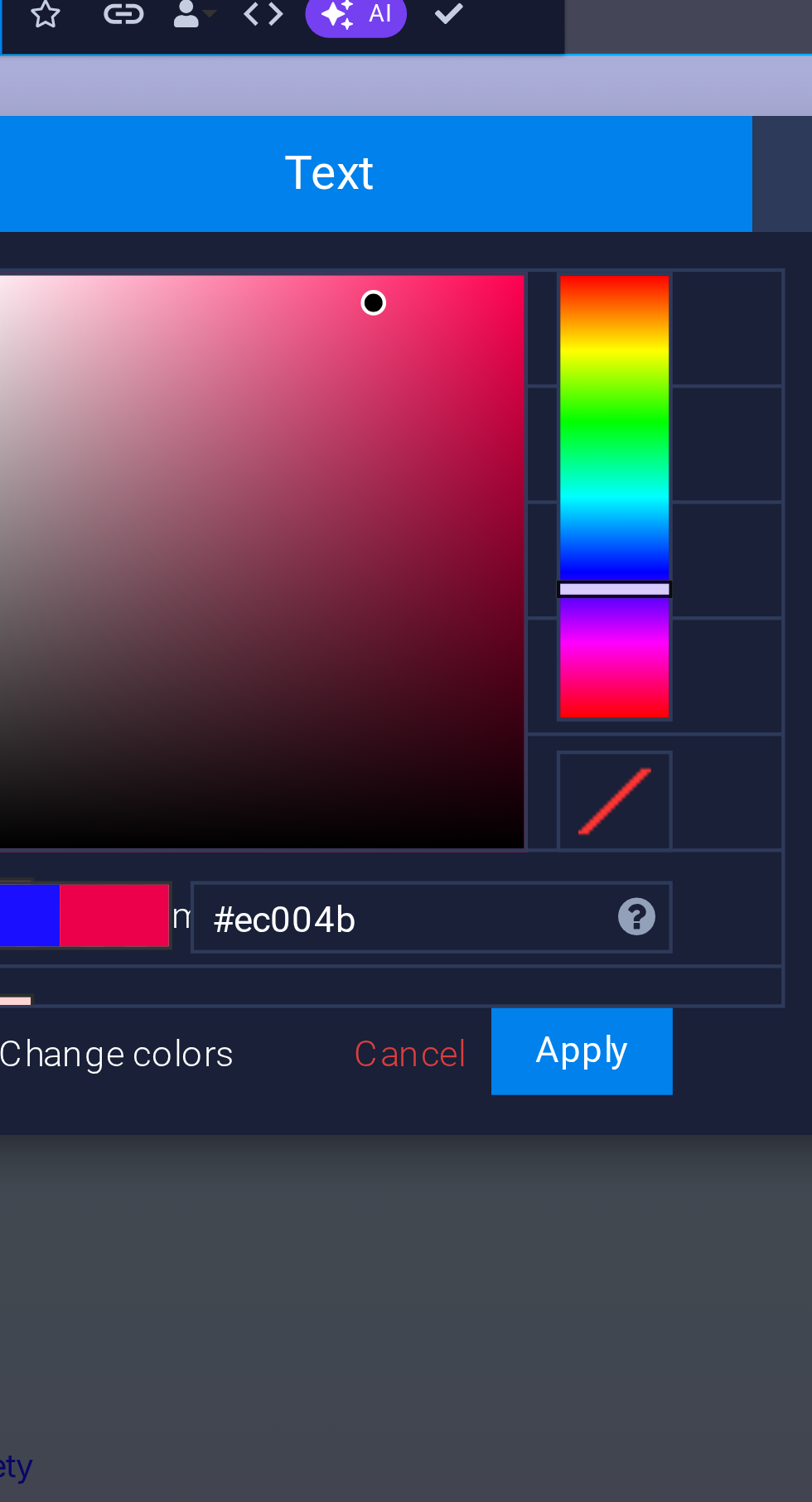
click at [585, 950] on button "Apply" at bounding box center [580, 959] width 42 height 19
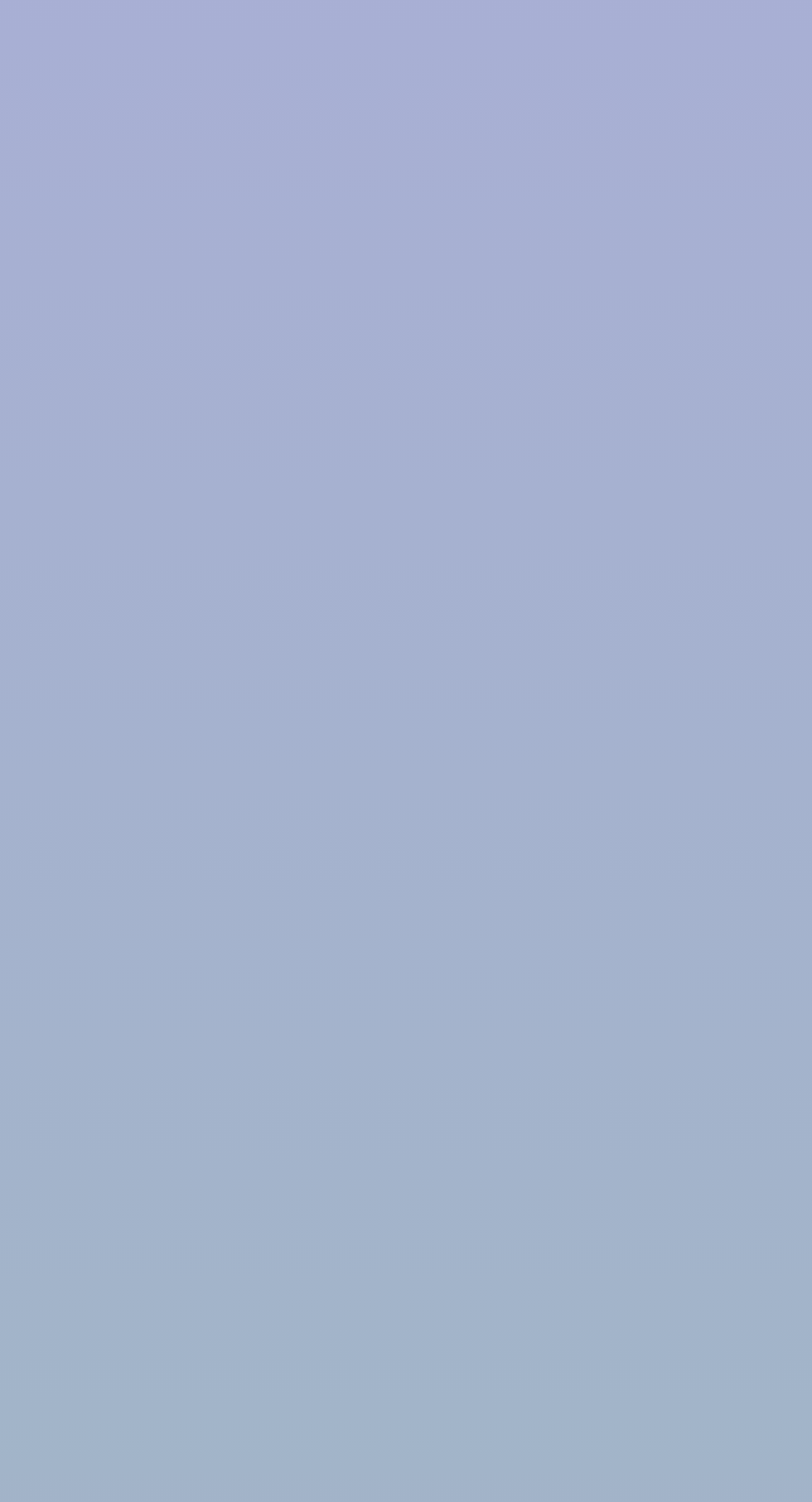
scroll to position [1853, 0]
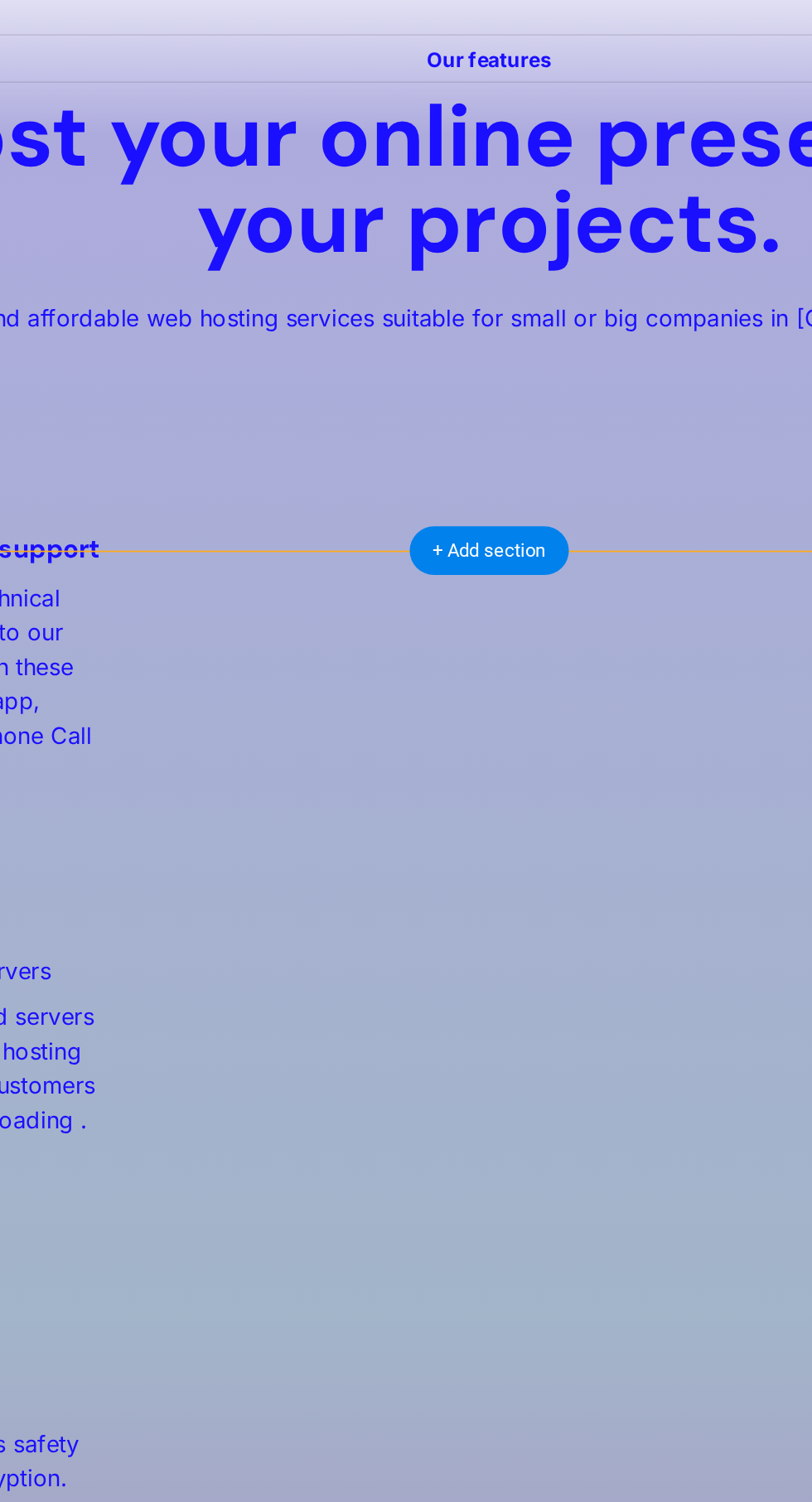
scroll to position [1717, 0]
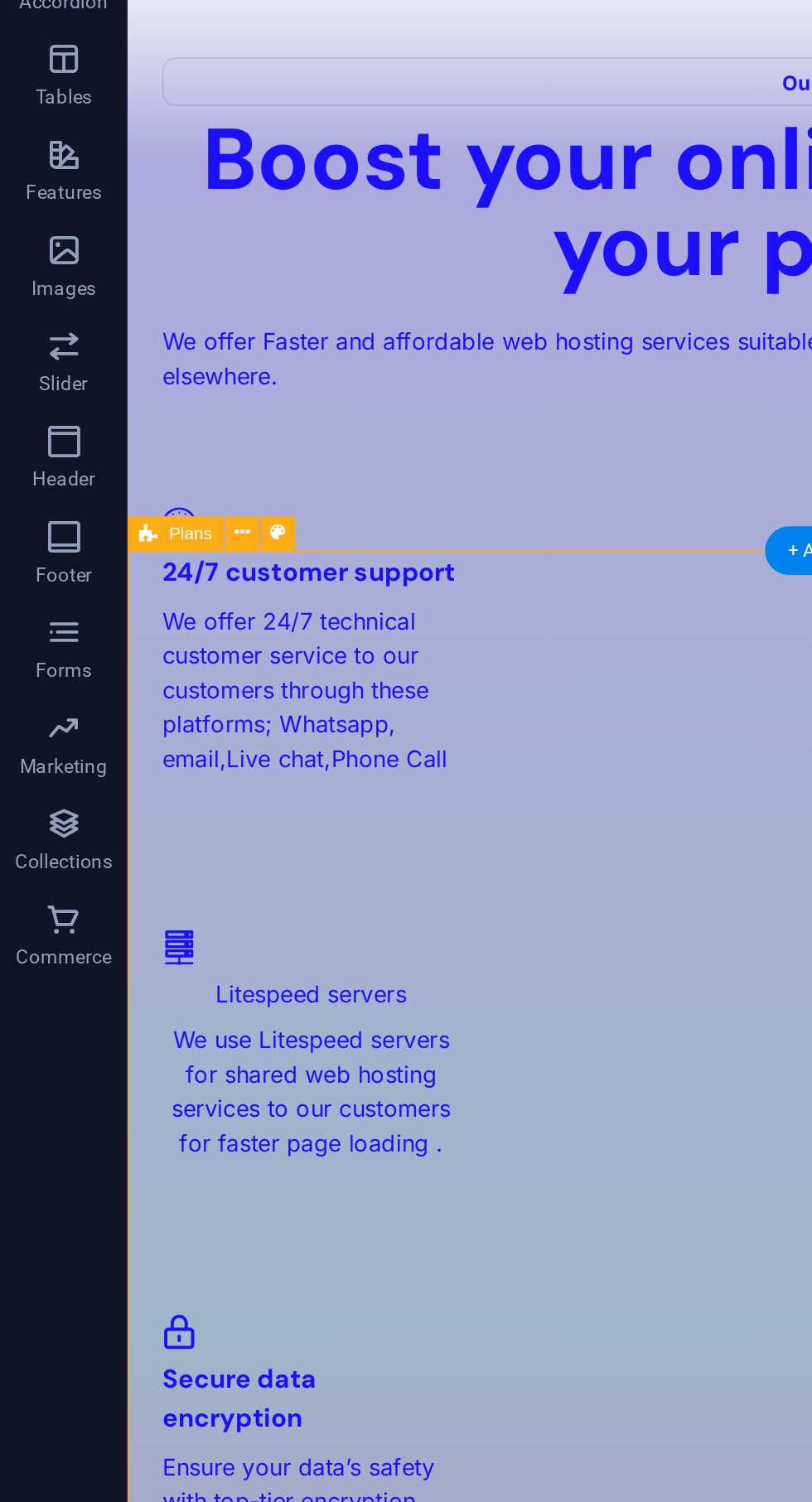
click at [389, 1307] on div "5 % discount on year purchase - web hosting plans-" at bounding box center [540, 1357] width 829 height 99
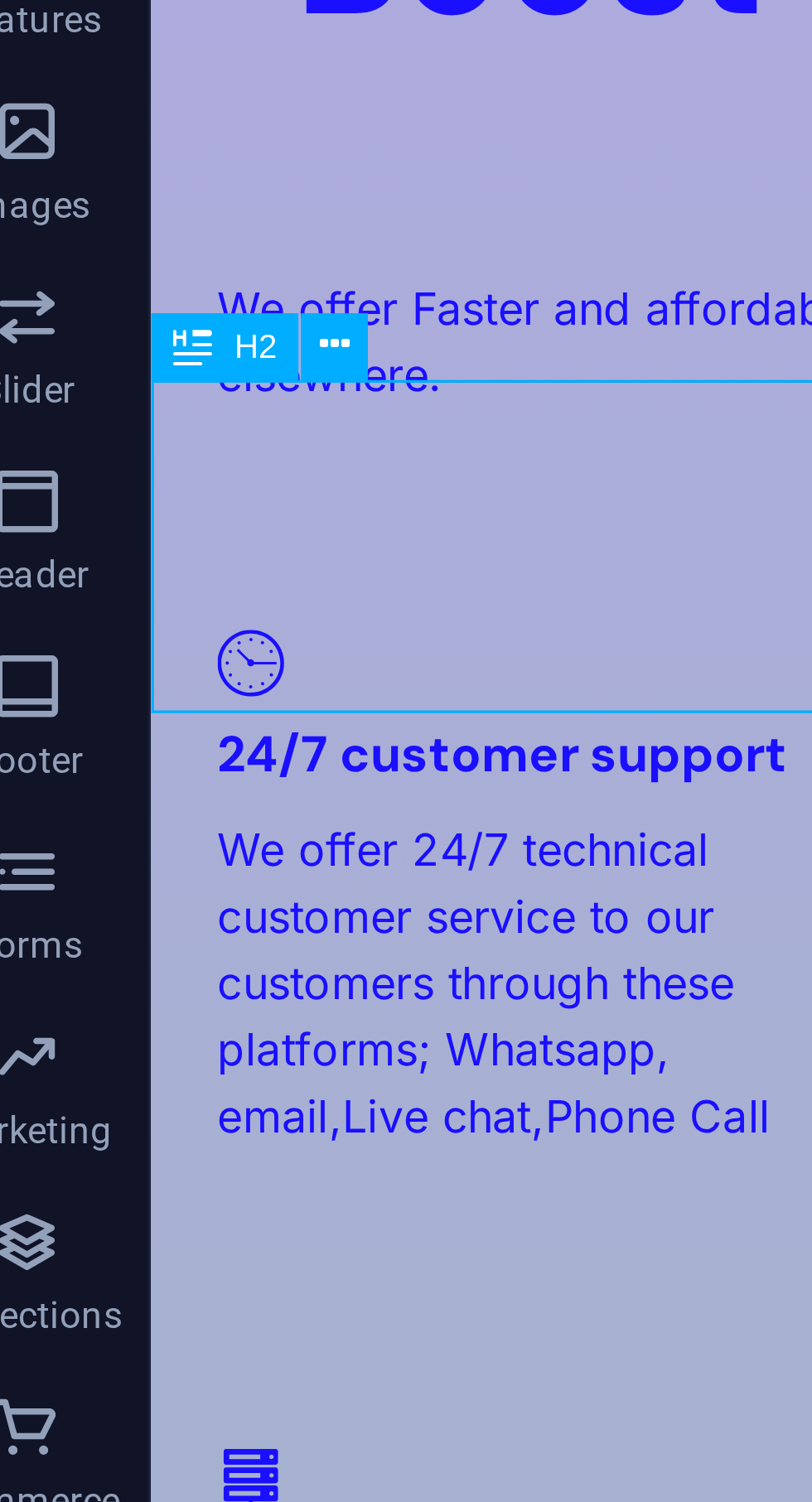
click at [118, 513] on icon at bounding box center [116, 513] width 9 height 16
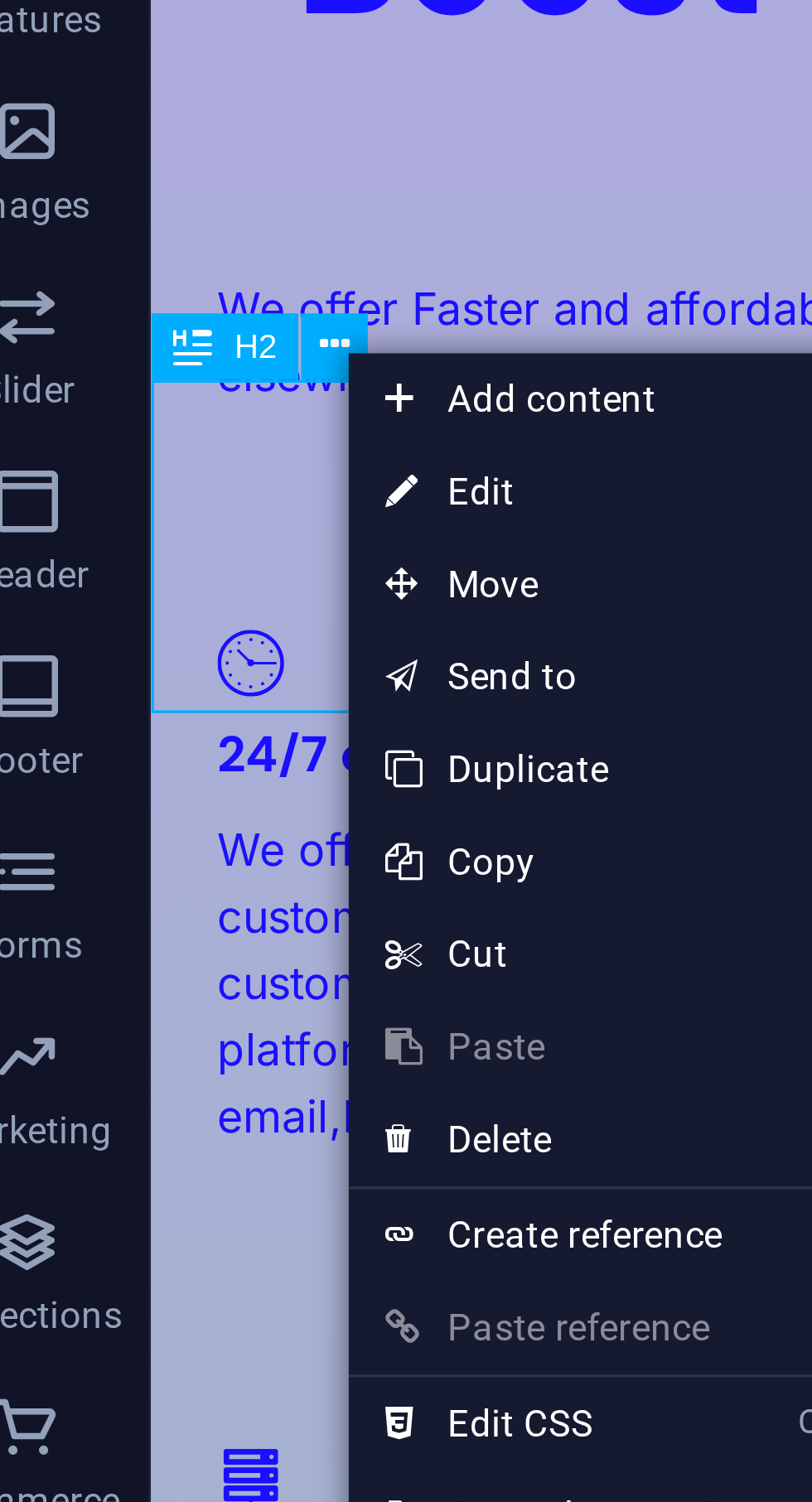
click at [179, 577] on span "Move" at bounding box center [193, 578] width 148 height 25
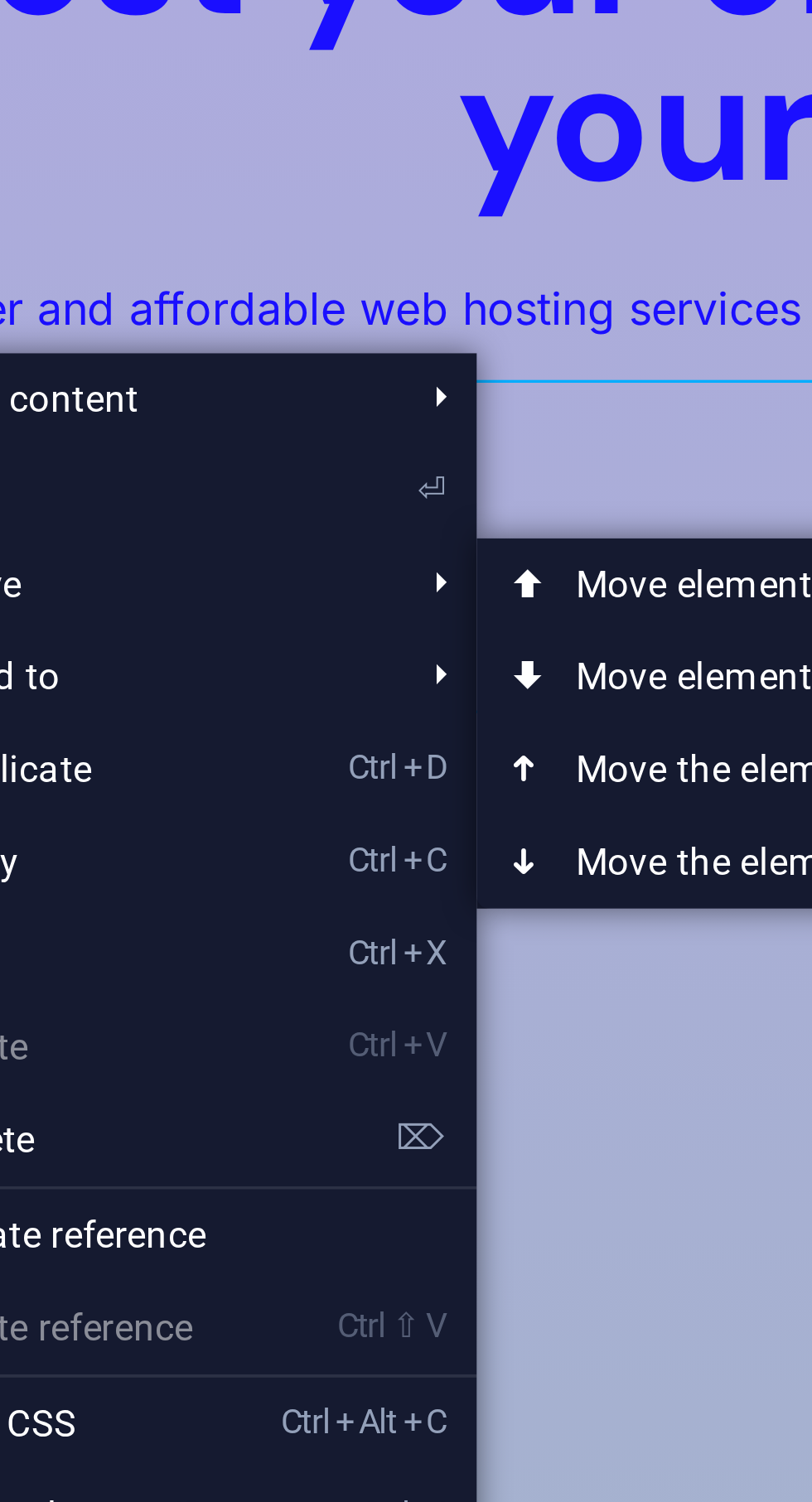
click at [360, 653] on link "Ctrl ⬇ Move the element down" at bounding box center [409, 653] width 234 height 25
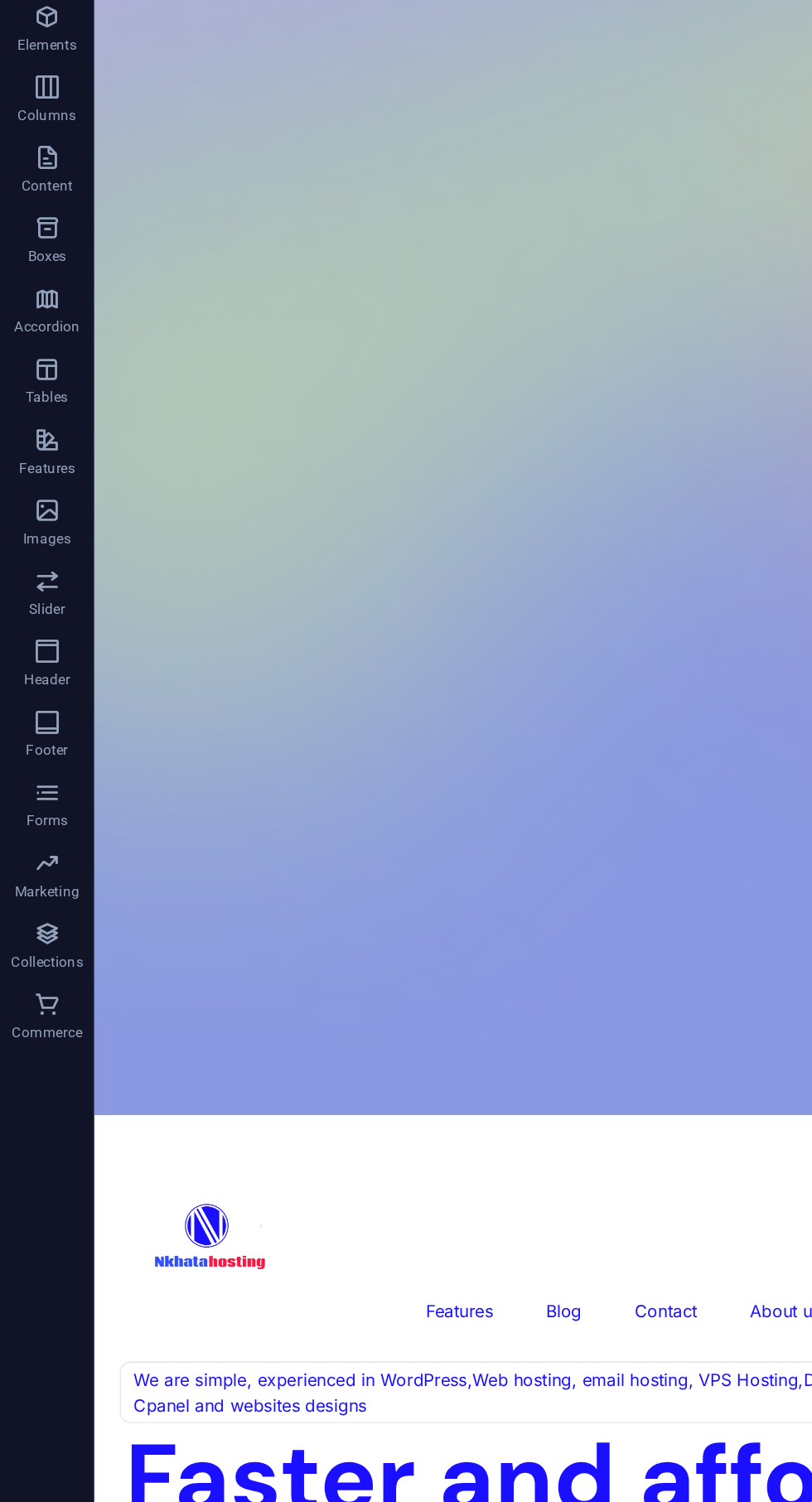
scroll to position [0, 0]
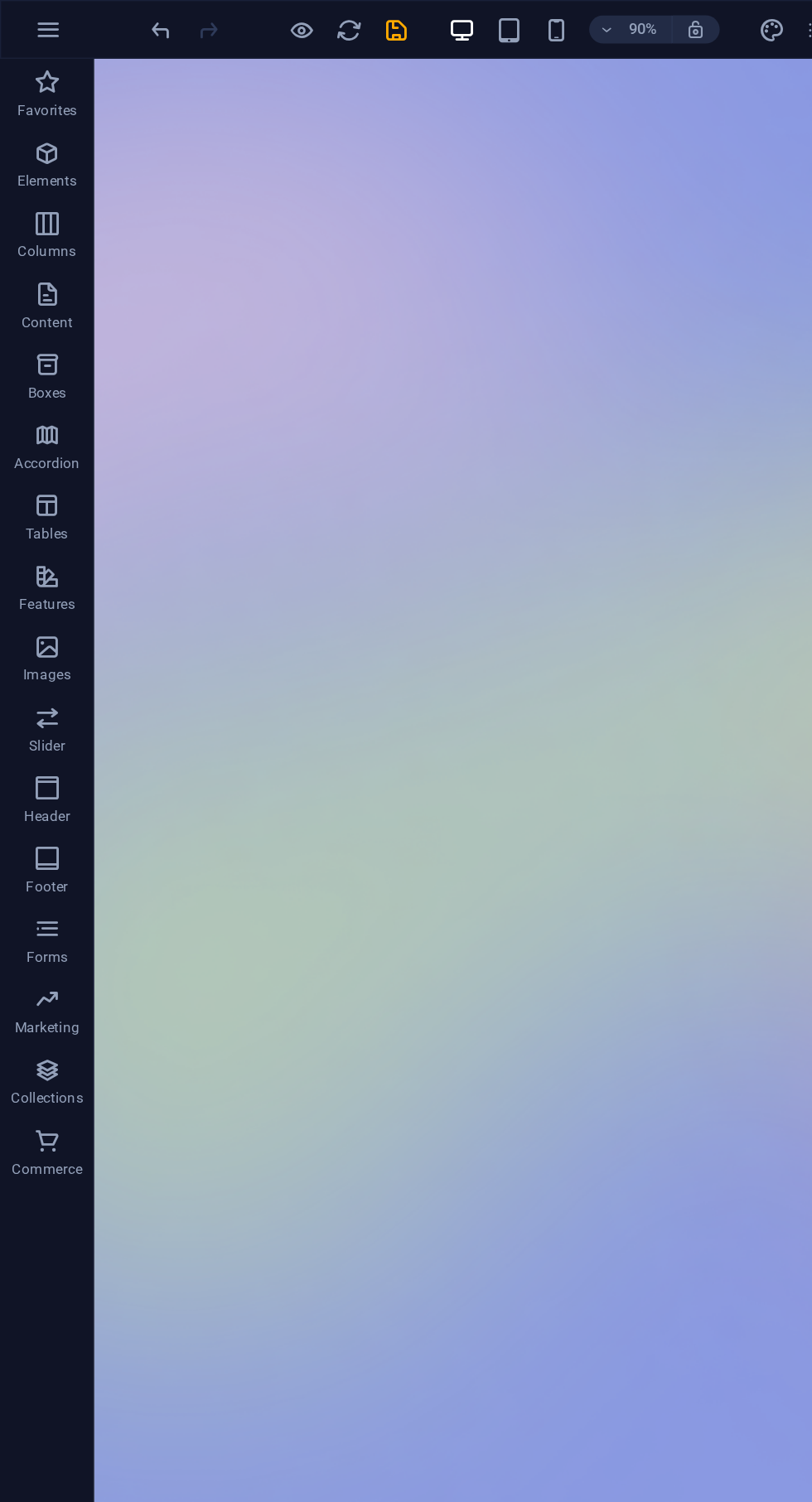
click at [280, 15] on icon "save" at bounding box center [279, 21] width 19 height 19
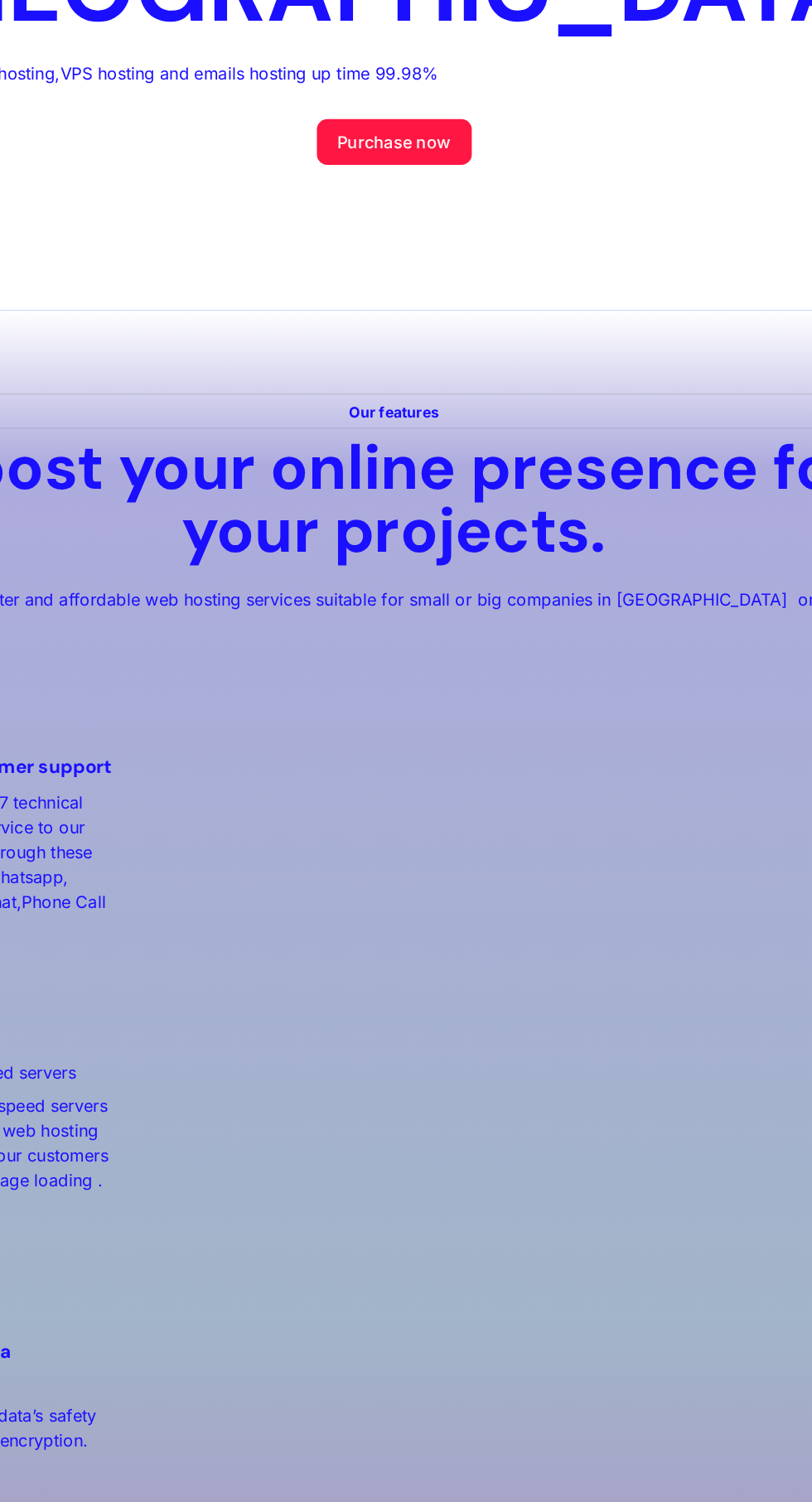
scroll to position [1520, 0]
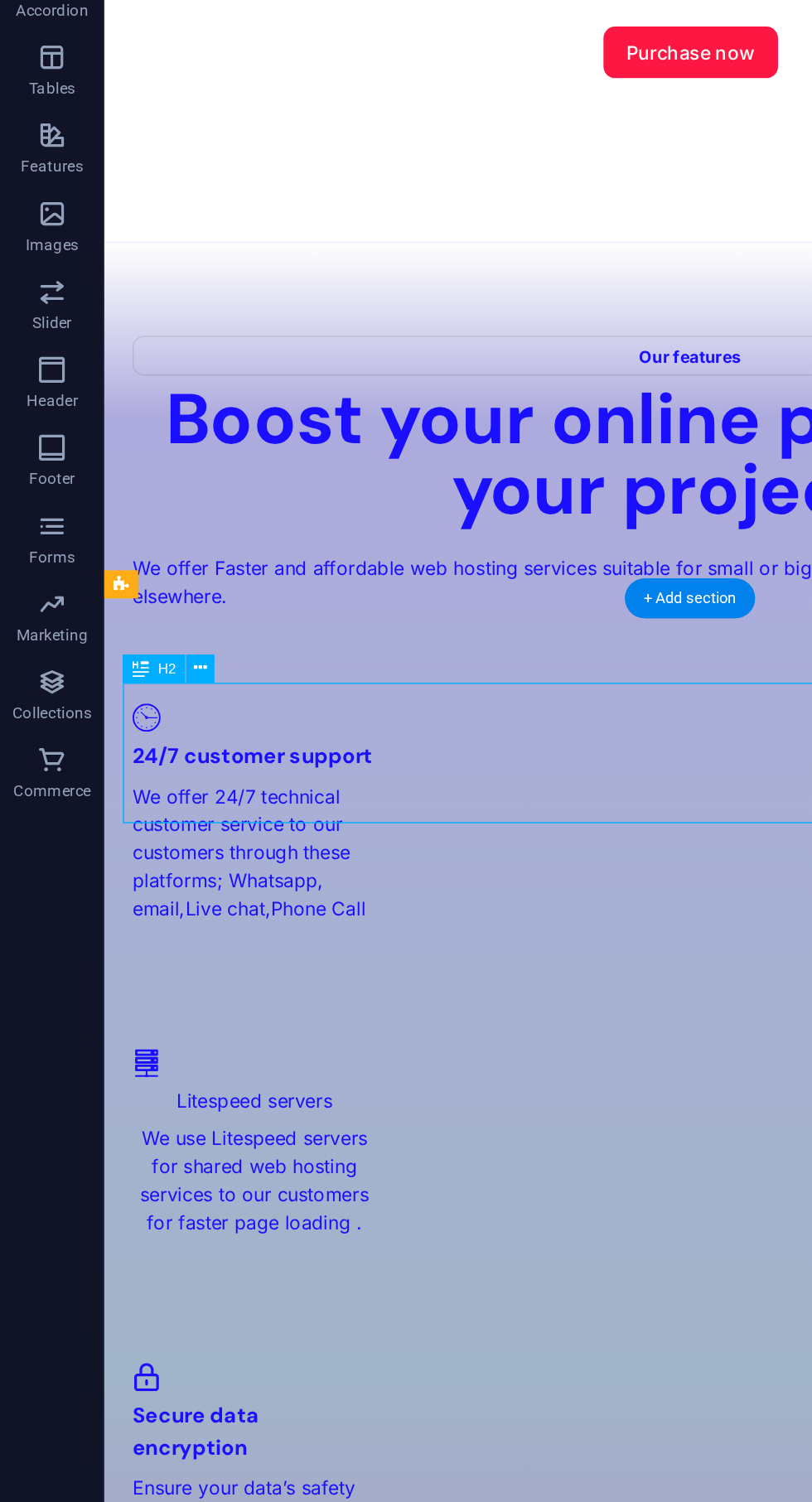
click at [134, 738] on button at bounding box center [128, 745] width 18 height 19
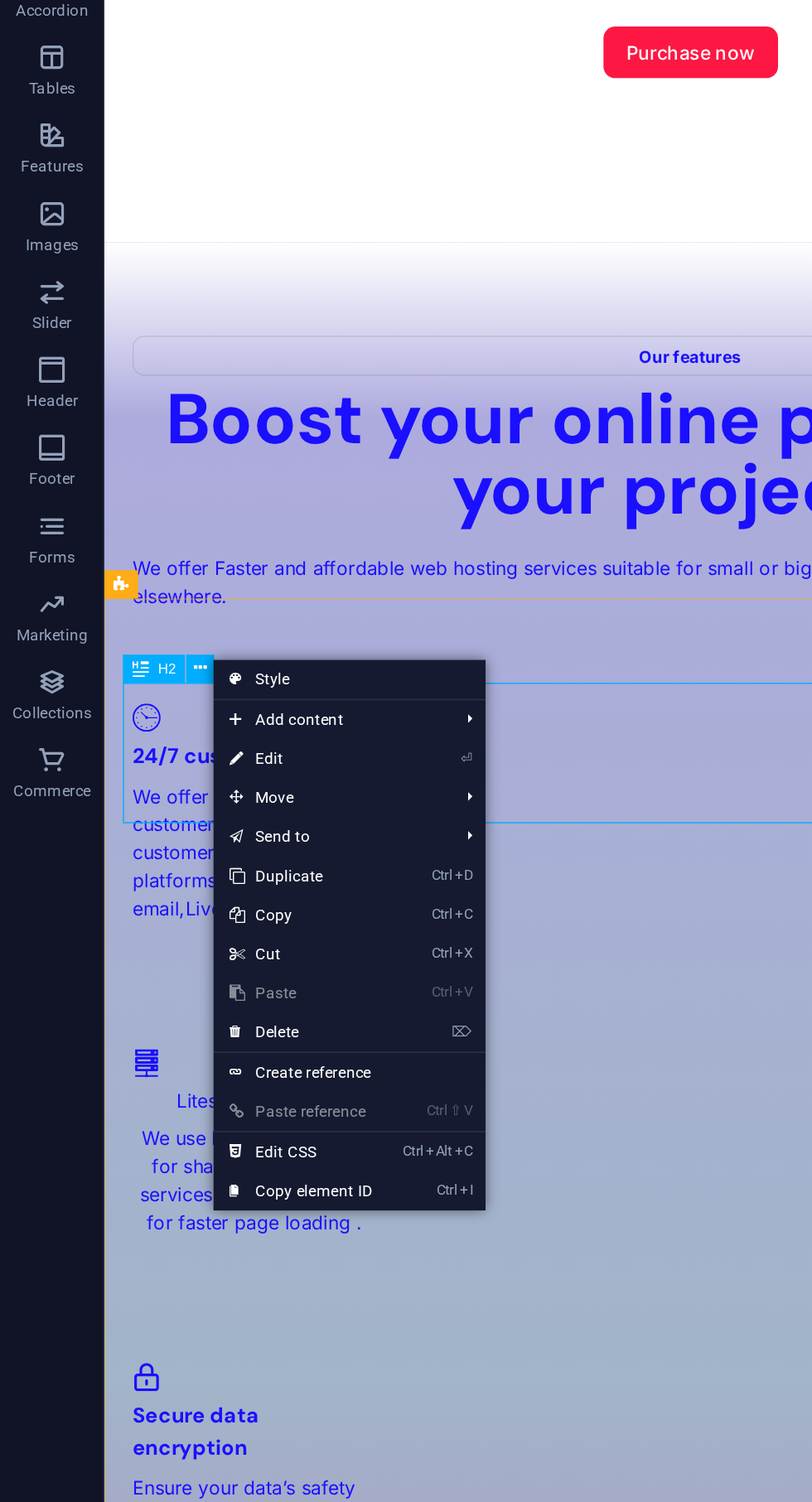
click at [176, 798] on link "⏎ Edit" at bounding box center [192, 803] width 111 height 25
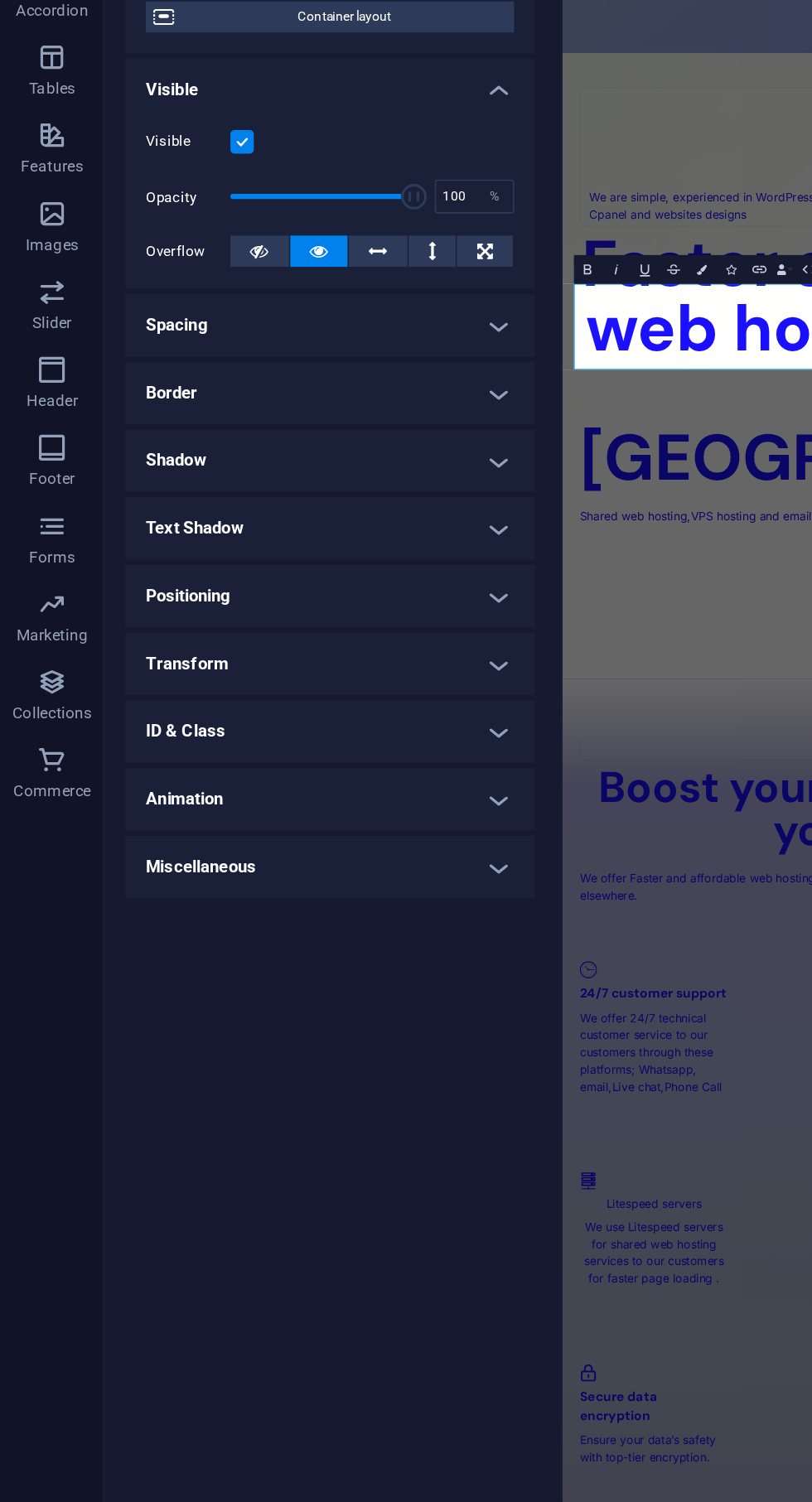
scroll to position [2331, 0]
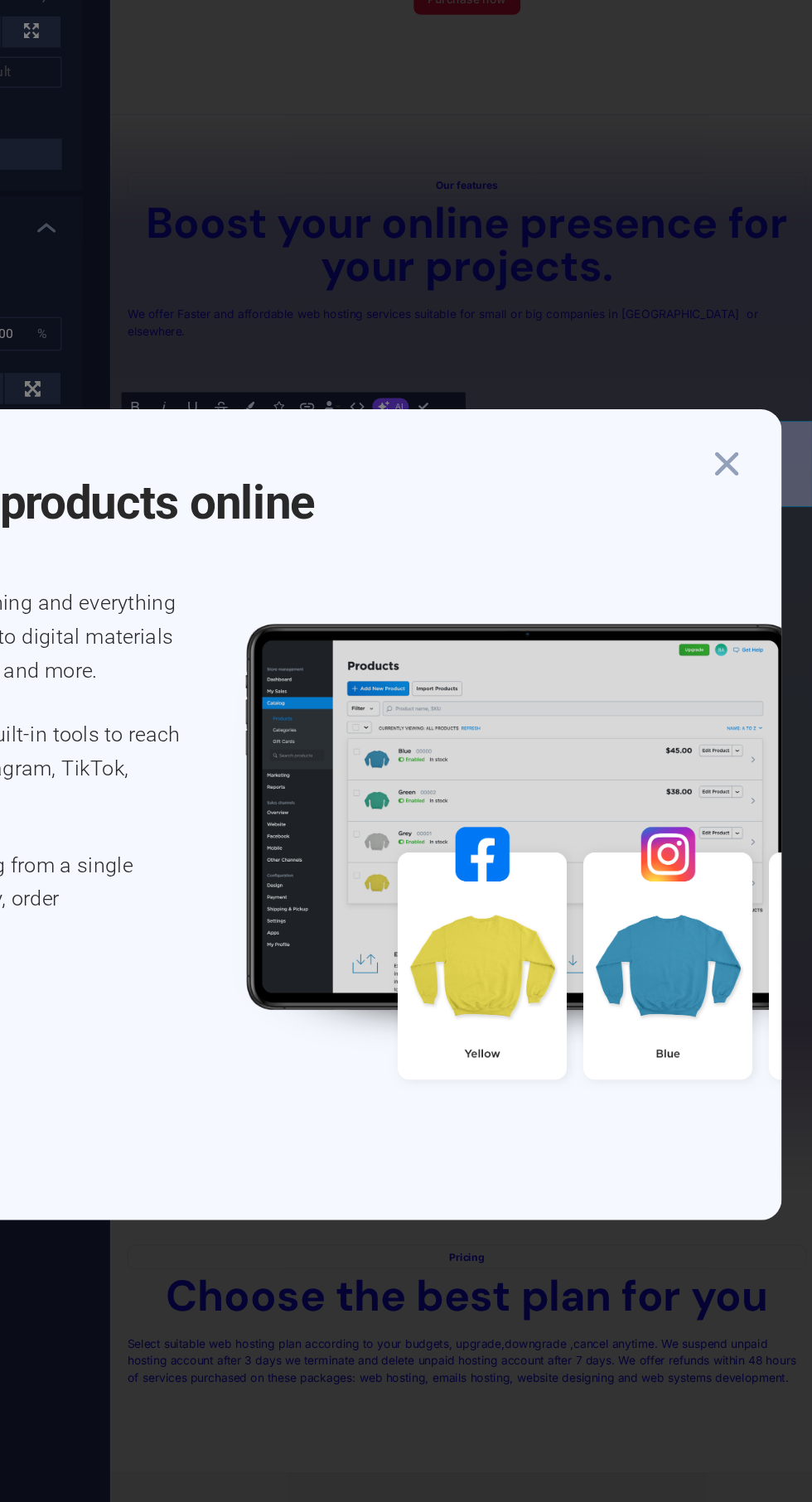
click at [757, 532] on icon "button" at bounding box center [750, 528] width 30 height 30
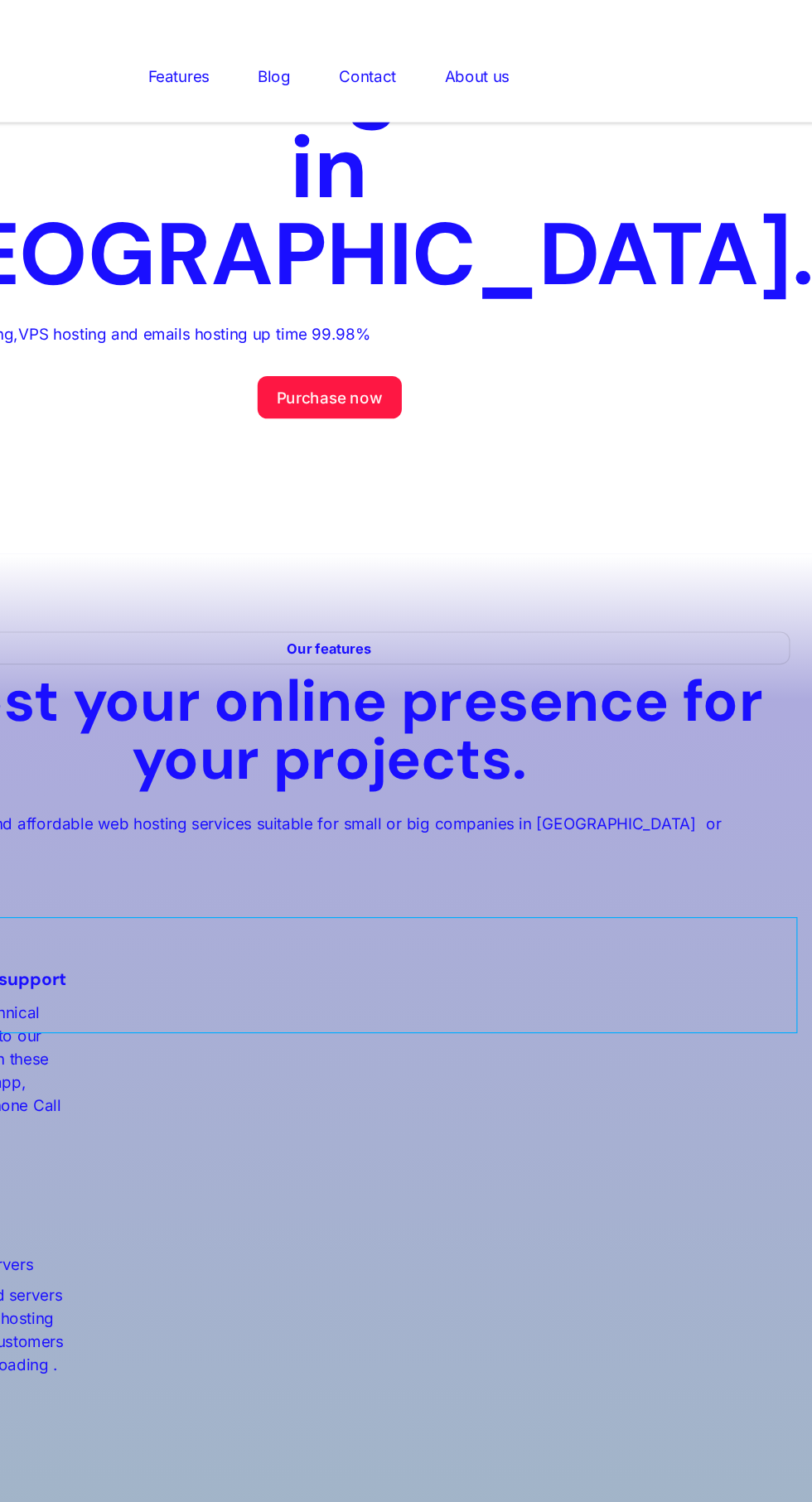
scroll to position [0, 0]
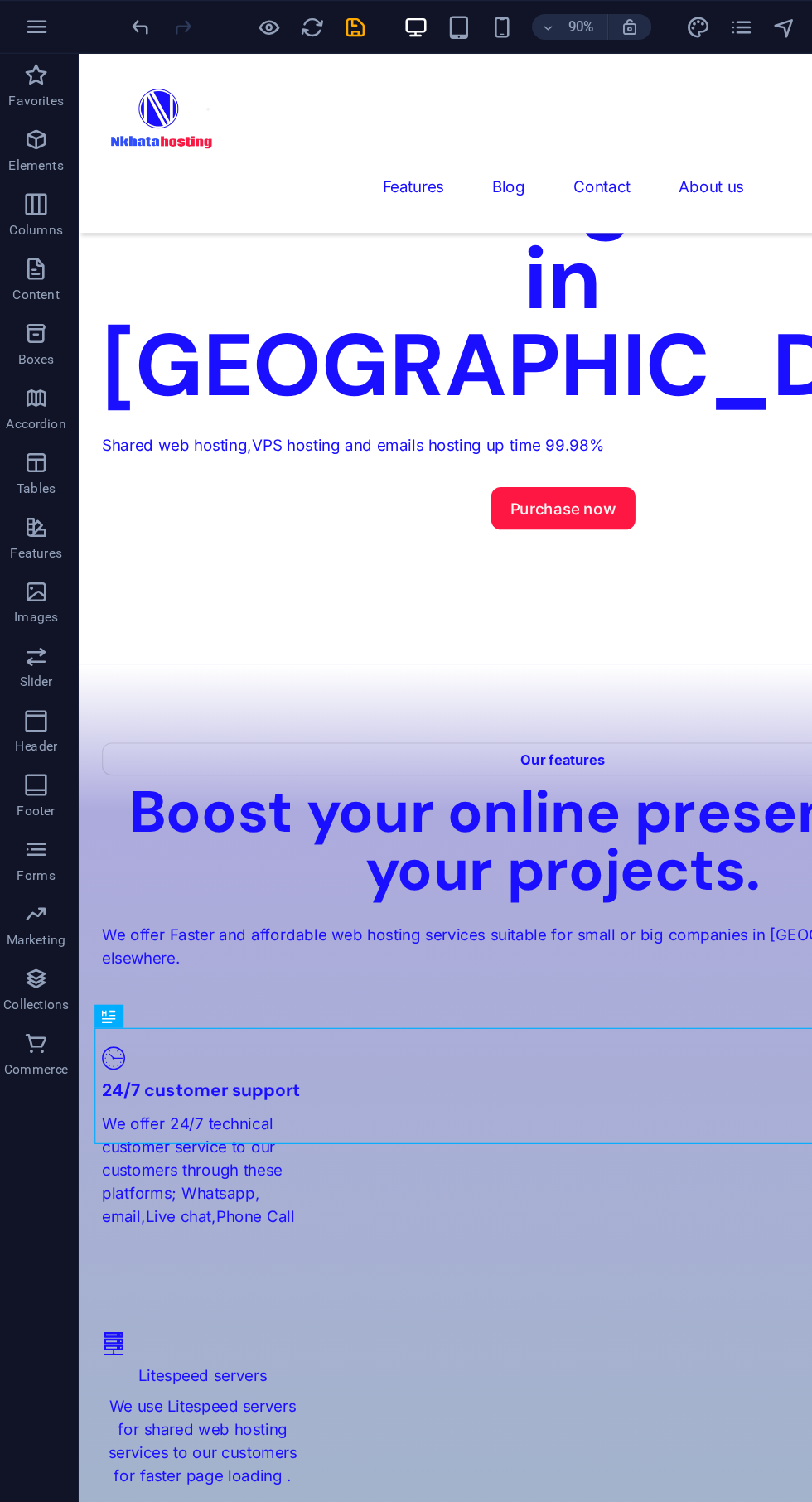
click at [285, 12] on icon "save" at bounding box center [279, 21] width 19 height 19
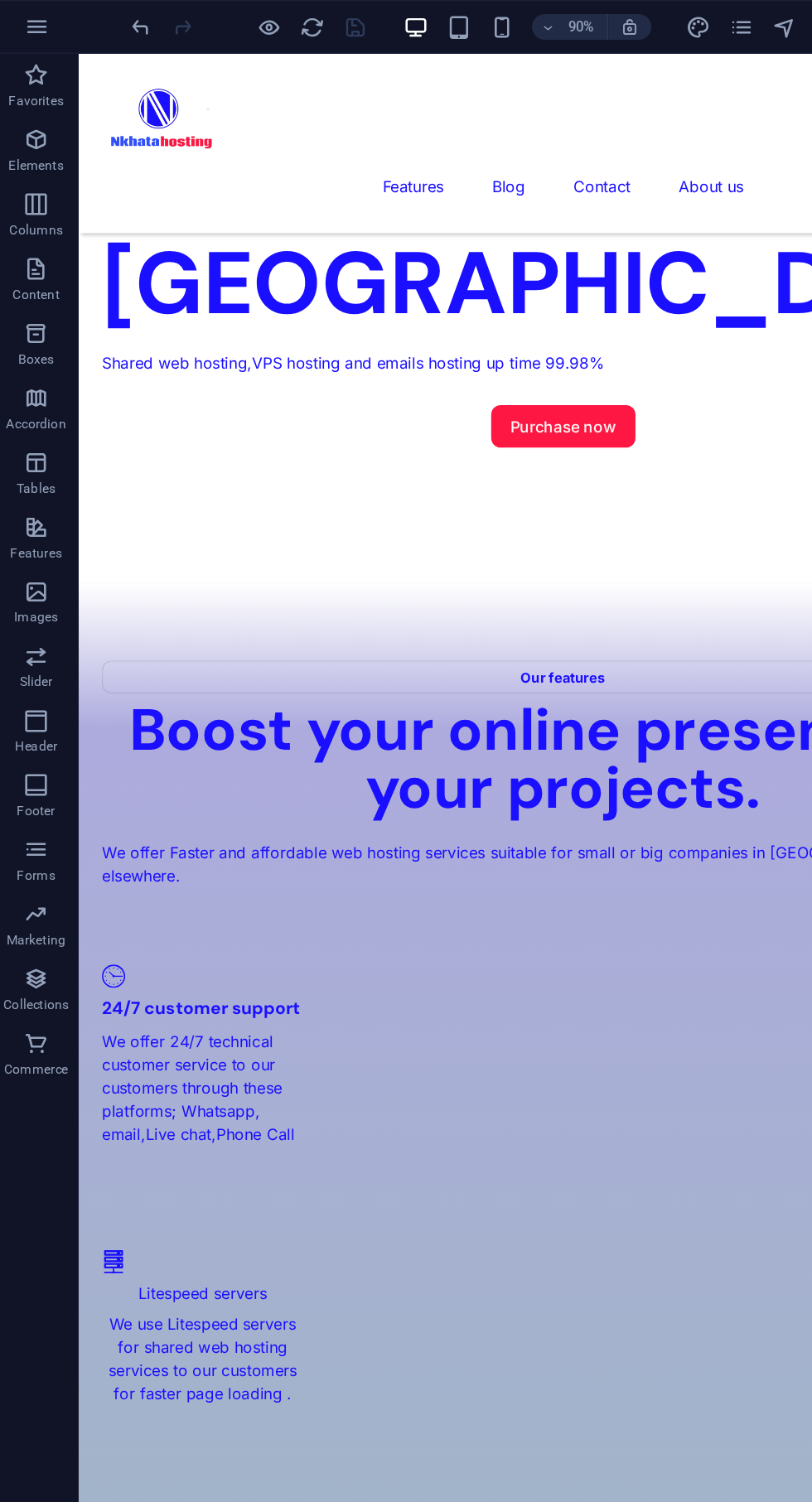
scroll to position [1630, 0]
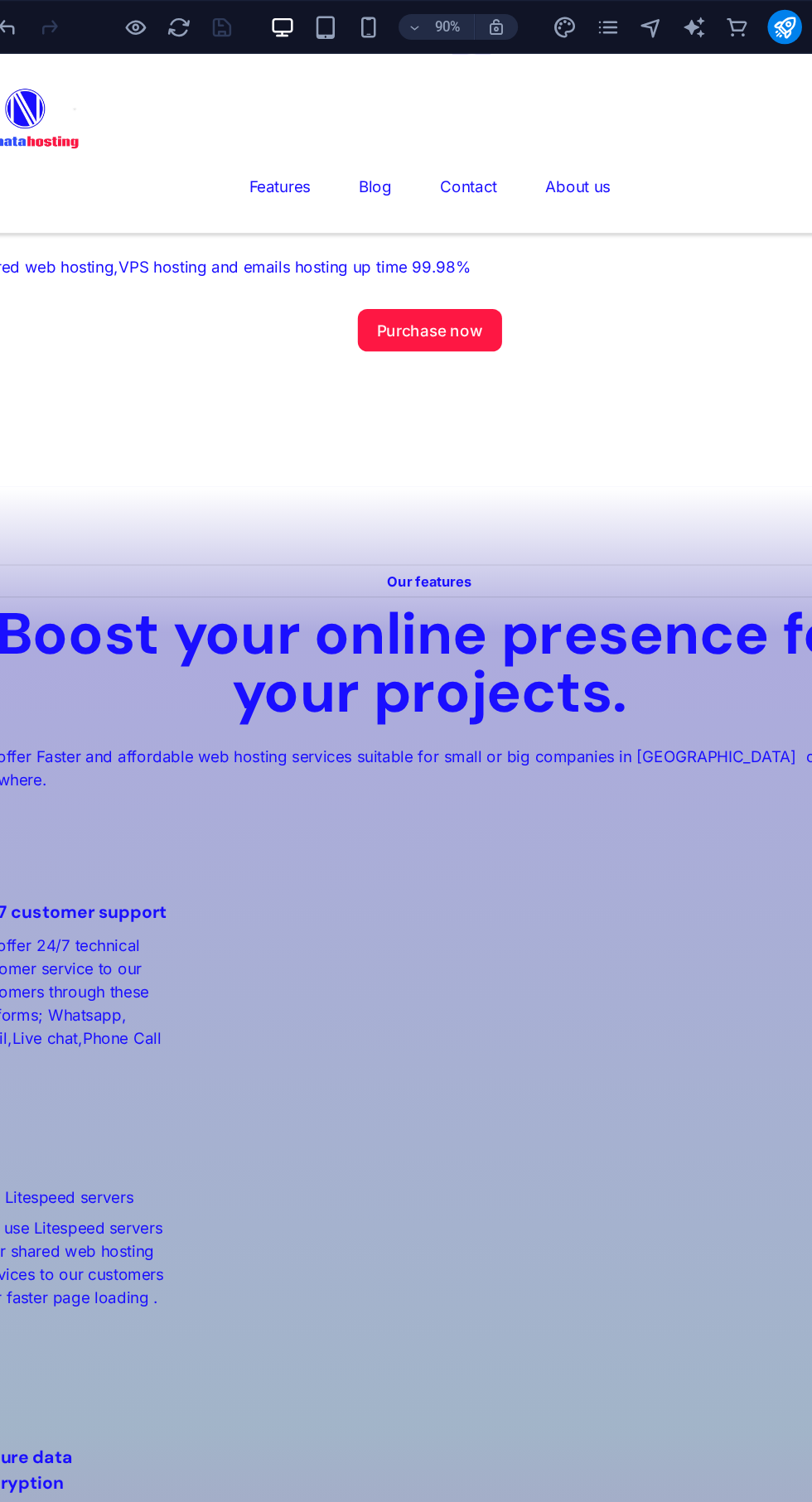
click at [716, 30] on button "publish" at bounding box center [712, 20] width 26 height 26
